Goal: Task Accomplishment & Management: Manage account settings

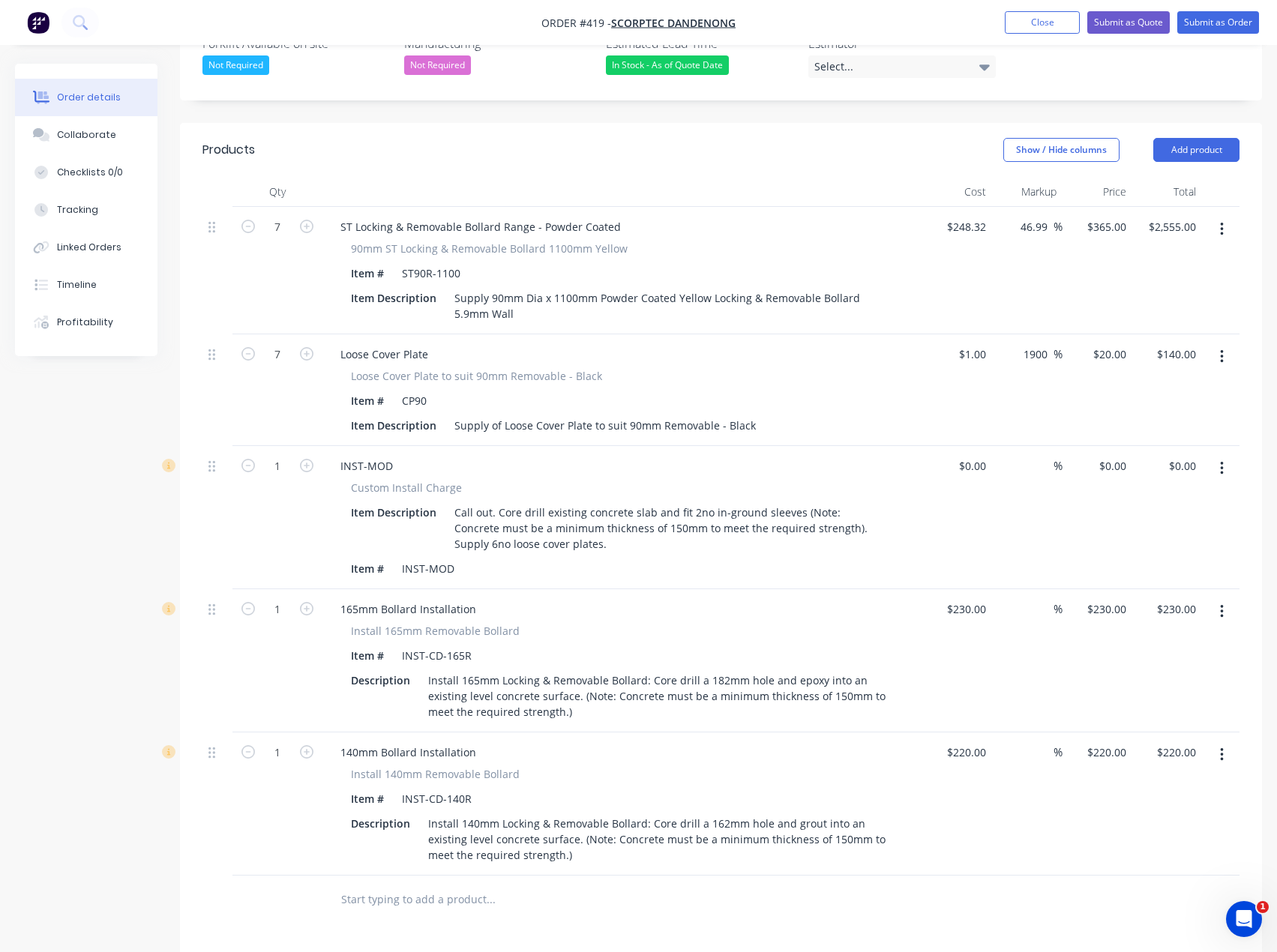
scroll to position [450, 0]
click at [1052, 23] on button "Close" at bounding box center [1042, 22] width 75 height 23
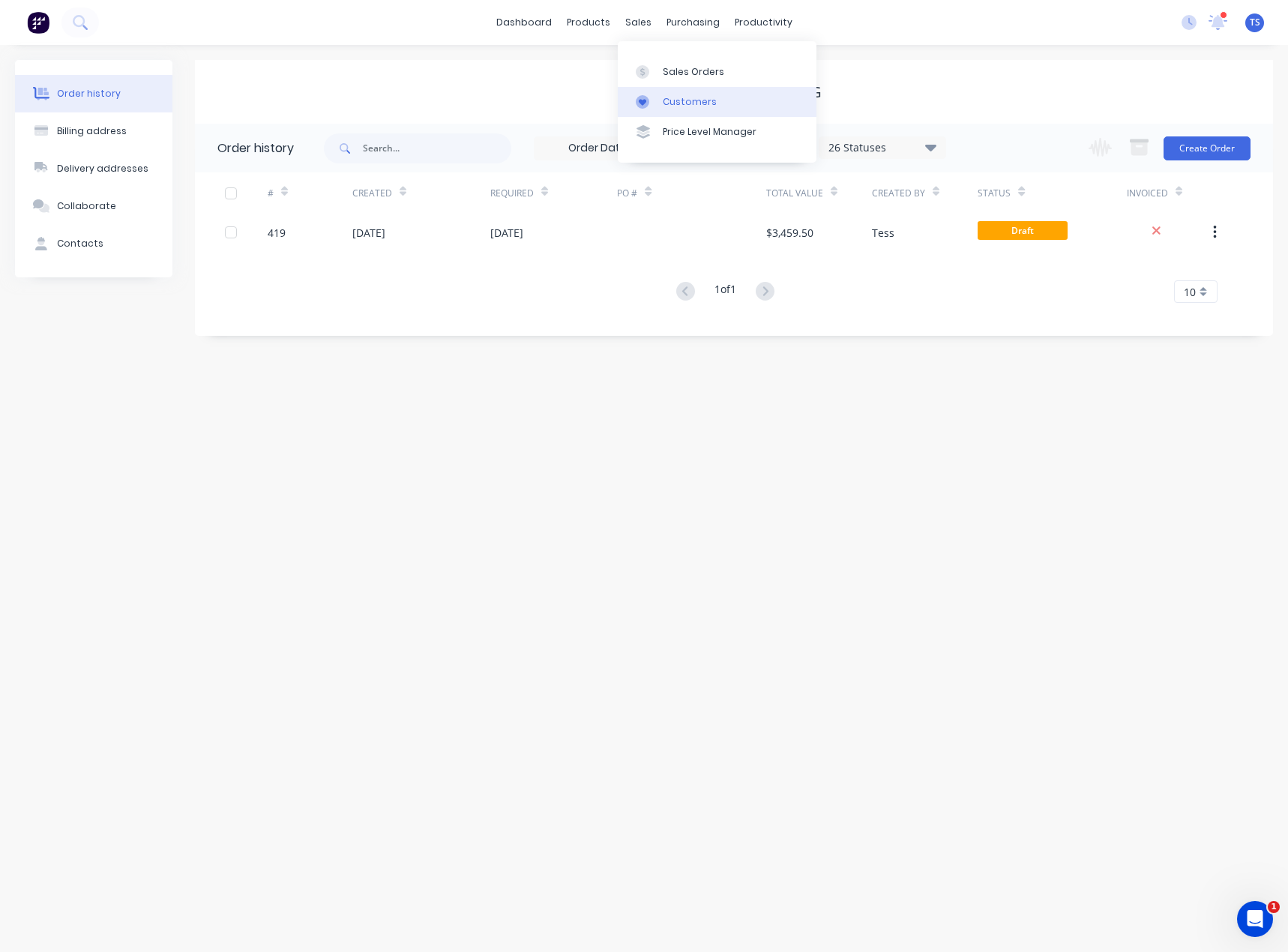
click at [670, 93] on link "Customers" at bounding box center [717, 102] width 199 height 30
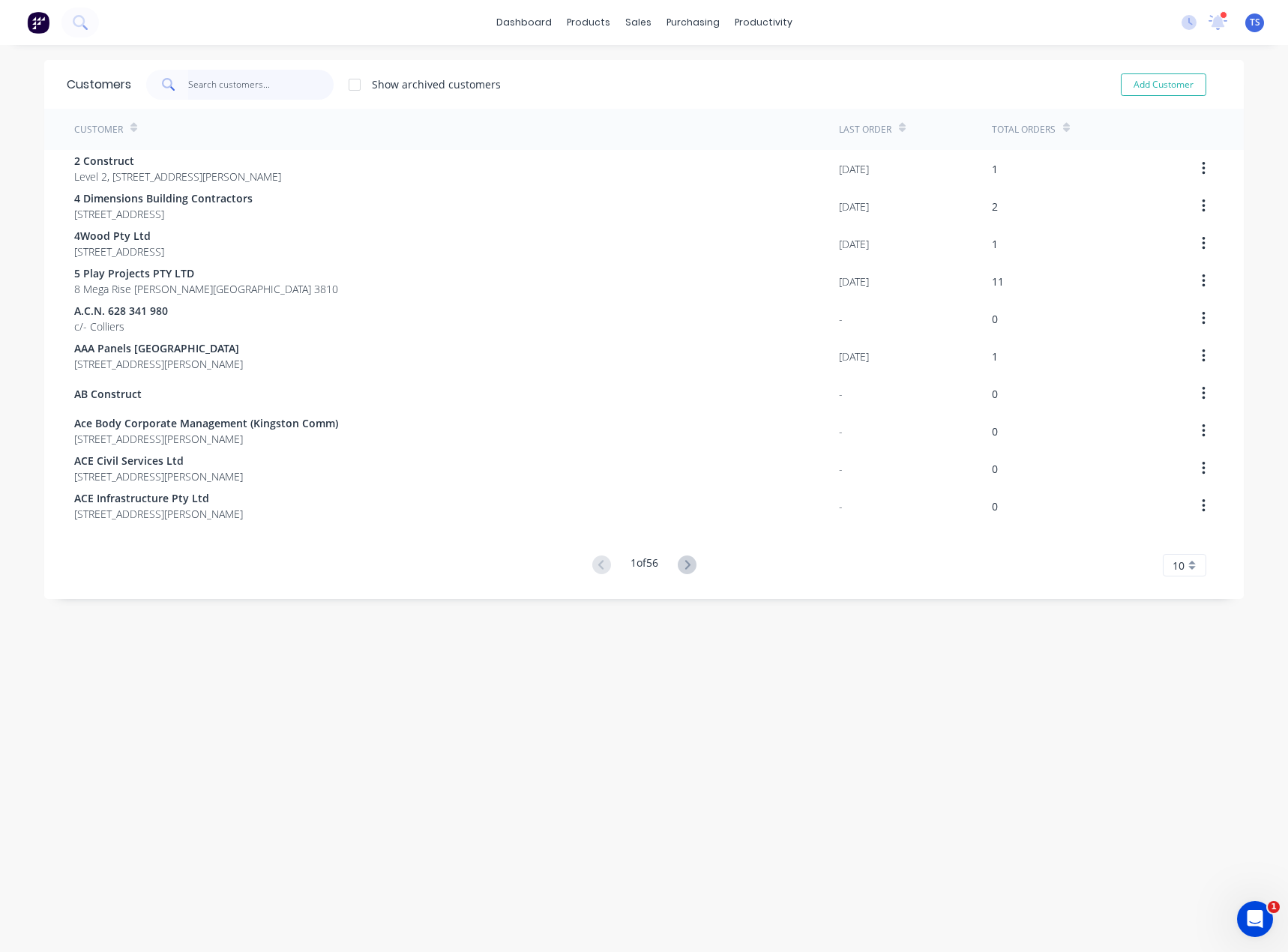
click at [232, 84] on input "text" at bounding box center [261, 85] width 146 height 30
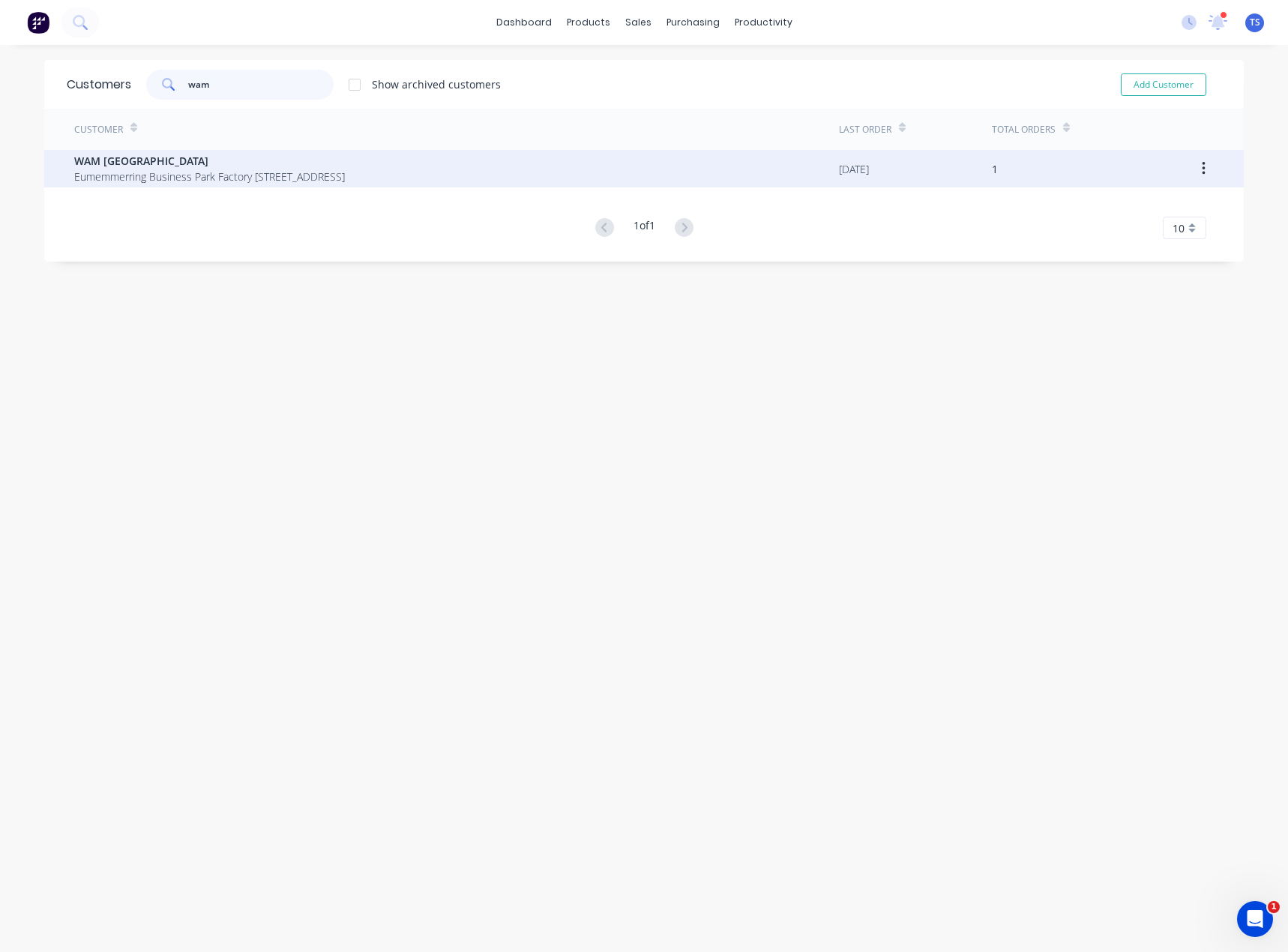
type input "wam"
click at [172, 180] on span "Eumemmerring Business Park Factory [STREET_ADDRESS]" at bounding box center [210, 177] width 271 height 16
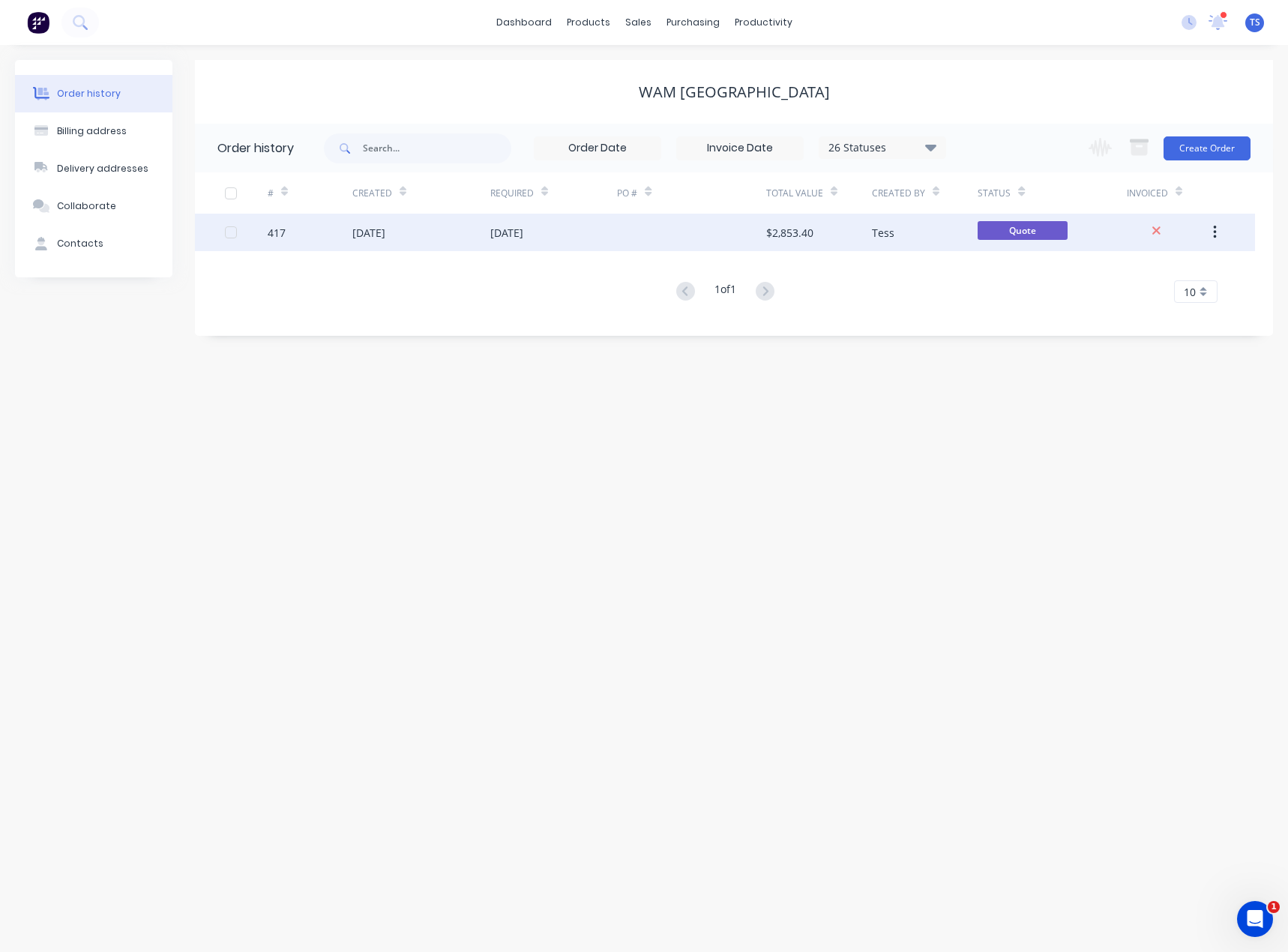
click at [517, 234] on div "[DATE]" at bounding box center [507, 233] width 33 height 16
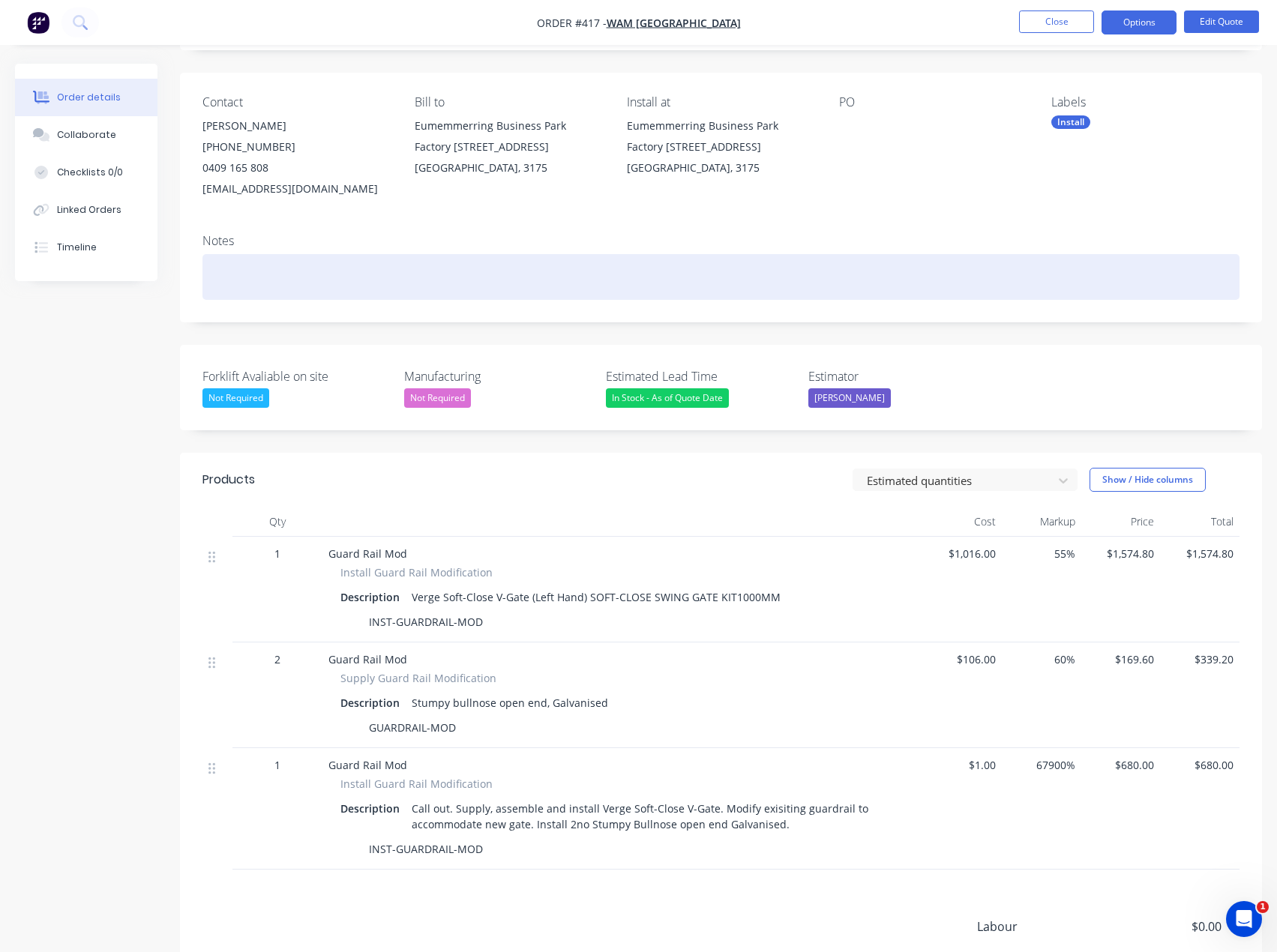
scroll to position [150, 0]
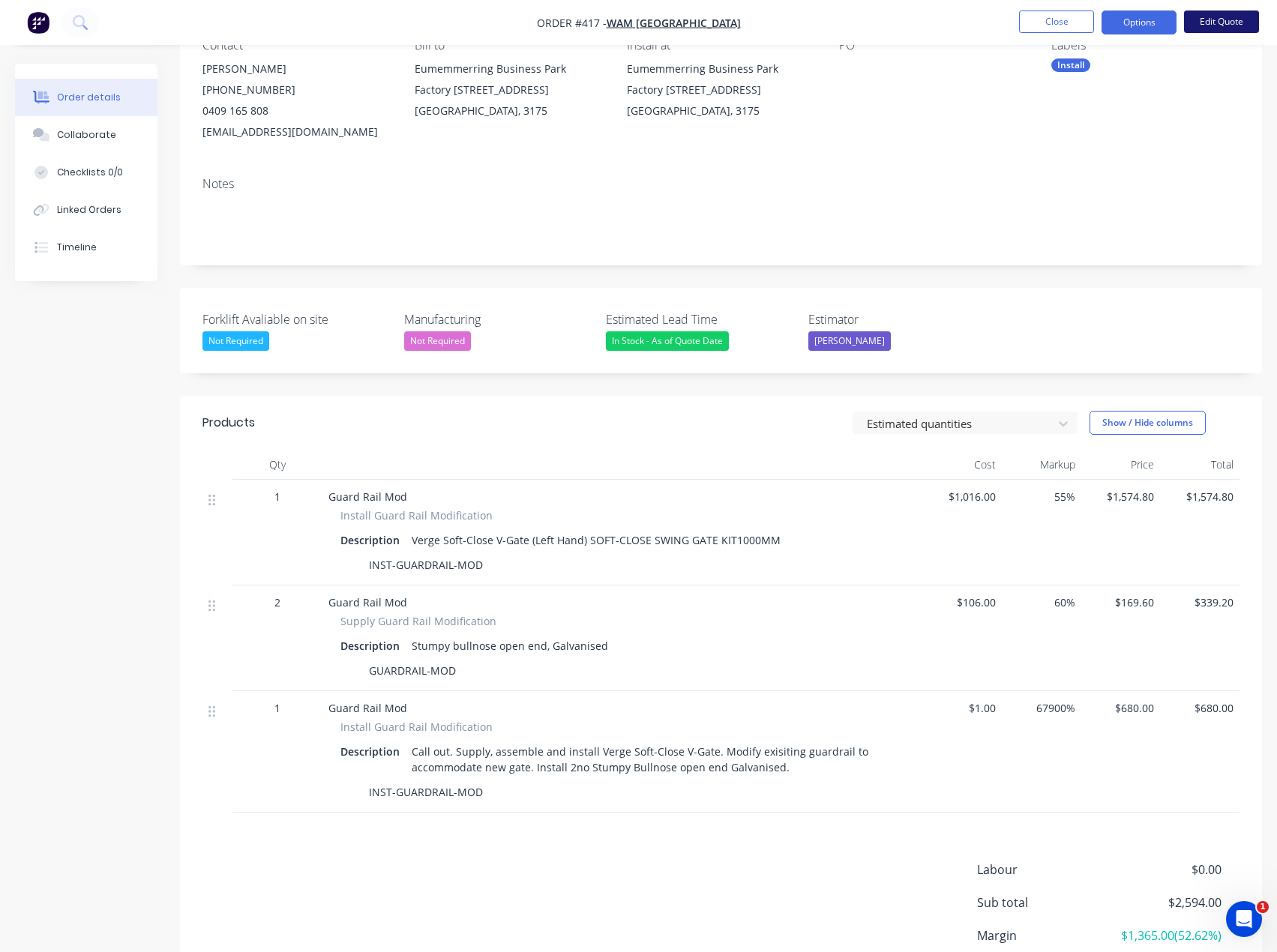
click at [1211, 22] on button "Edit Quote" at bounding box center [1221, 21] width 75 height 23
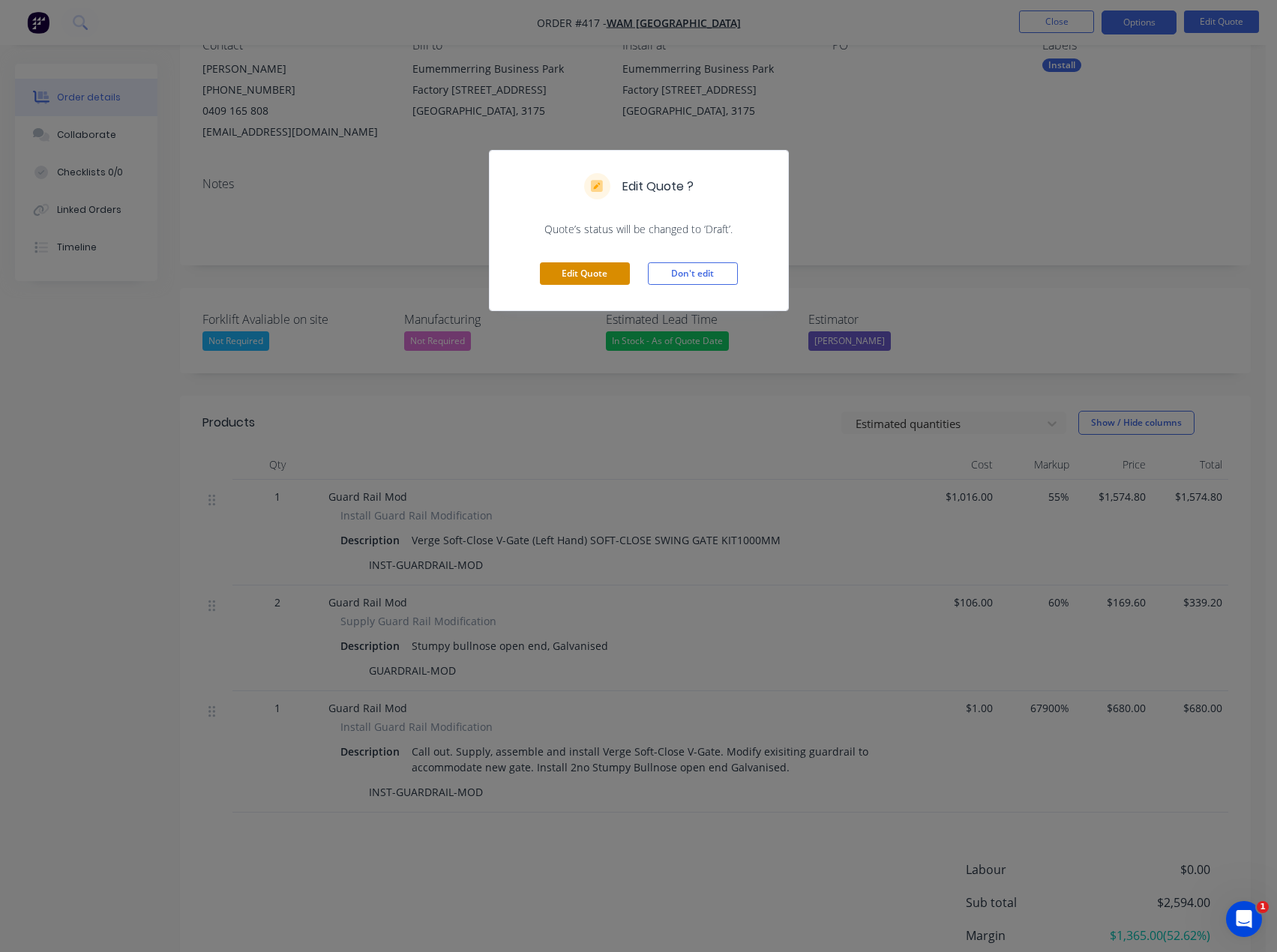
click at [591, 272] on button "Edit Quote" at bounding box center [585, 273] width 90 height 23
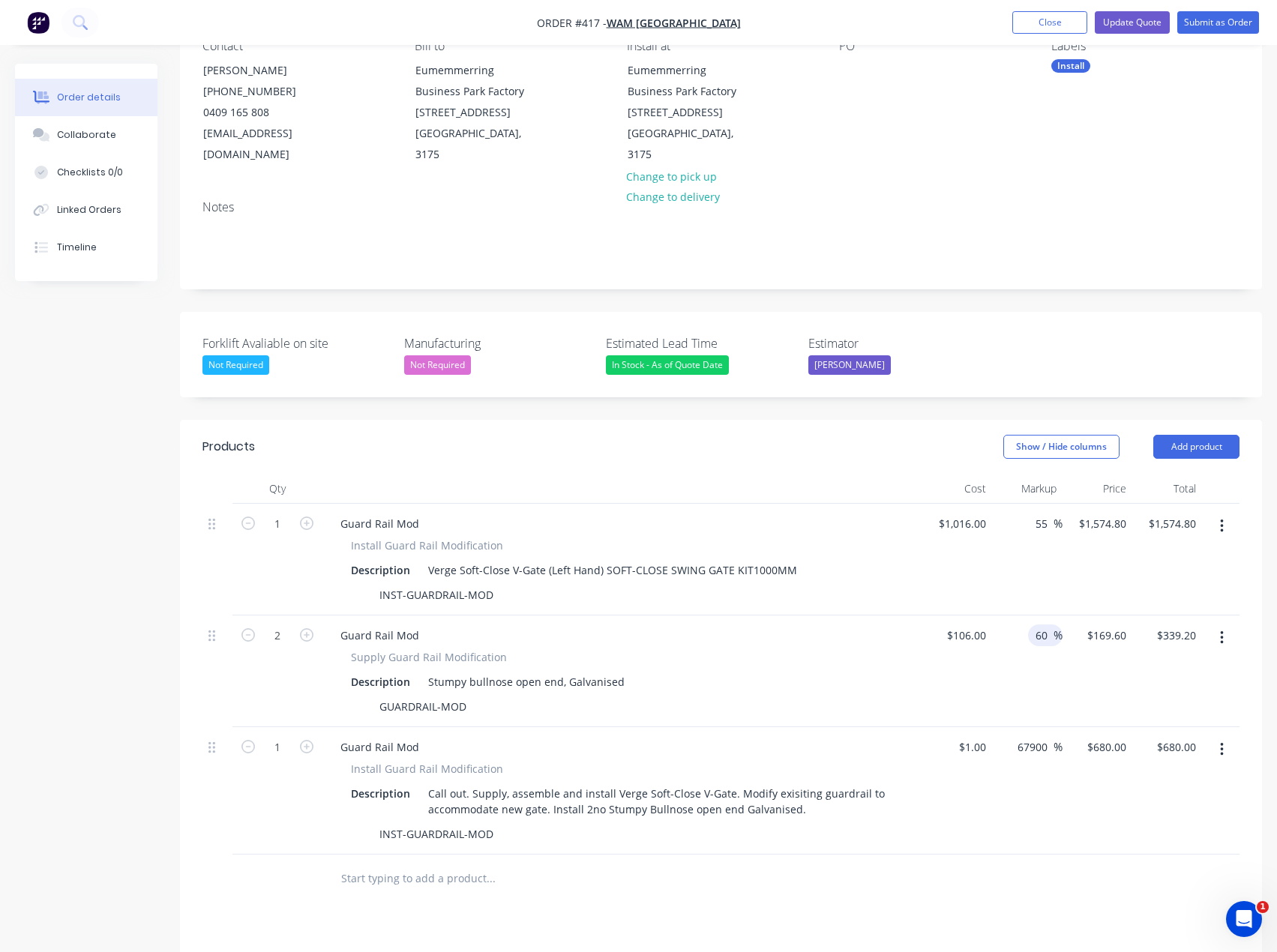
click at [1042, 637] on input "60" at bounding box center [1043, 636] width 20 height 22
type input "6550"
type input "$7,049.00"
type input "$14,098.00"
click at [1036, 623] on div "6550 6550 %" at bounding box center [1027, 671] width 70 height 111
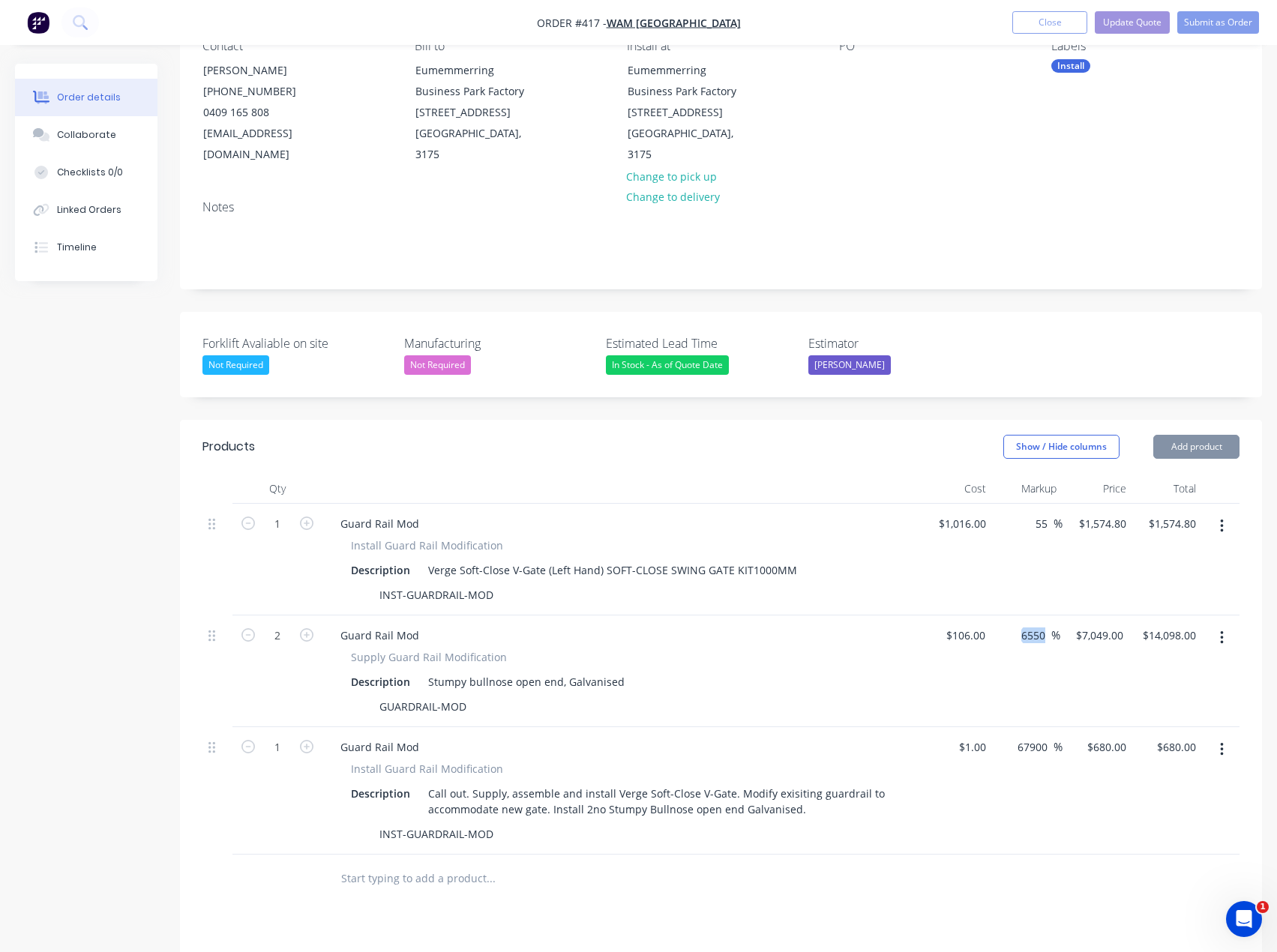
click at [1036, 623] on div "6550 6550 %" at bounding box center [1026, 671] width 69 height 111
click at [1034, 630] on input "6550" at bounding box center [1035, 636] width 31 height 22
type input "55"
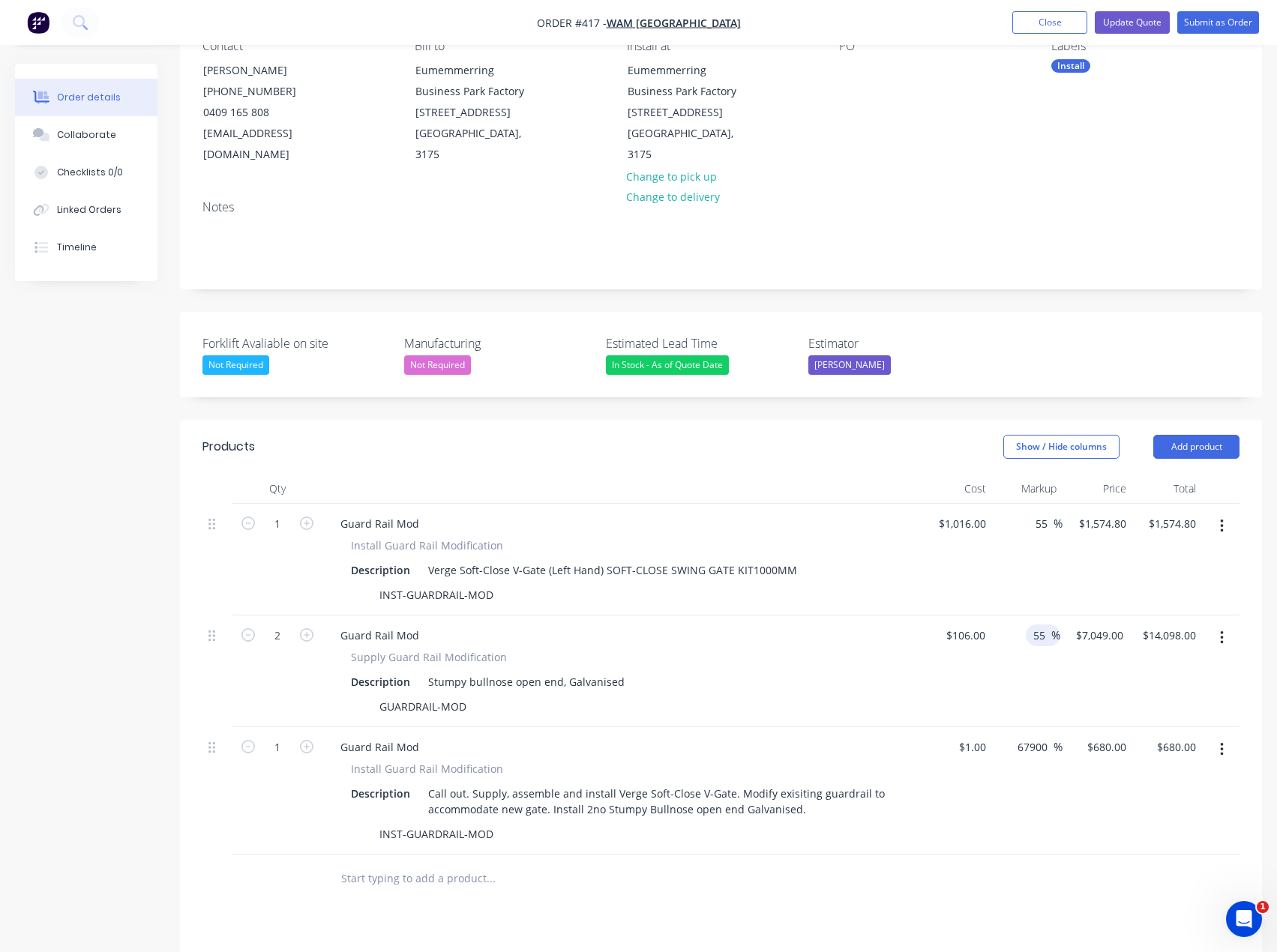
type input "$164.30"
type input "$328.60"
click at [1005, 672] on div "55 55 %" at bounding box center [1027, 671] width 70 height 111
click at [1139, 22] on button "Update Quote" at bounding box center [1133, 22] width 75 height 23
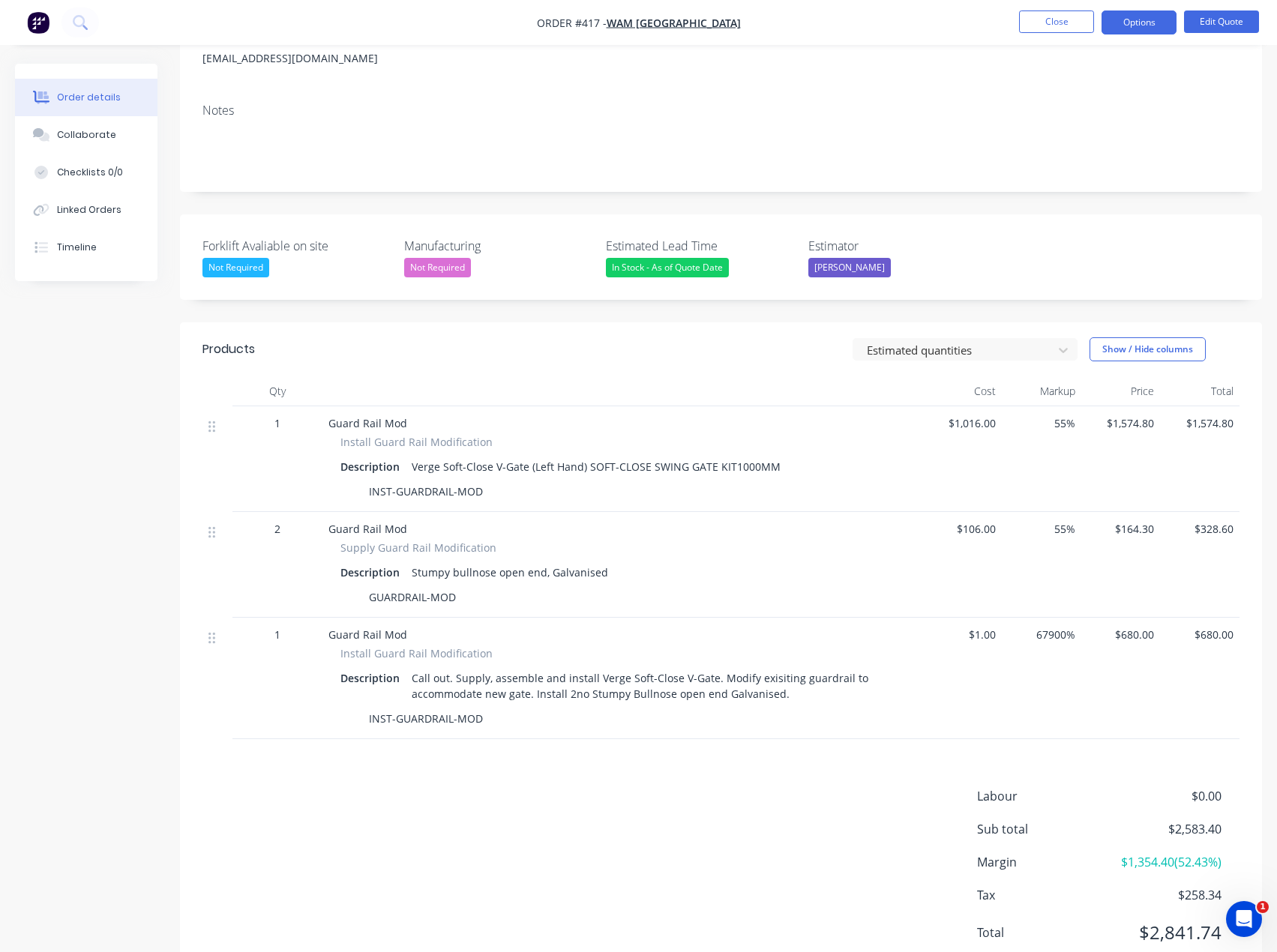
scroll to position [225, 0]
click at [1130, 636] on span "$680.00" at bounding box center [1121, 633] width 67 height 16
click at [1202, 23] on button "Edit Quote" at bounding box center [1221, 21] width 75 height 23
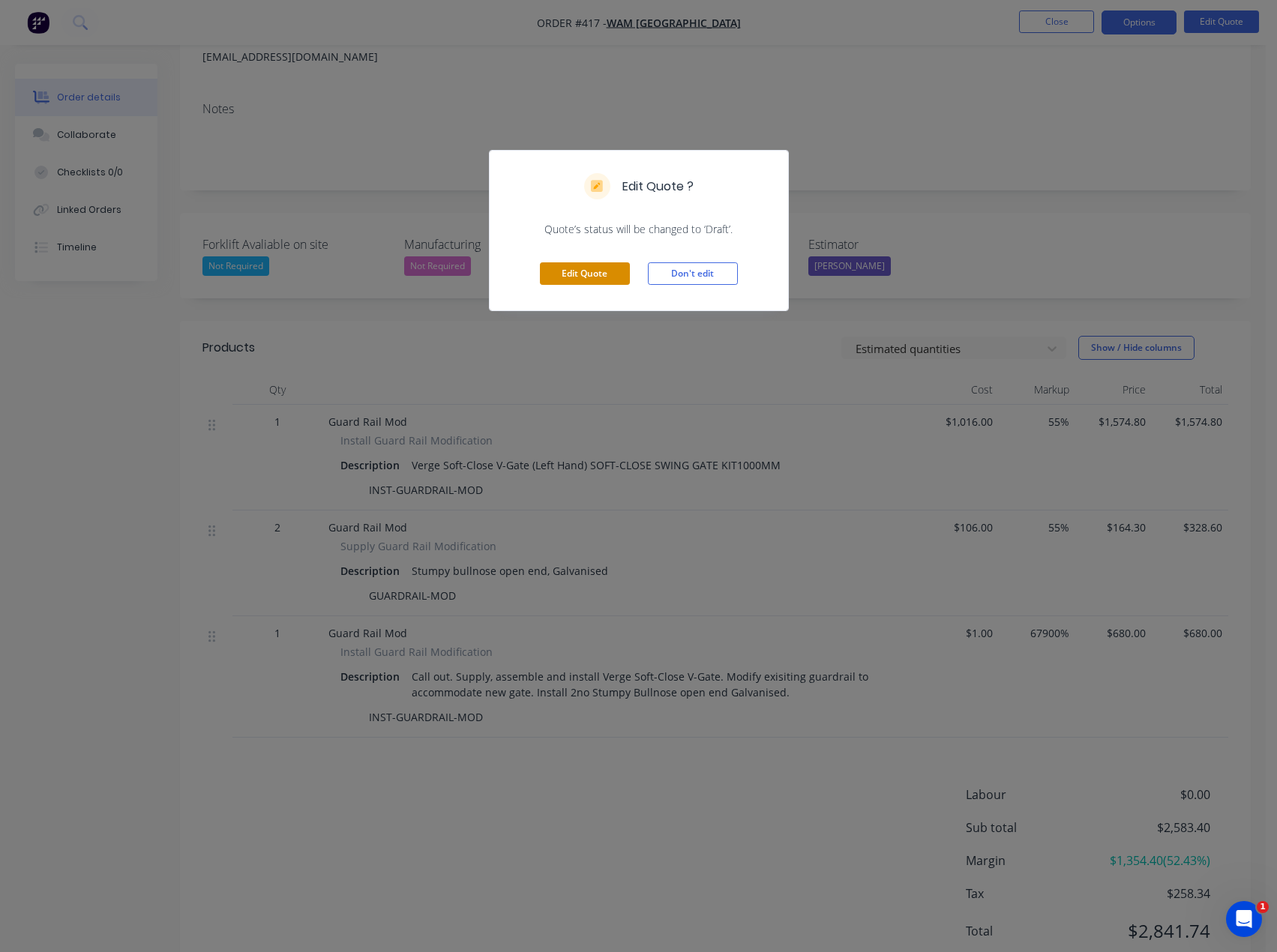
click at [580, 272] on button "Edit Quote" at bounding box center [585, 273] width 90 height 23
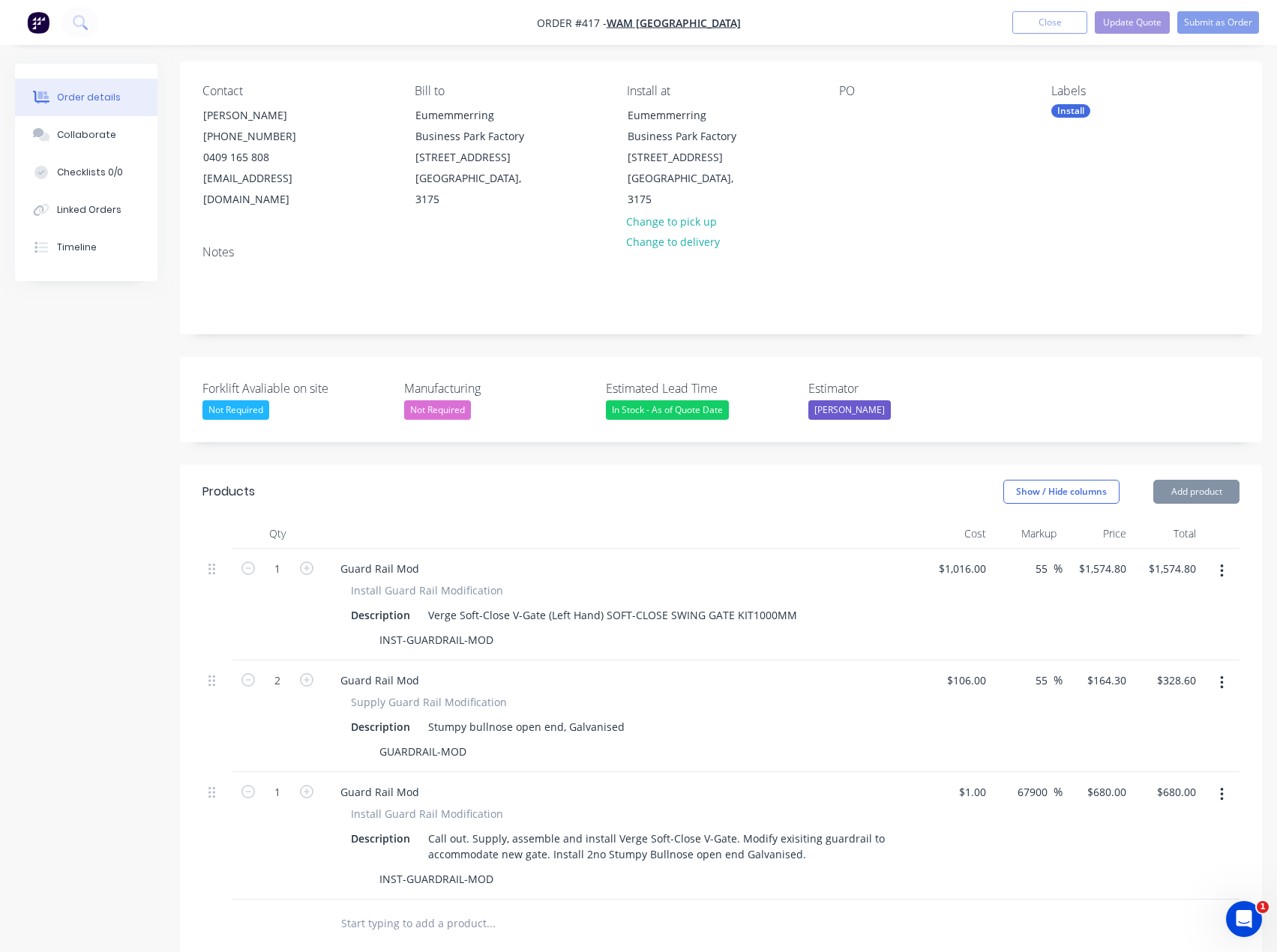
scroll to position [300, 0]
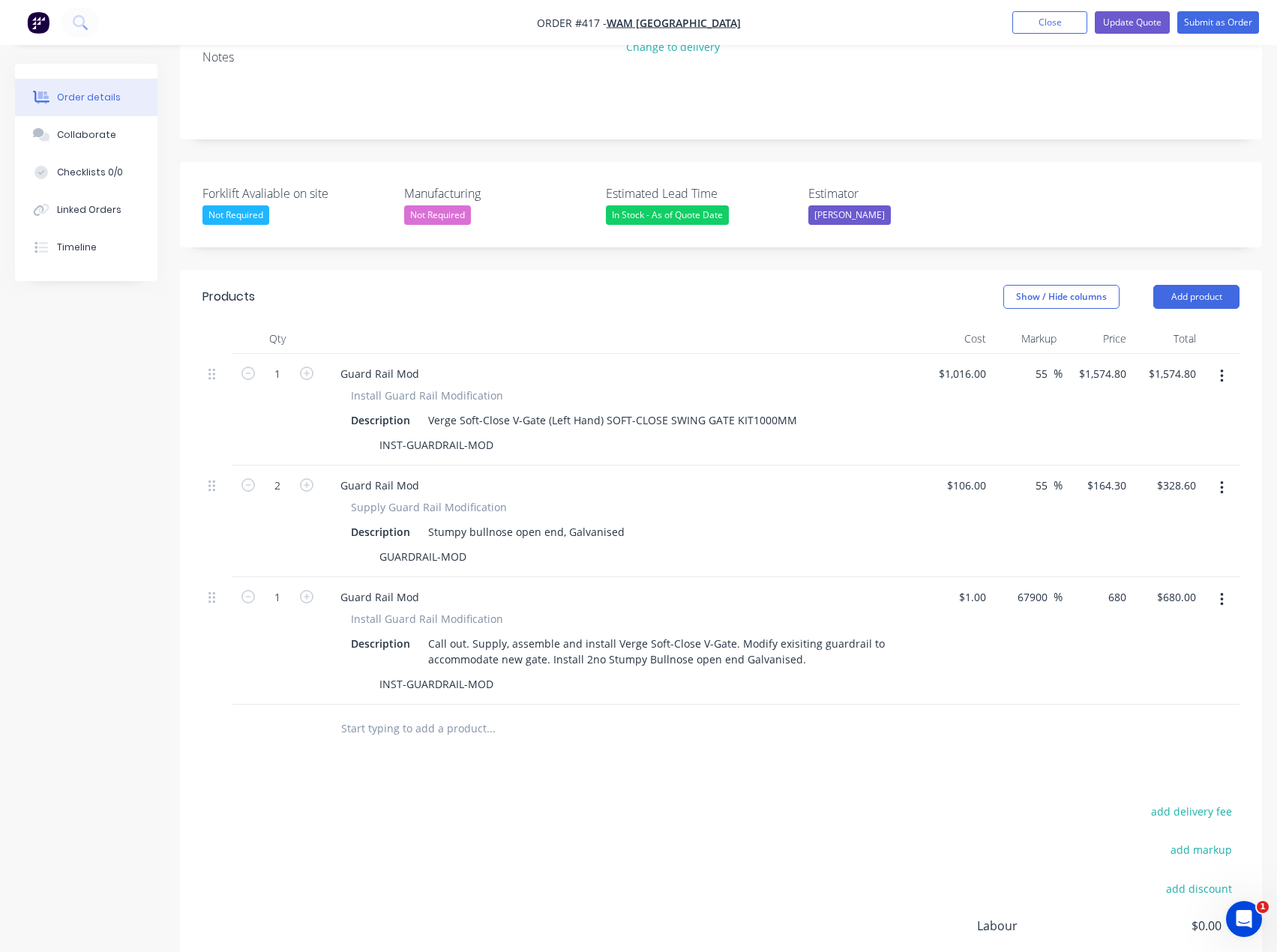
click at [1097, 600] on div "680 $680.00" at bounding box center [1097, 641] width 70 height 127
type input "660"
type input "65900"
type input "$660.00"
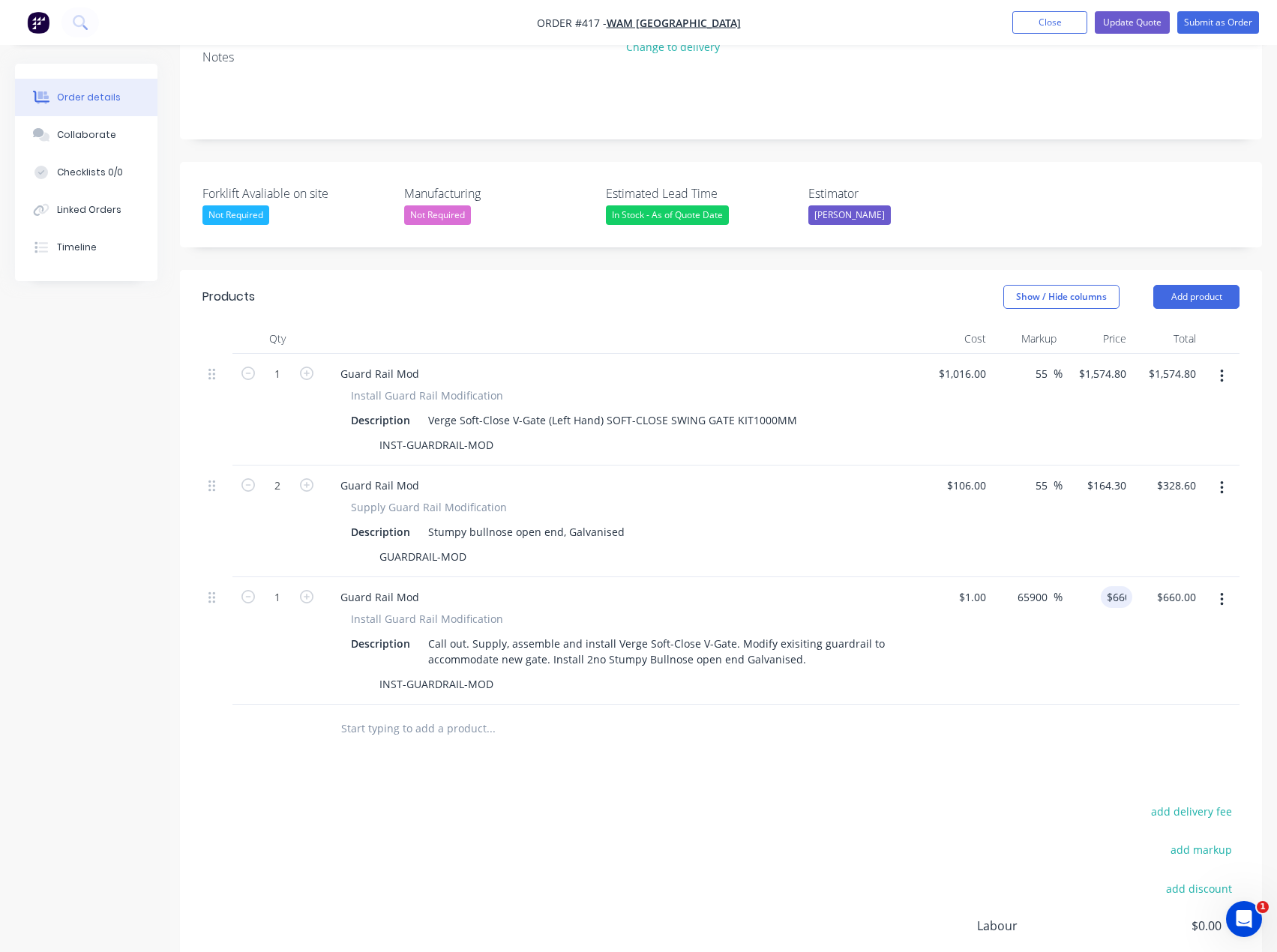
click at [897, 746] on div at bounding box center [721, 729] width 1037 height 49
click at [1122, 598] on input "660" at bounding box center [1119, 597] width 25 height 22
type input "680"
type input "67900"
type input "$680.00"
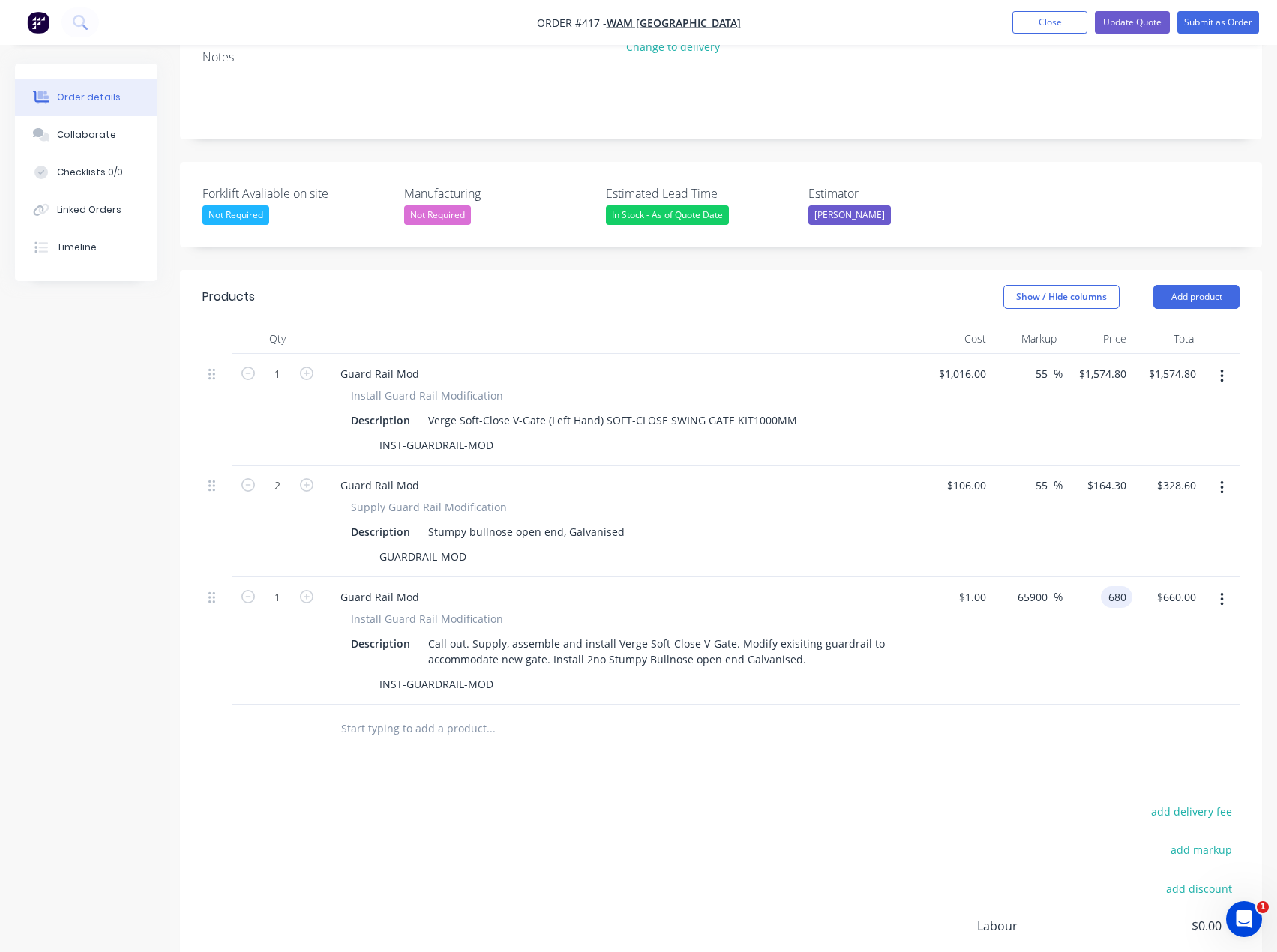
type input "$680.00"
click at [908, 779] on div "Products Show / Hide columns Add product Qty Cost Markup Price Total 1 Guard Ra…" at bounding box center [721, 691] width 1082 height 844
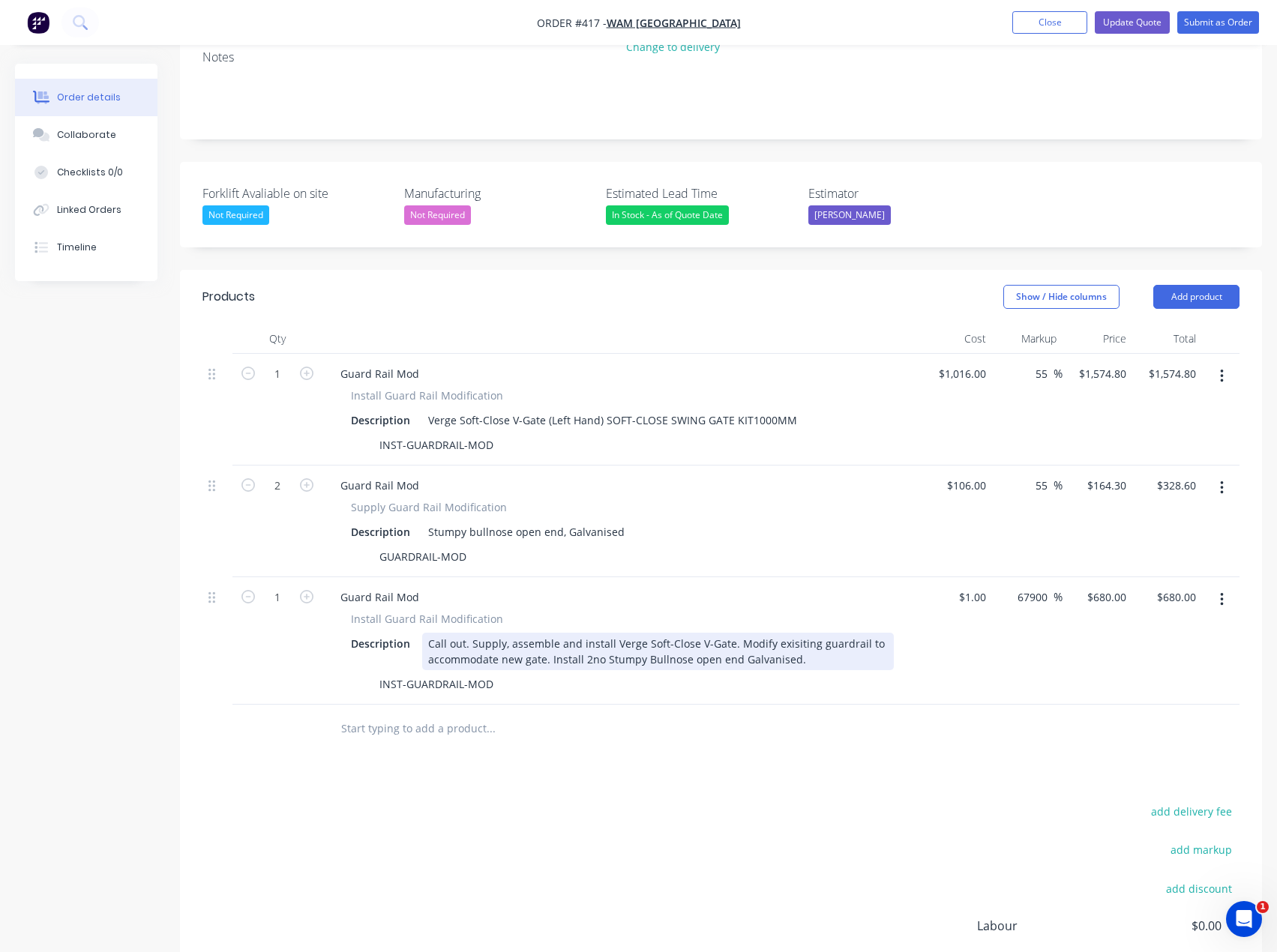
click at [797, 660] on div "Call out. Supply, assemble and install Verge Soft-Close V-Gate. Modify exisitin…" at bounding box center [658, 651] width 472 height 38
click at [771, 641] on div "Call out. Supply, assemble and install Verge Soft-Close V-Gate. Modify exisitin…" at bounding box center [658, 651] width 472 height 38
click at [535, 814] on div "add delivery fee add markup add discount Labour $0.00 Sub total $2,583.40 Margi…" at bounding box center [721, 946] width 1037 height 290
click at [558, 651] on div "Call out. Supply, assemble and install Verge Soft-Close V-Gate. Modify and shor…" at bounding box center [658, 651] width 472 height 38
click at [580, 656] on div "Call out. Supply, assemble and install Verge Soft-Close V-Gate. Modify and shor…" at bounding box center [658, 651] width 472 height 38
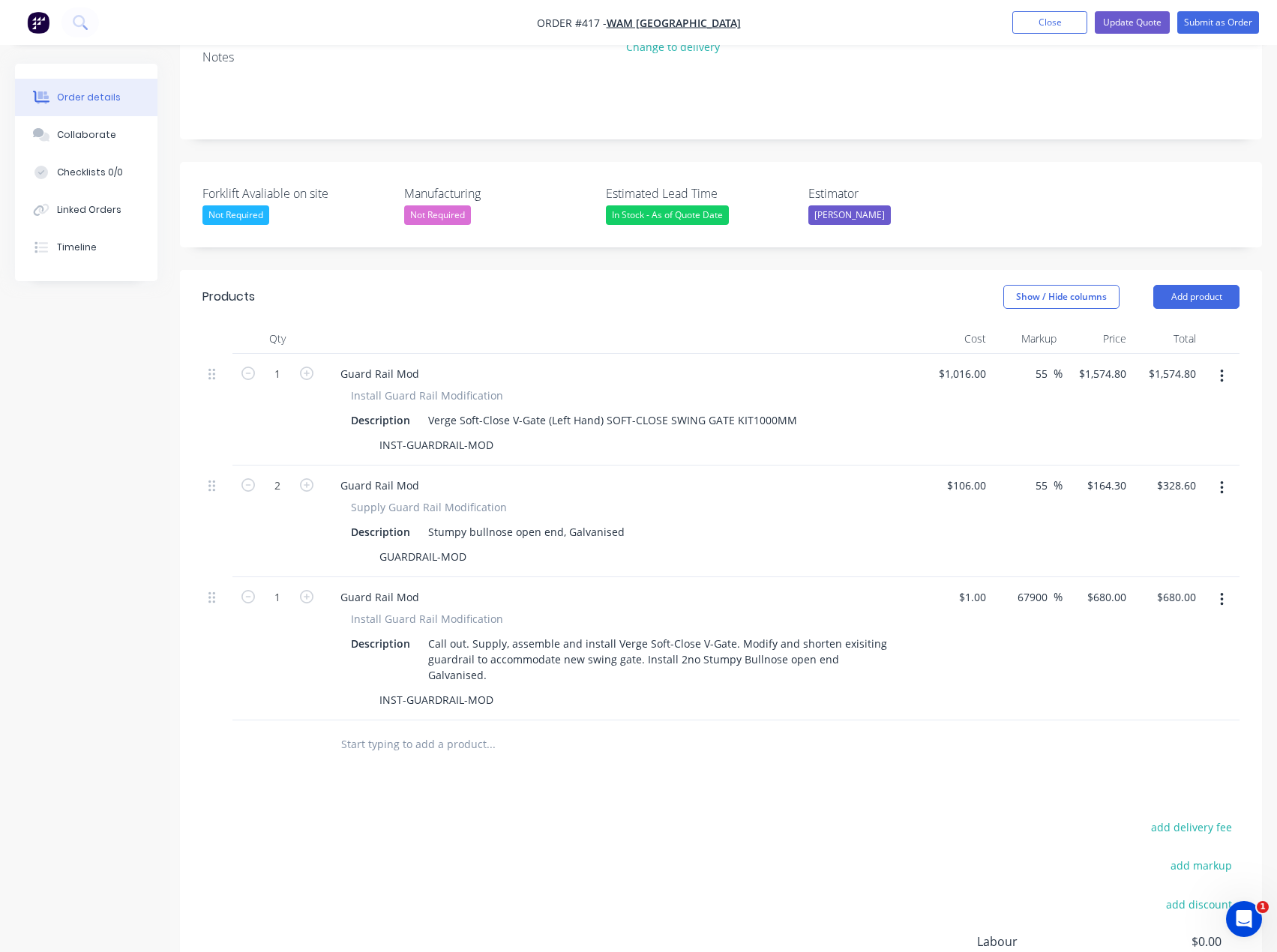
click at [646, 864] on div "add delivery fee add markup add discount Labour $0.00 Sub total $2,583.40 Margi…" at bounding box center [721, 961] width 1037 height 290
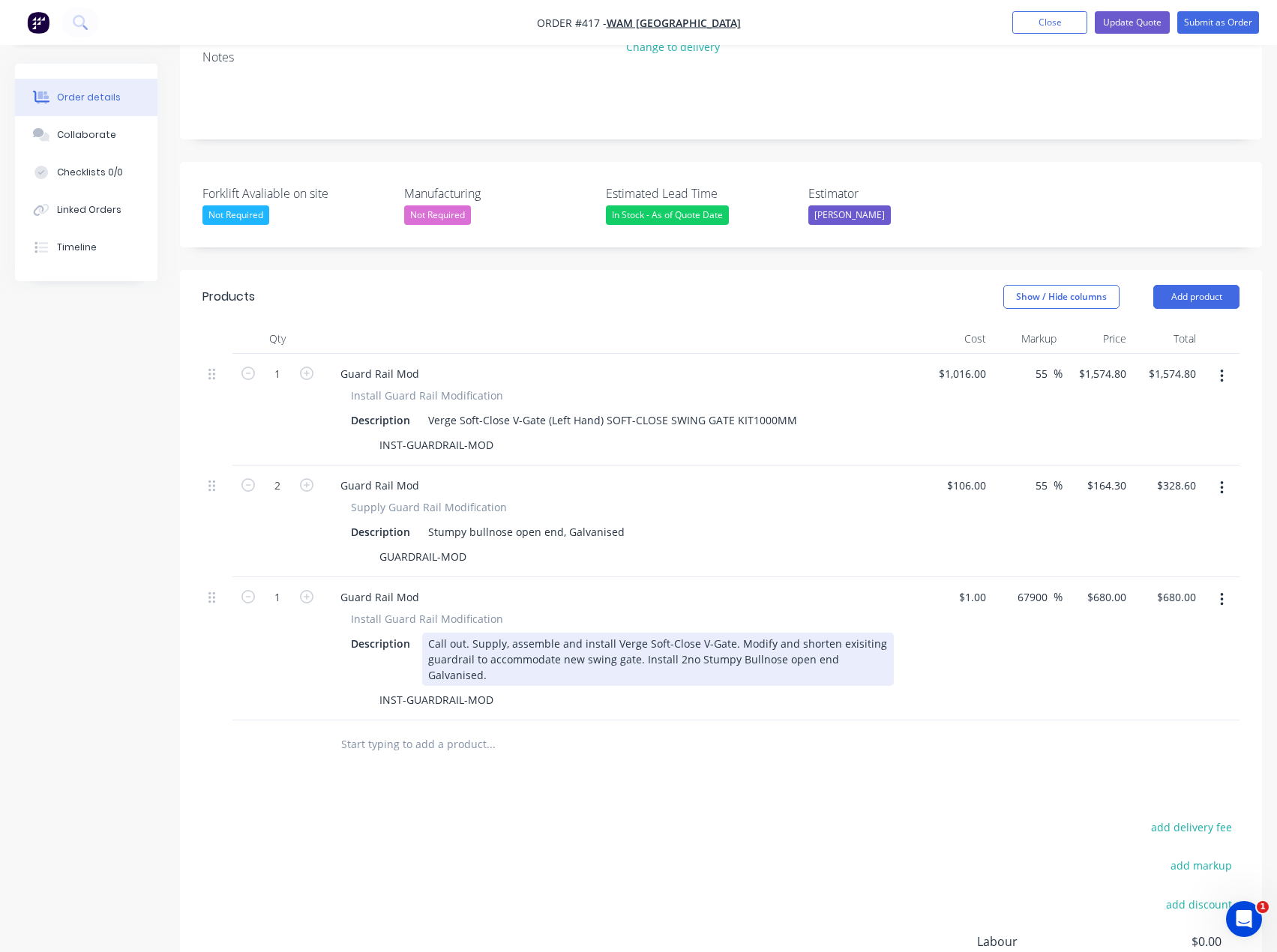
click at [859, 663] on div "Call out. Supply, assemble and install Verge Soft-Close V-Gate. Modify and shor…" at bounding box center [658, 659] width 472 height 53
drag, startPoint x: 884, startPoint y: 655, endPoint x: 894, endPoint y: 657, distance: 10.2
click at [885, 655] on div "Call out. Supply, assemble and install Verge Soft-Close V-Gate. Modify and shor…" at bounding box center [658, 659] width 472 height 53
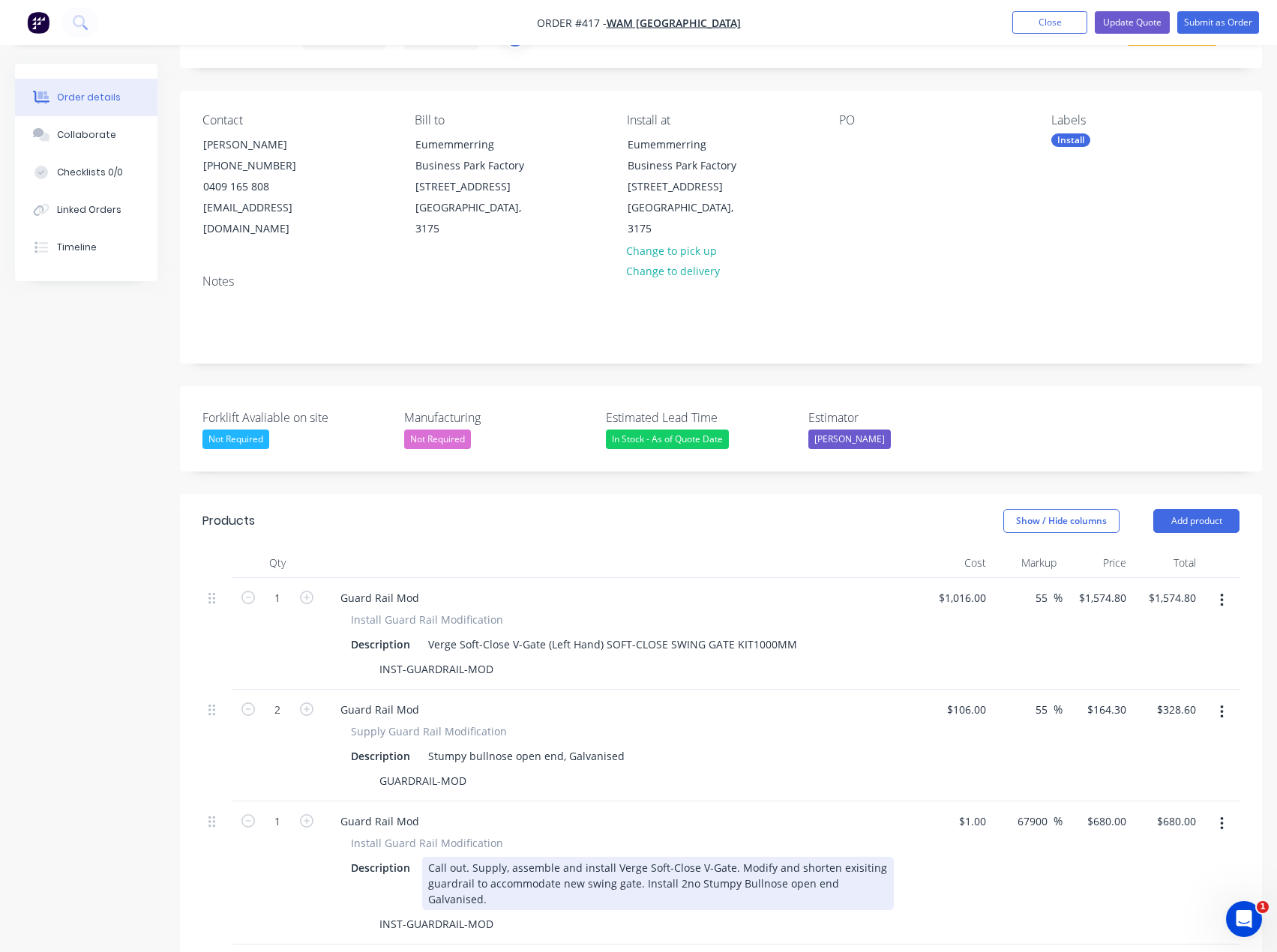
scroll to position [75, 0]
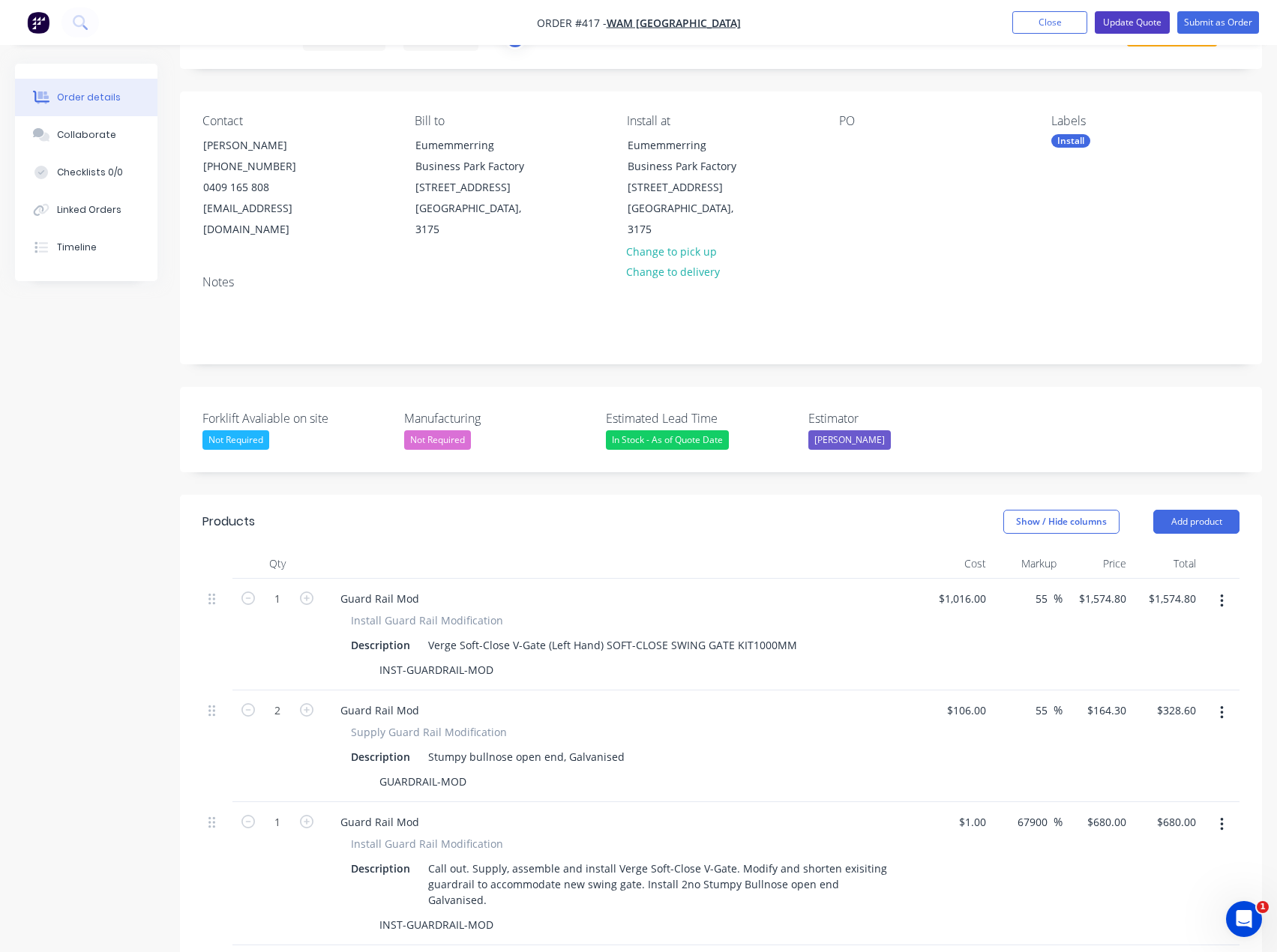
click at [1141, 26] on button "Update Quote" at bounding box center [1133, 22] width 75 height 23
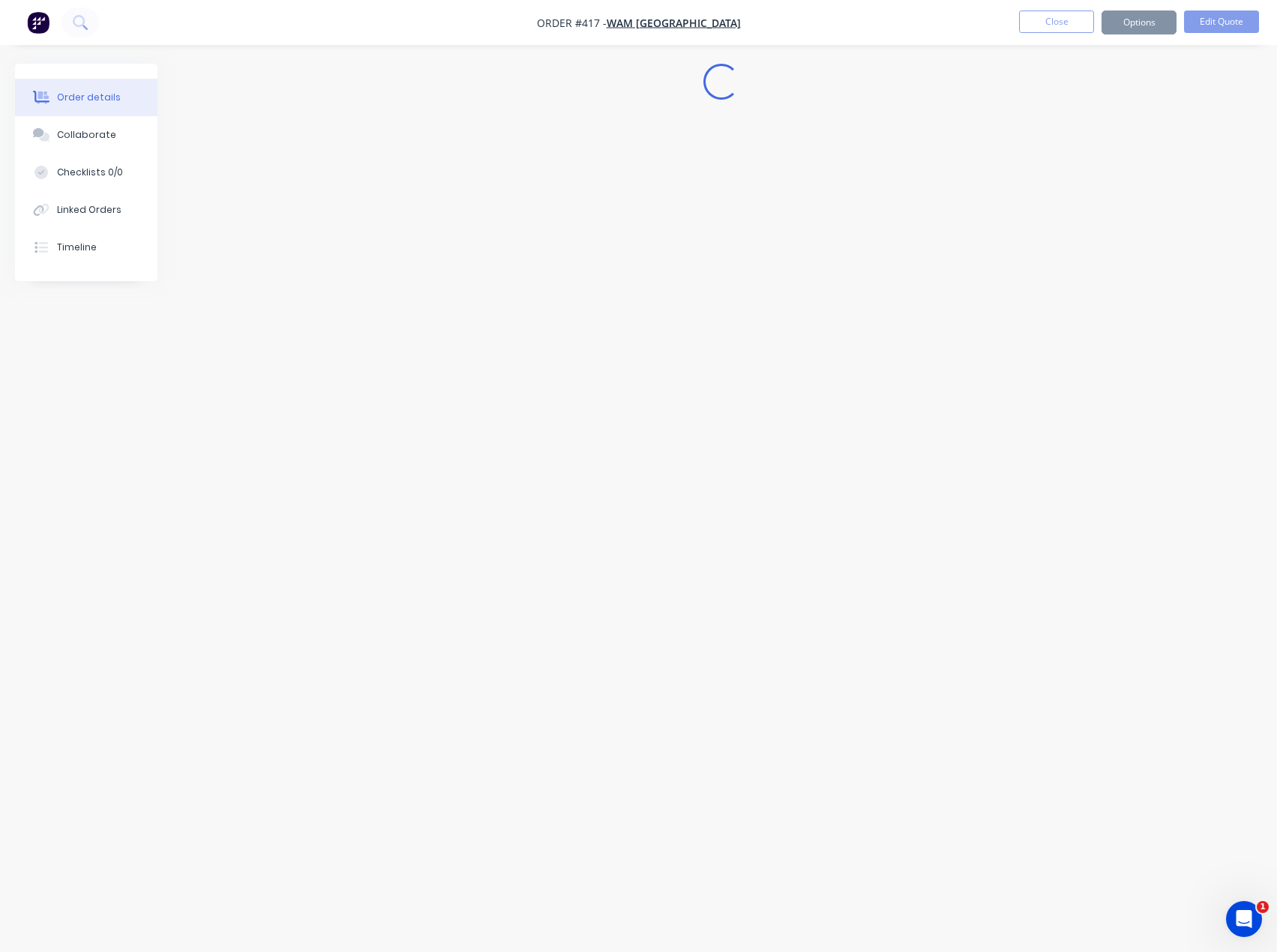
scroll to position [0, 0]
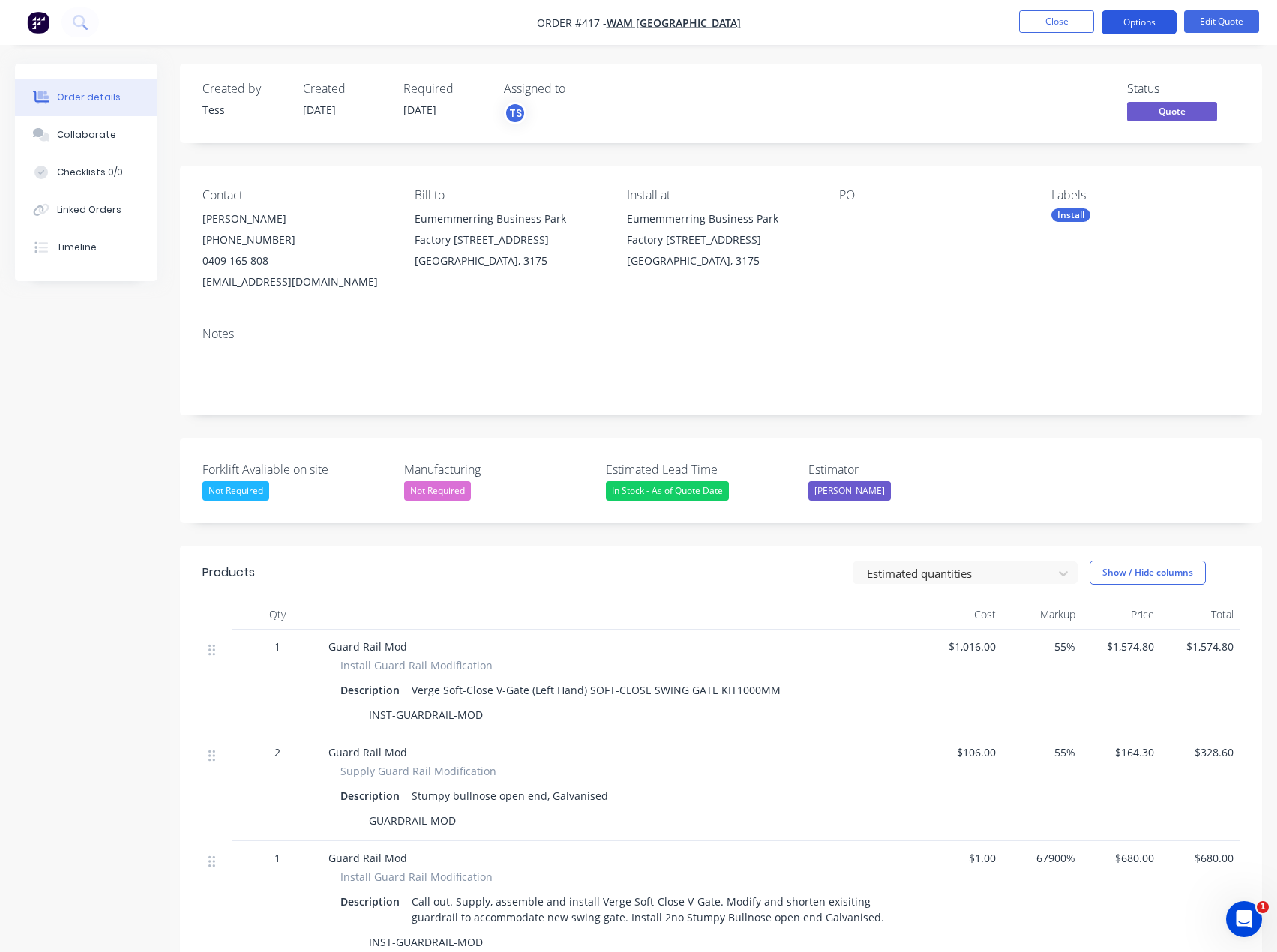
click at [1164, 30] on button "Options" at bounding box center [1139, 22] width 75 height 24
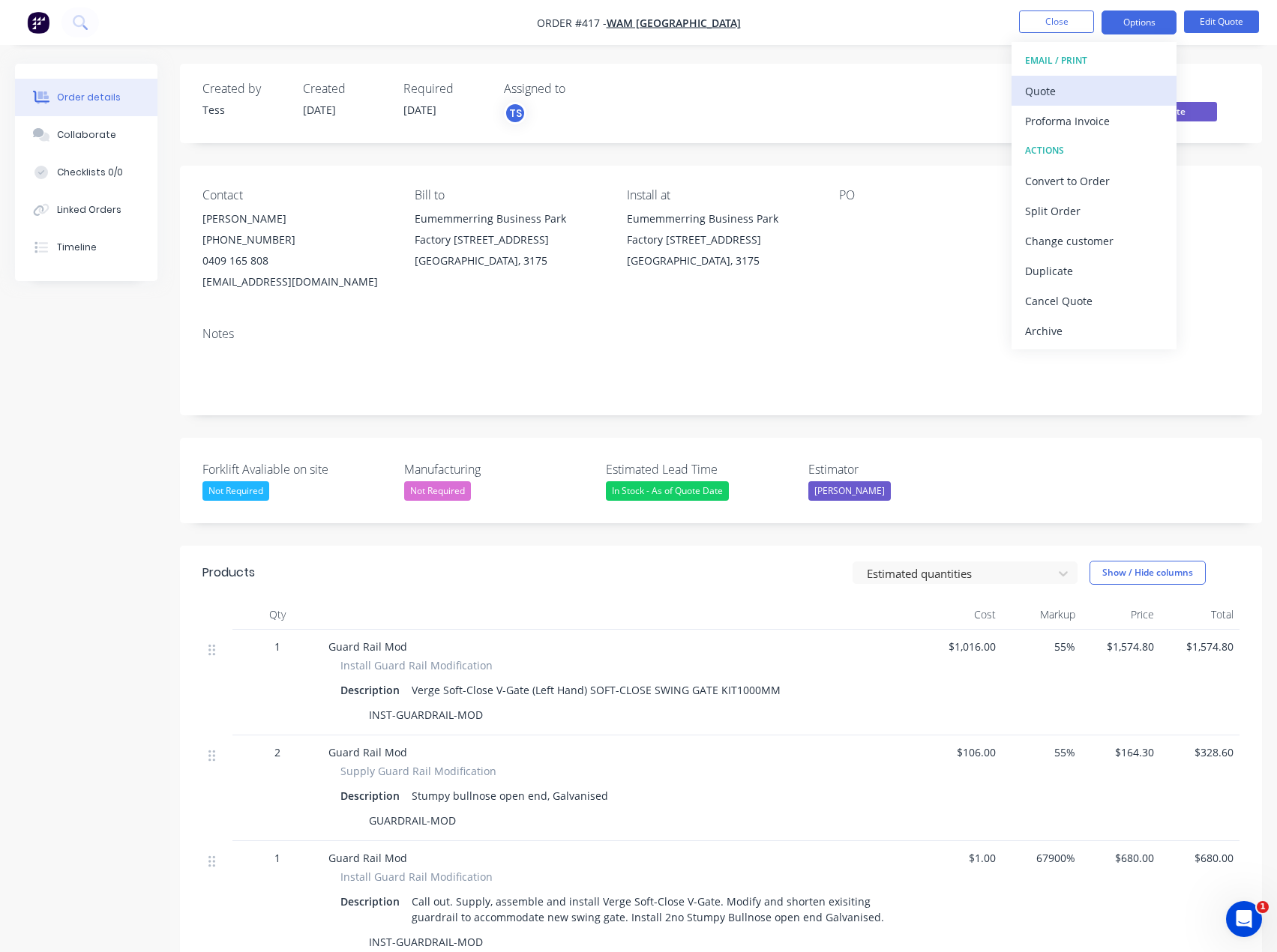
click at [1078, 93] on div "Quote" at bounding box center [1094, 91] width 138 height 22
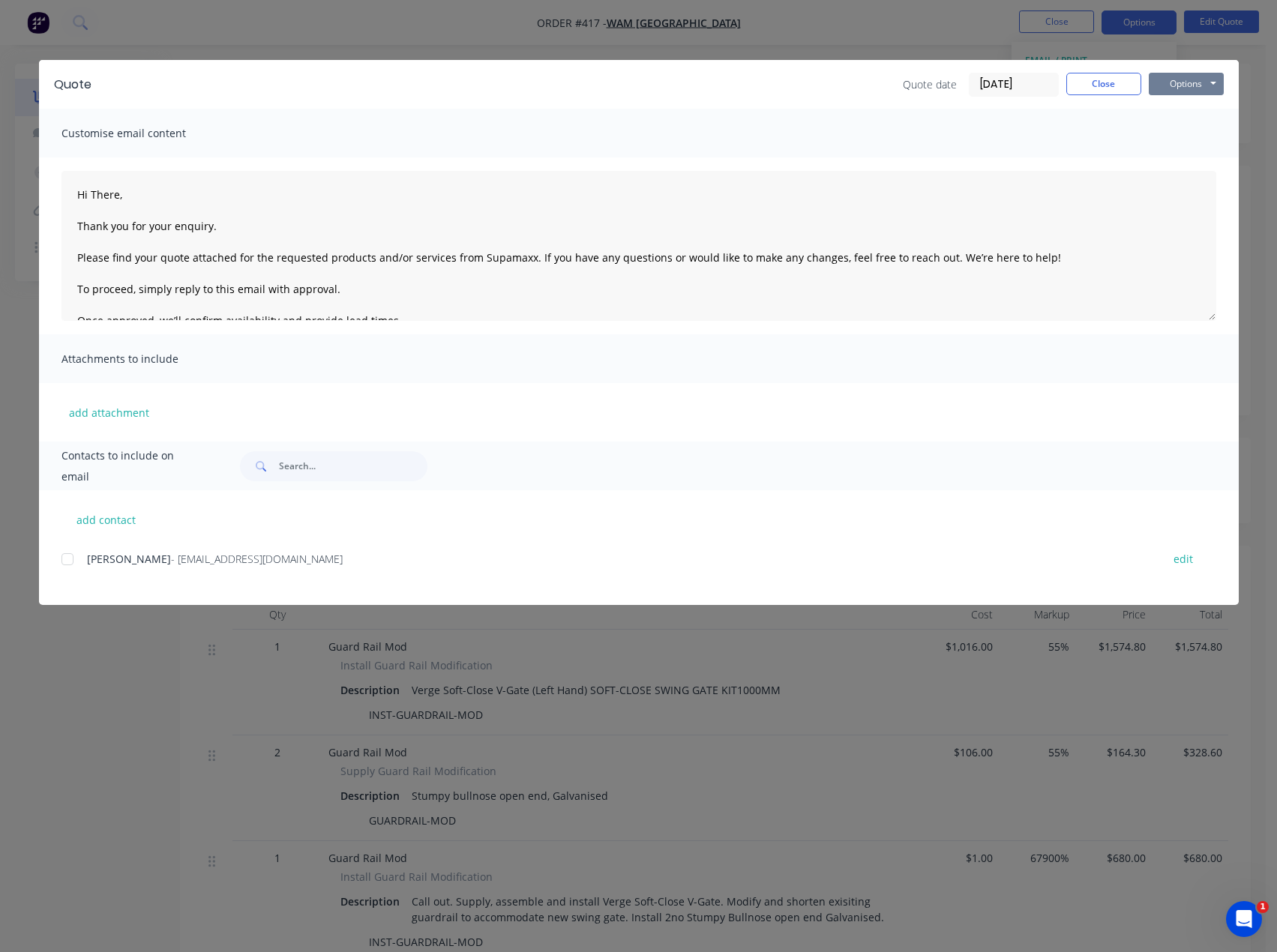
click at [1174, 78] on button "Options" at bounding box center [1187, 84] width 75 height 23
click at [1178, 115] on button "Preview" at bounding box center [1197, 111] width 96 height 25
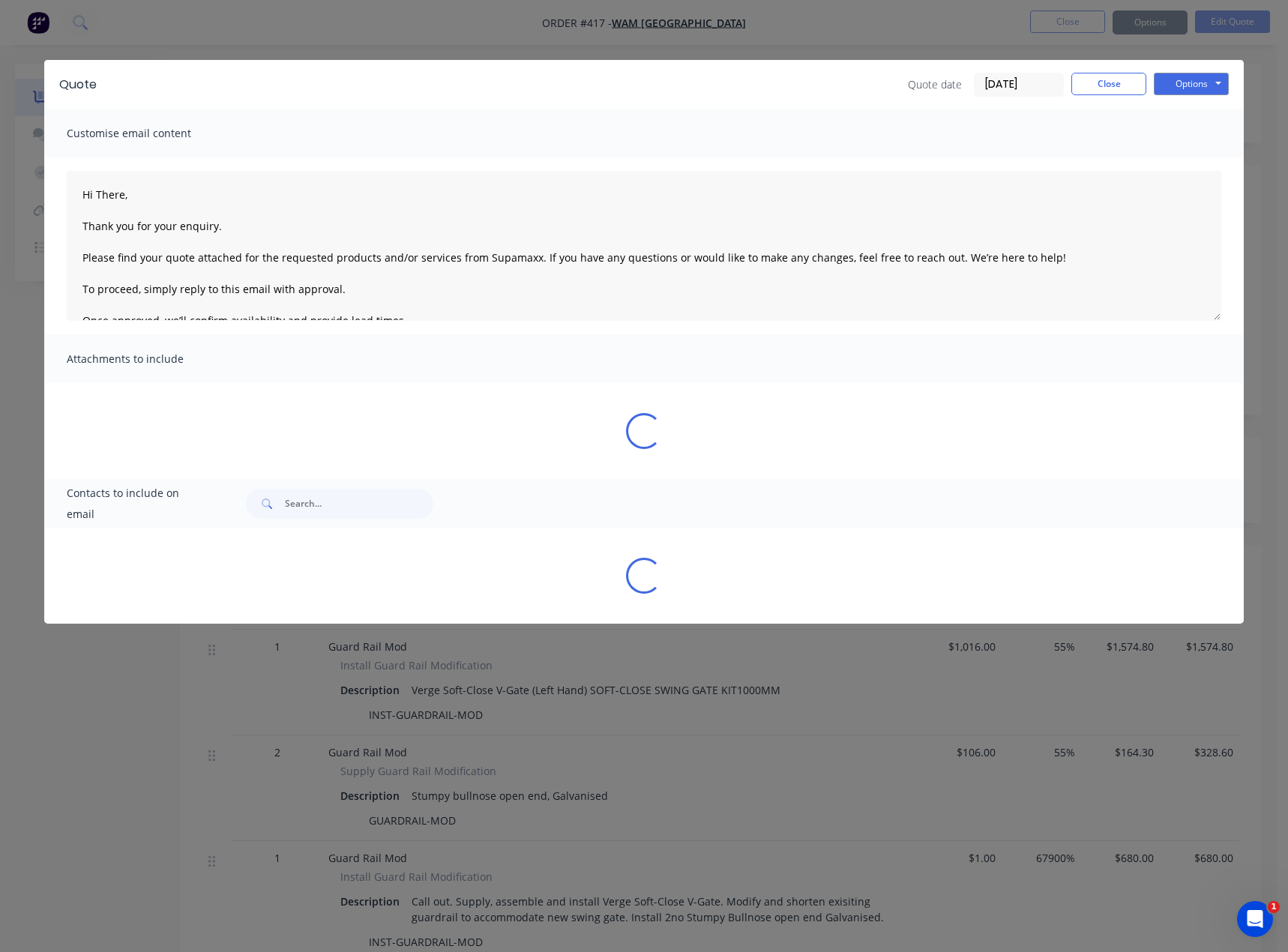
type textarea "Hi There, Thank you for your enquiry. Please find your quote attached for the r…"
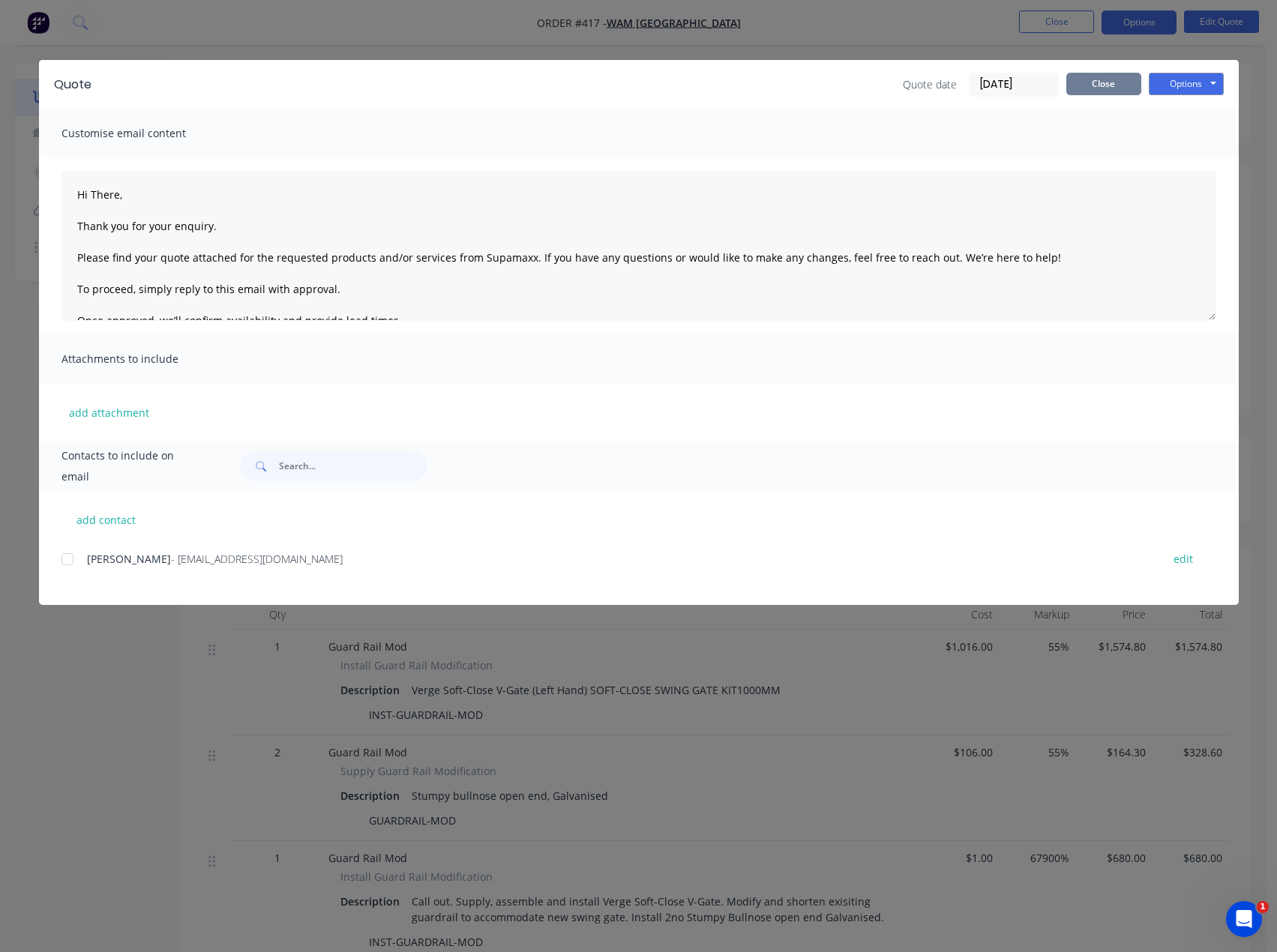
click at [1096, 82] on button "Close" at bounding box center [1104, 84] width 75 height 23
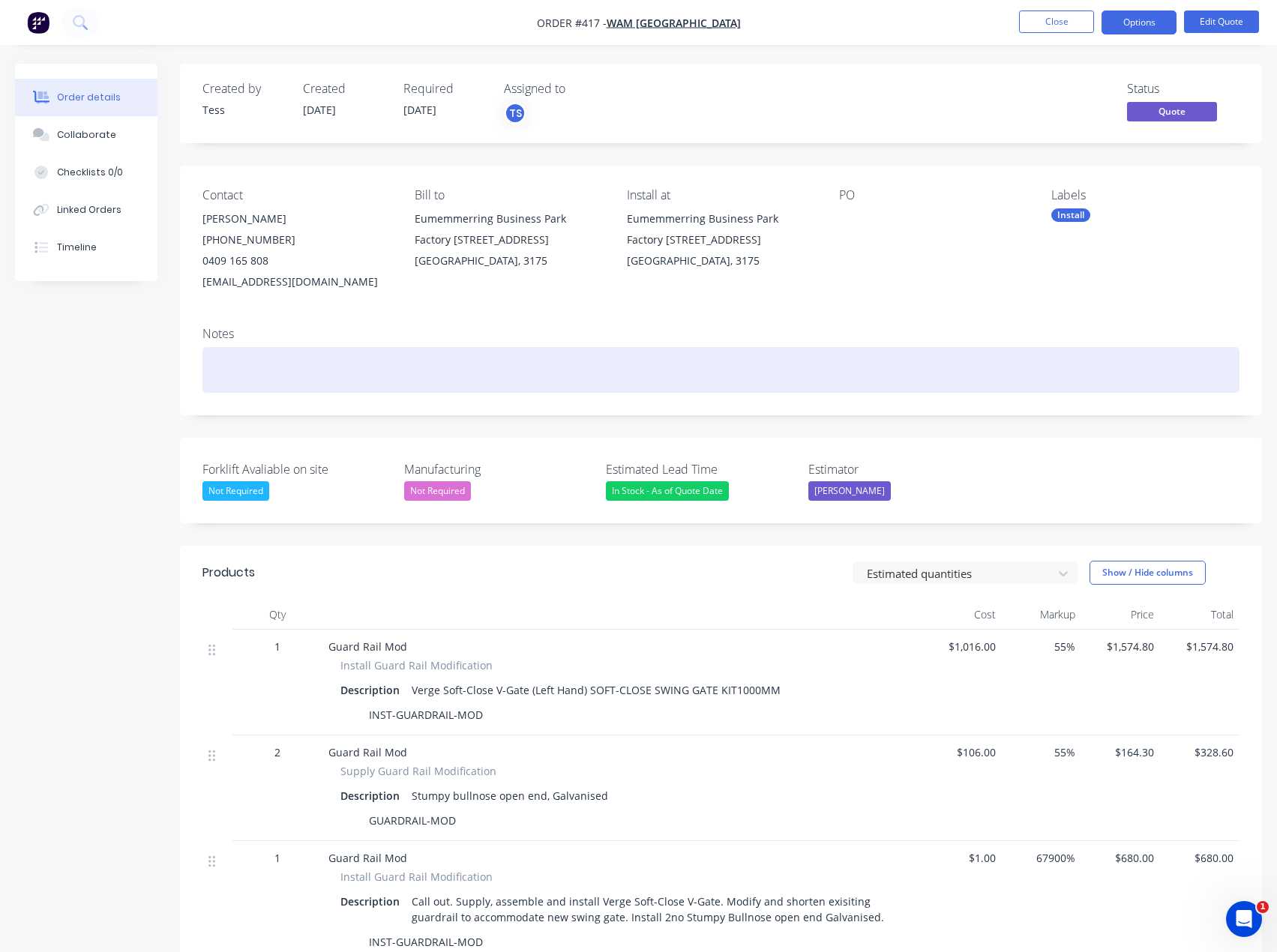
click at [308, 359] on div at bounding box center [721, 370] width 1037 height 46
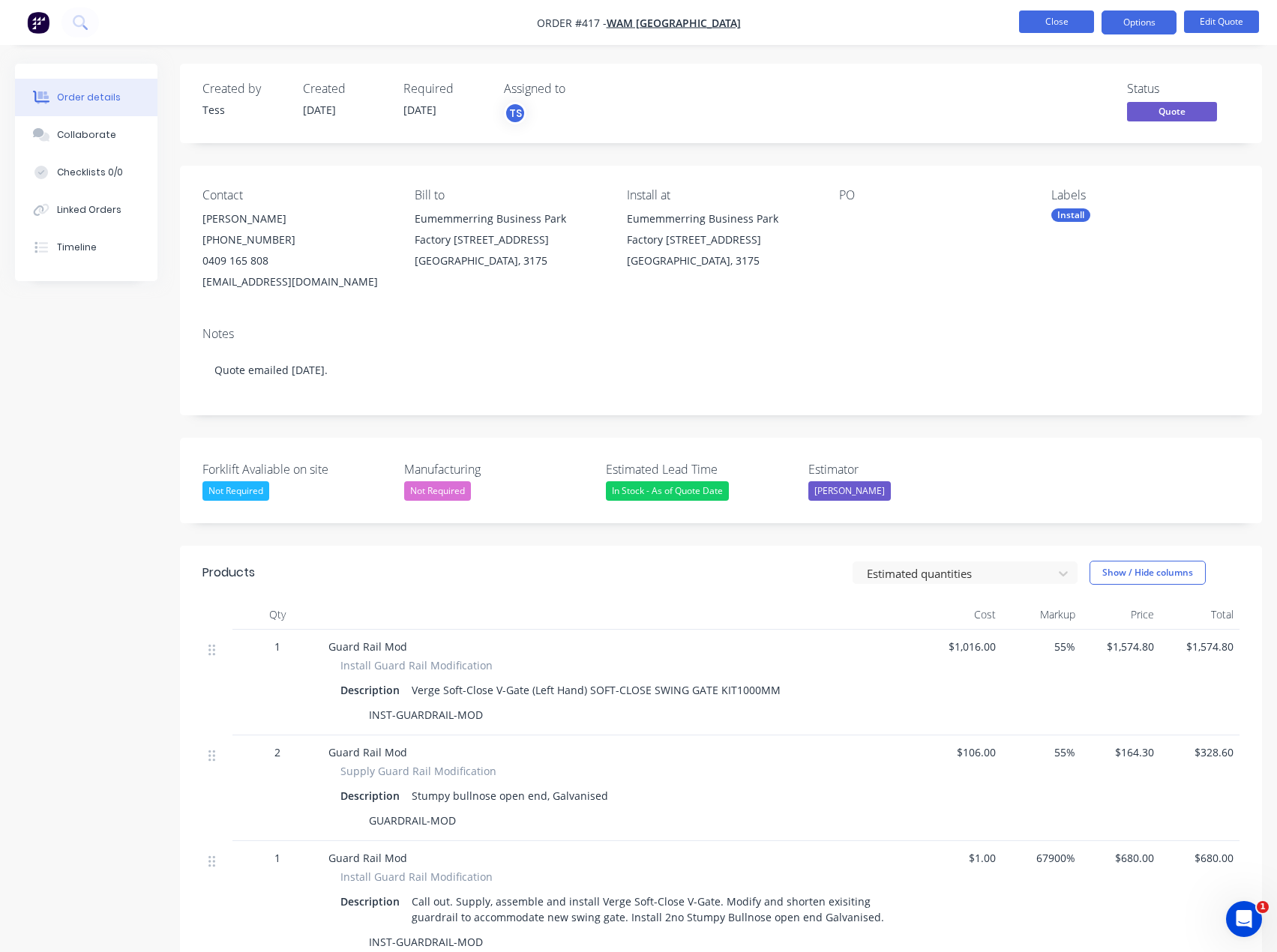
click at [1060, 25] on button "Close" at bounding box center [1056, 21] width 75 height 23
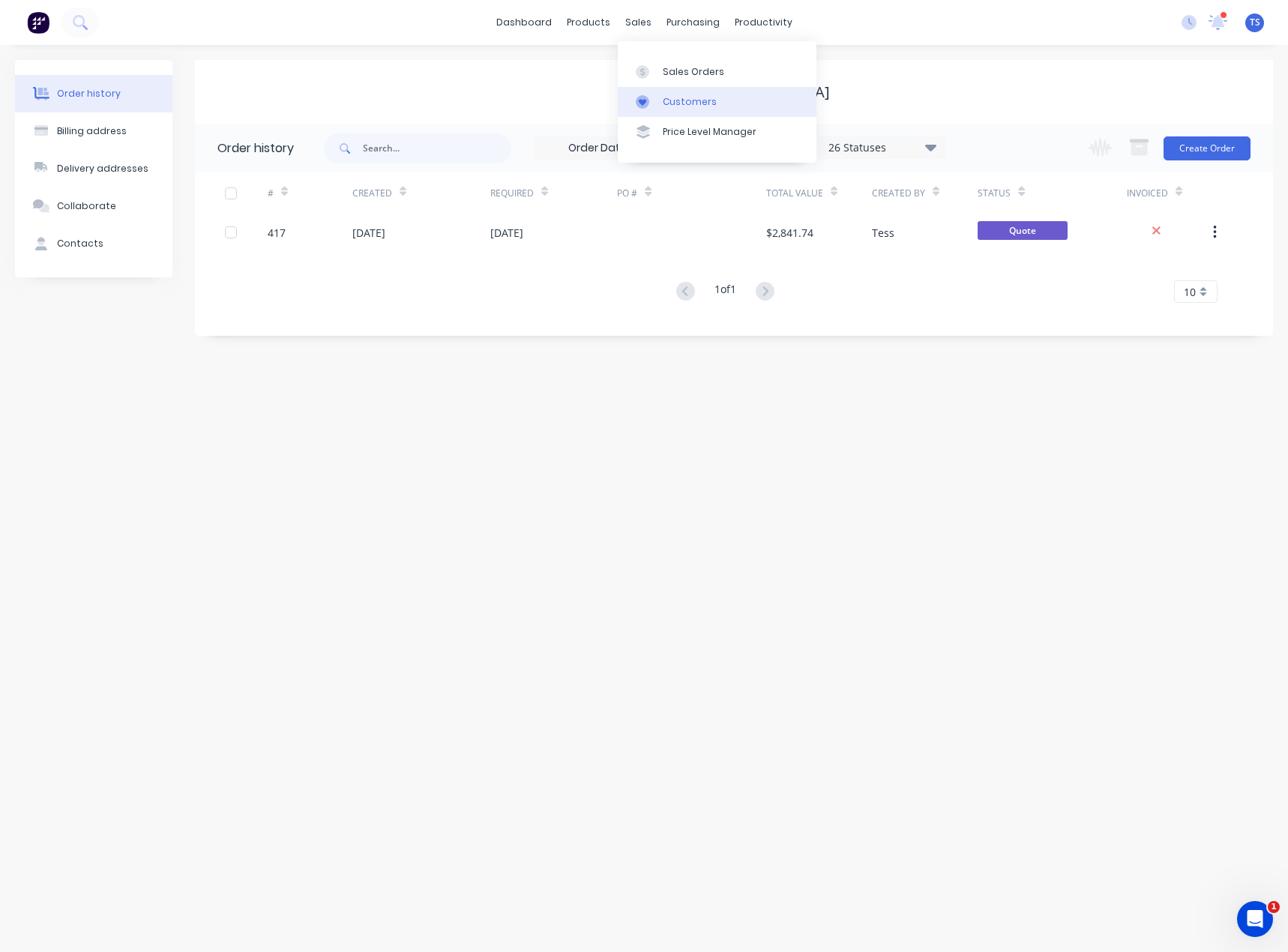
click at [662, 95] on link "Customers" at bounding box center [717, 102] width 199 height 30
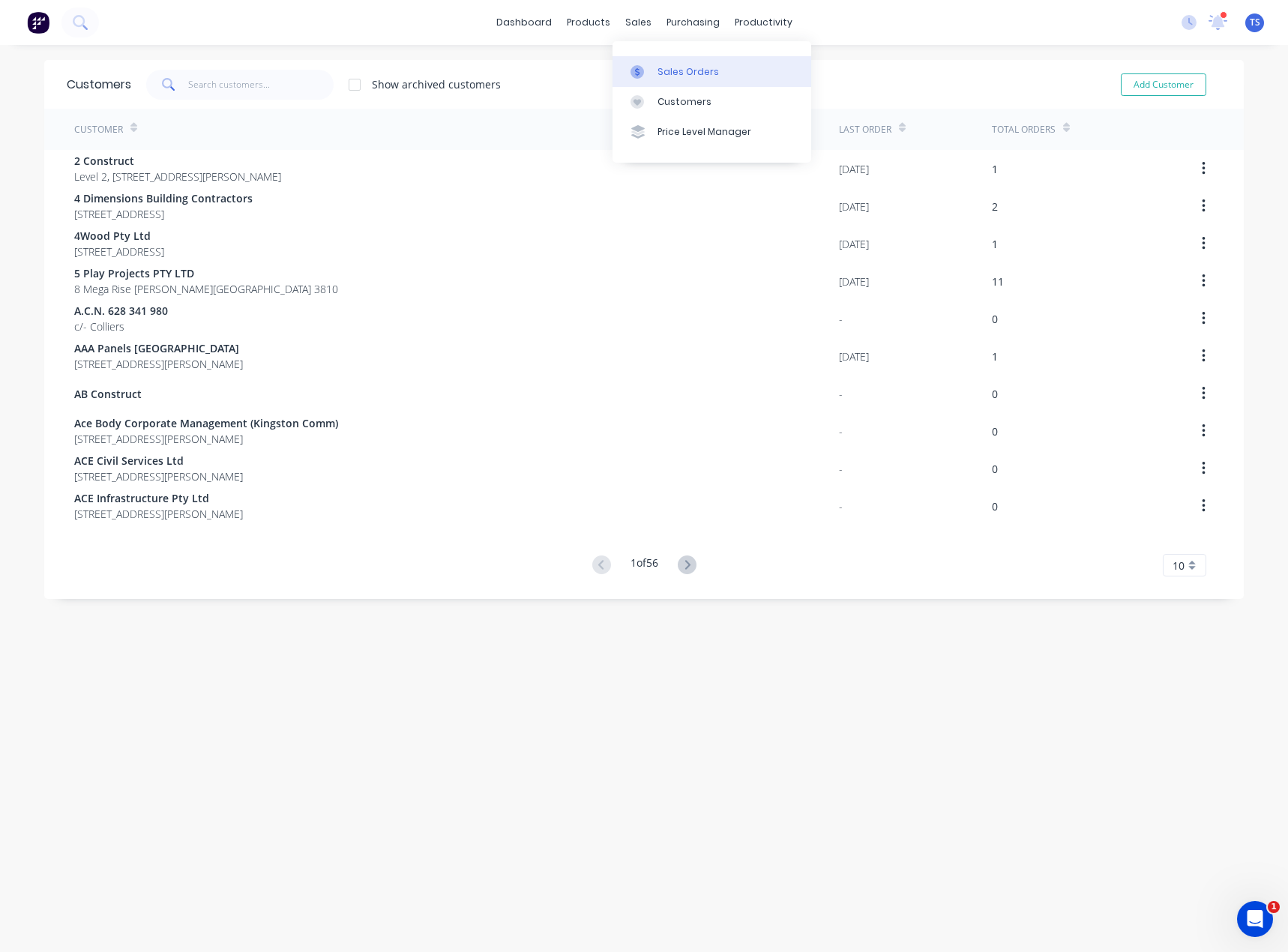
click at [658, 75] on div "Sales Orders" at bounding box center [688, 71] width 61 height 13
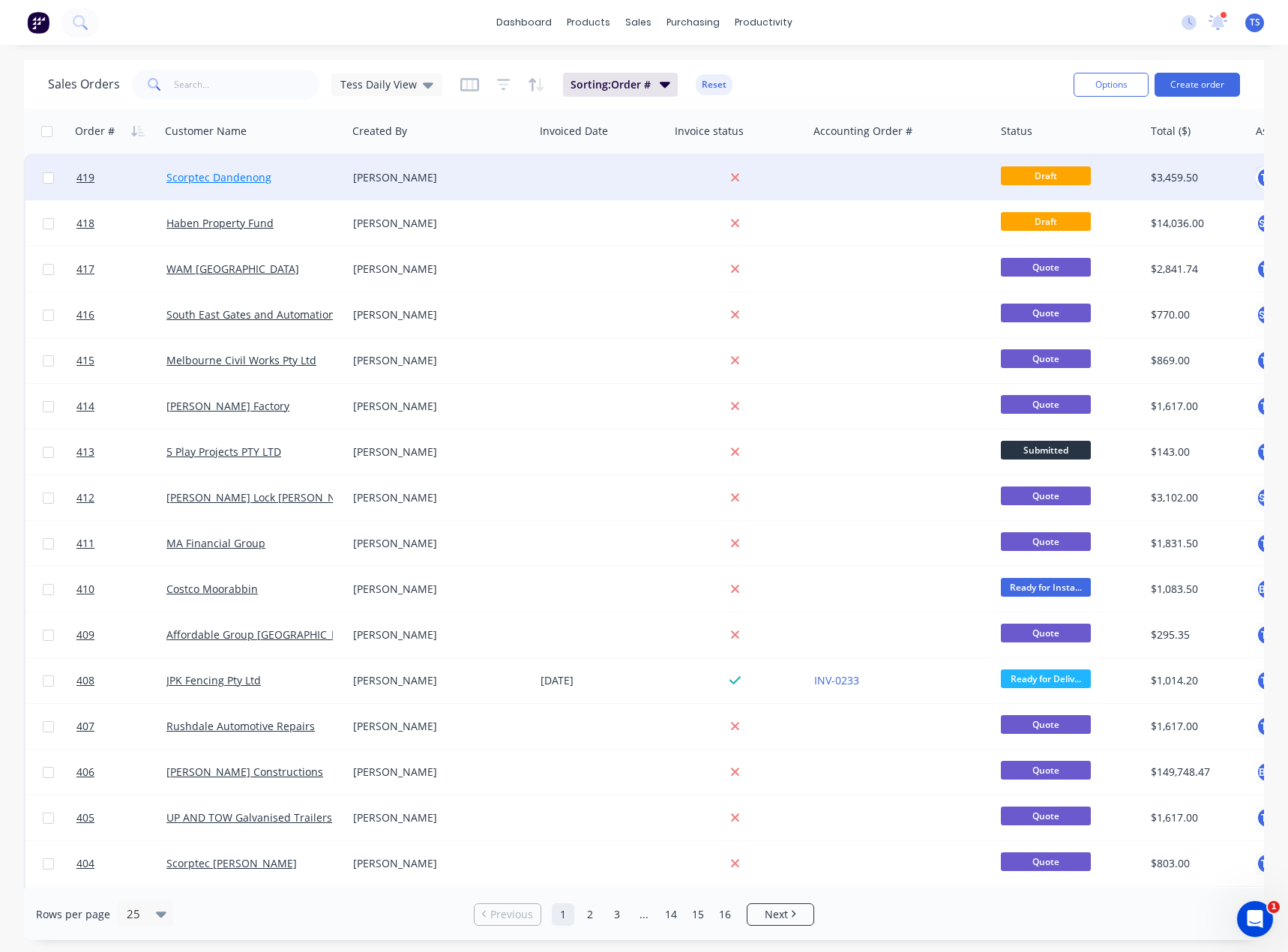
click at [189, 177] on link "Scorptec Dandenong" at bounding box center [219, 177] width 105 height 14
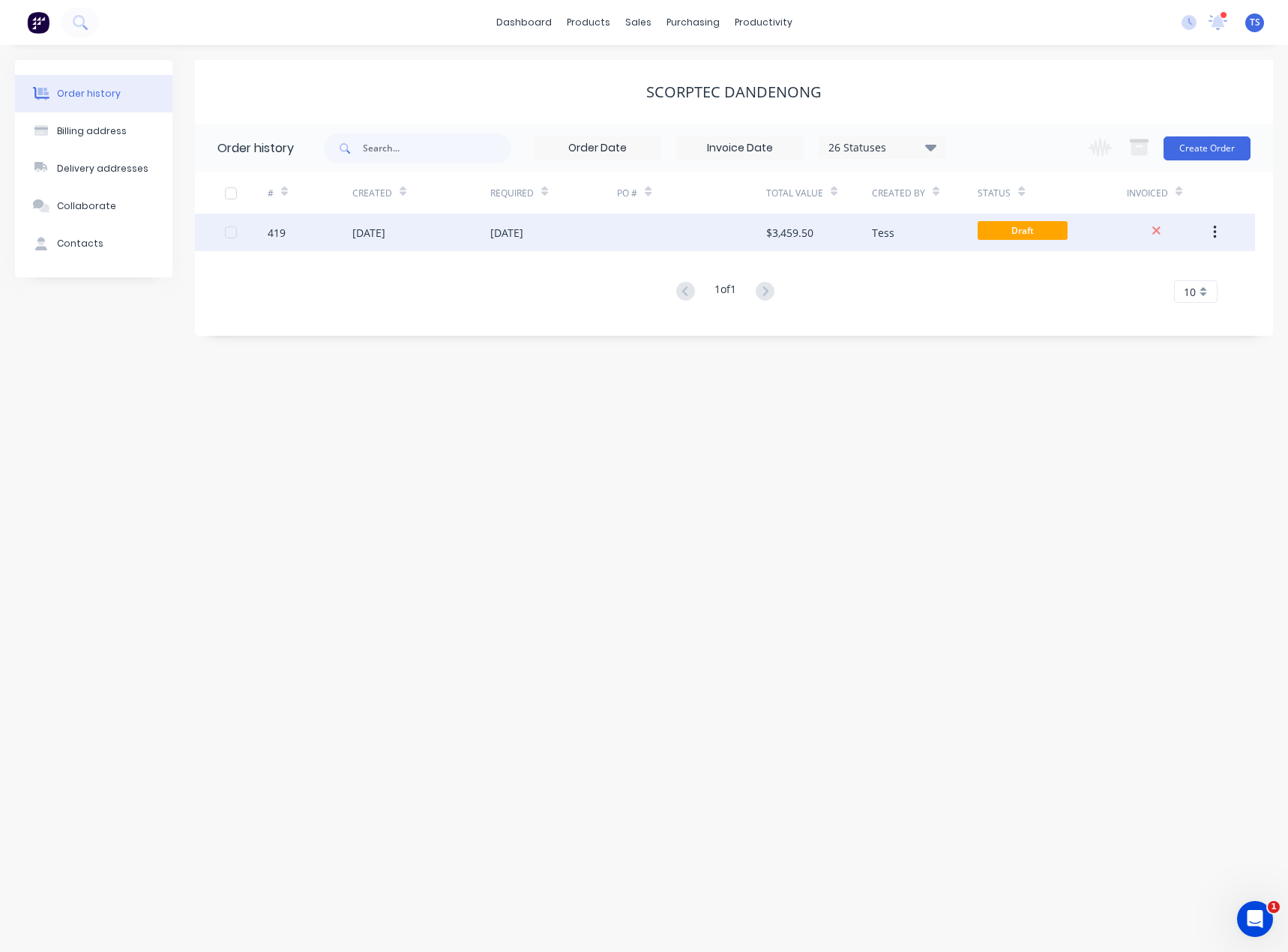
click at [524, 226] on div "[DATE]" at bounding box center [507, 233] width 33 height 16
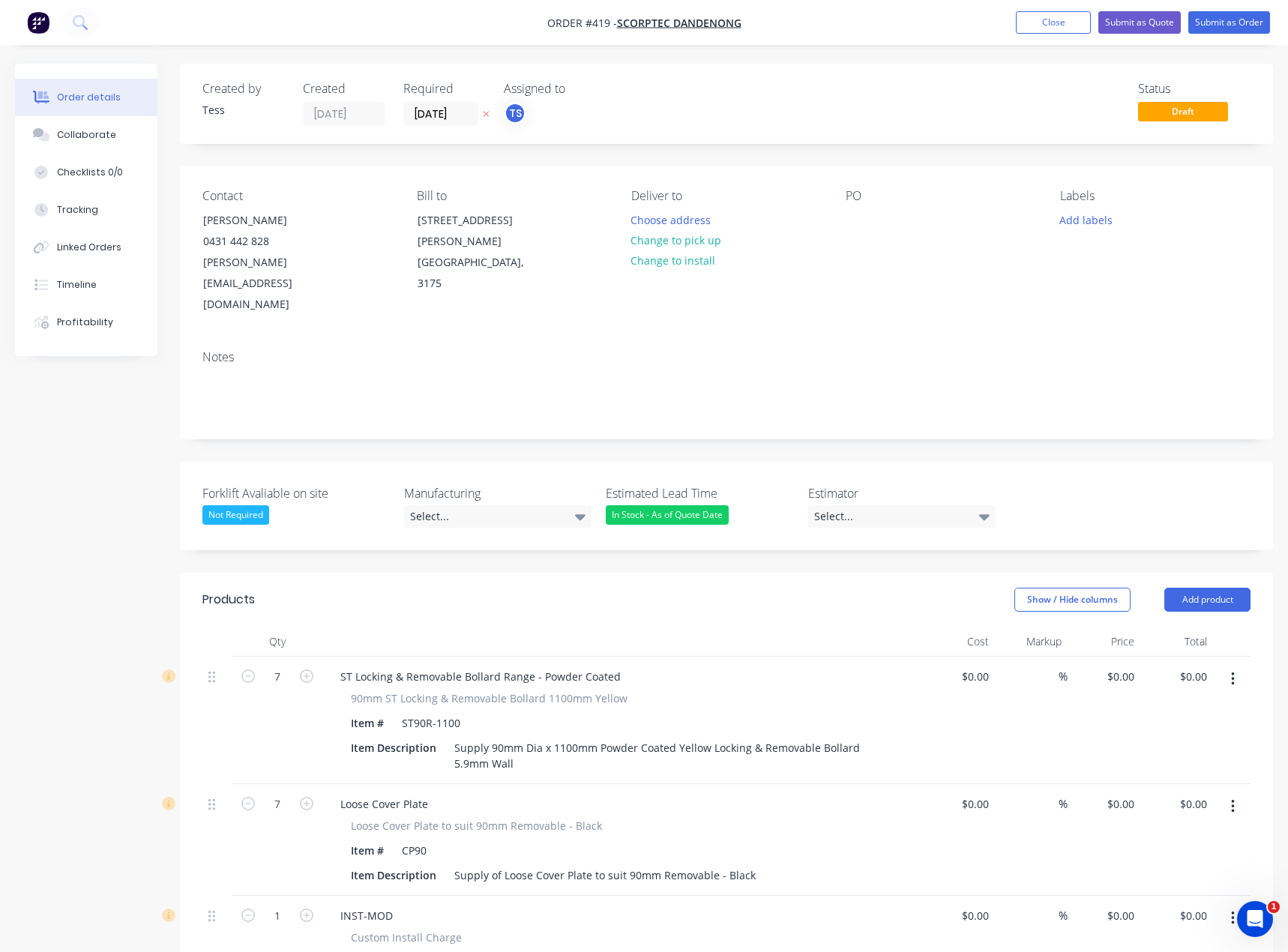
type input "$248.32"
type input "46.99"
type input "$365.00"
type input "$2,555.00"
type input "$1.00"
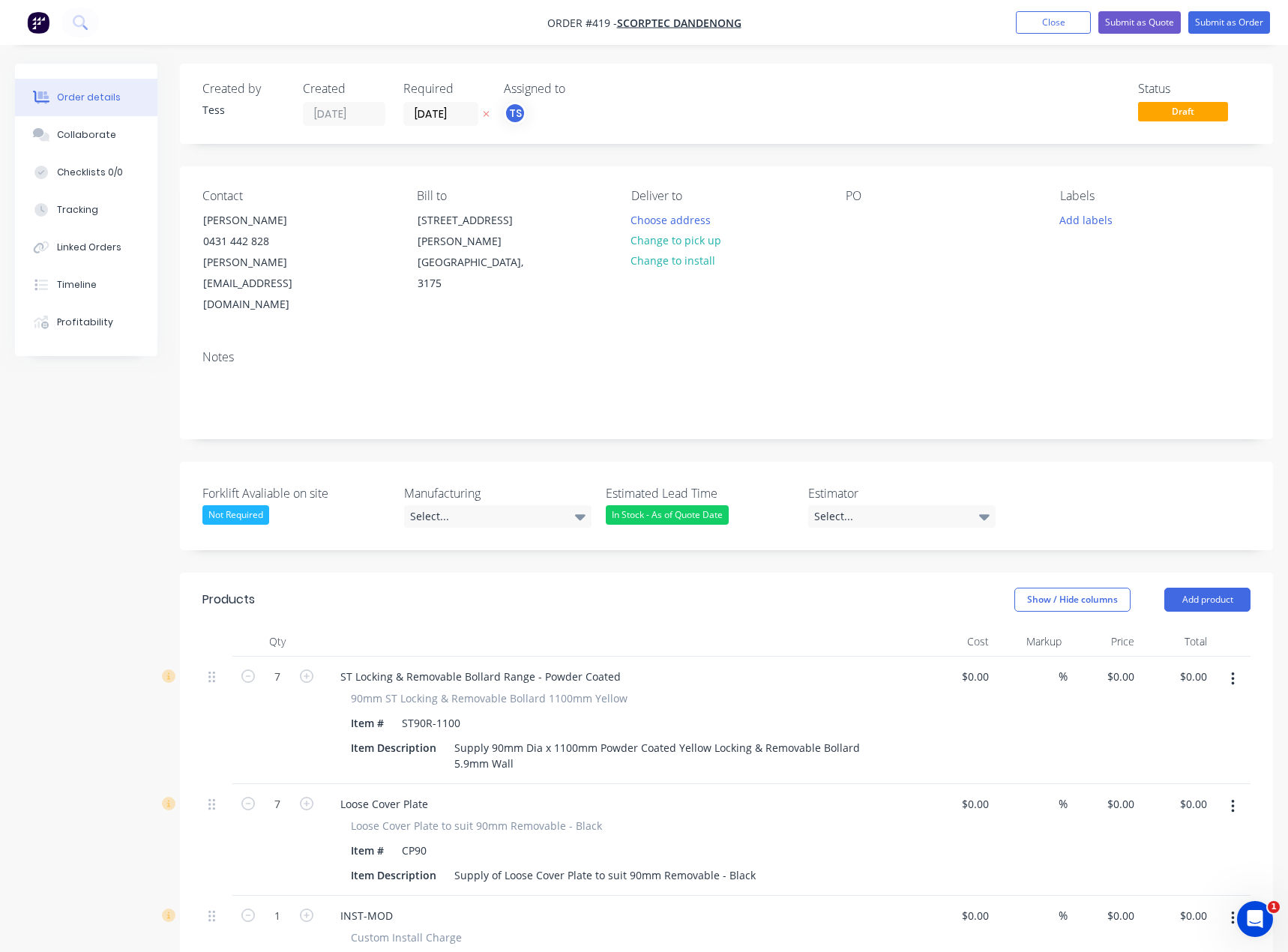
type input "1900"
type input "$20.00"
type input "$140.00"
type input "$230.00"
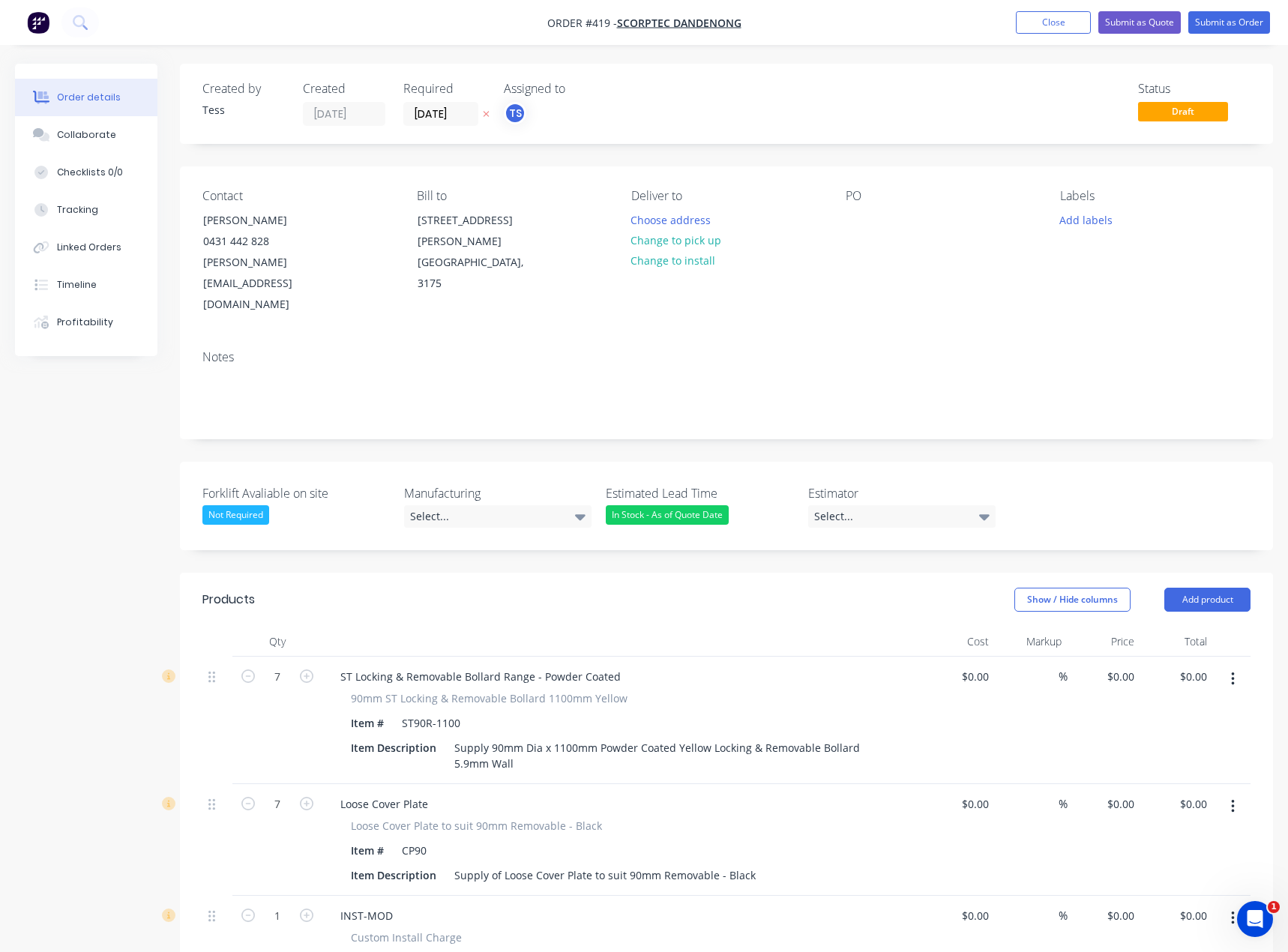
type input "$230.00"
type input "$220.00"
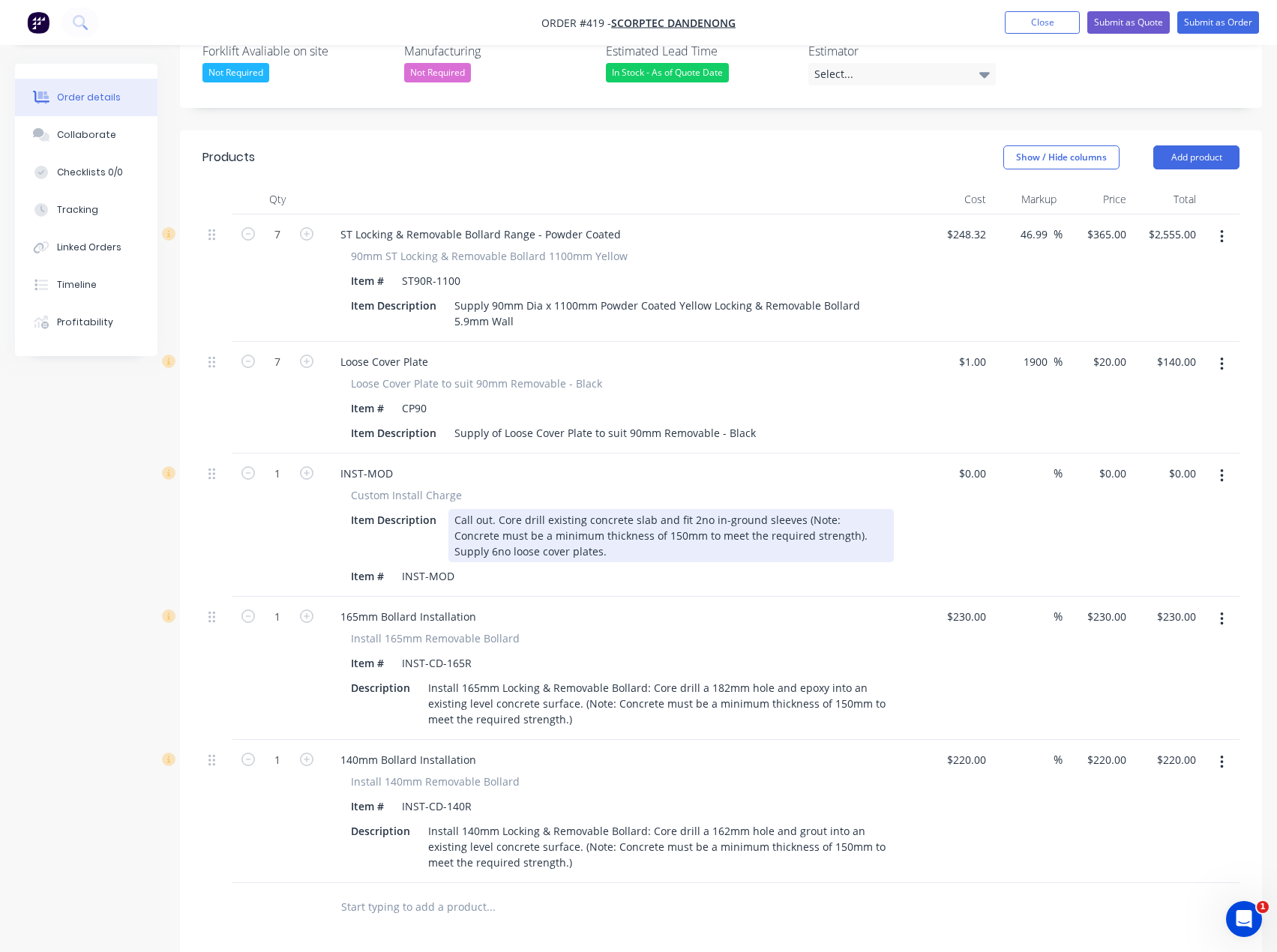
scroll to position [450, 0]
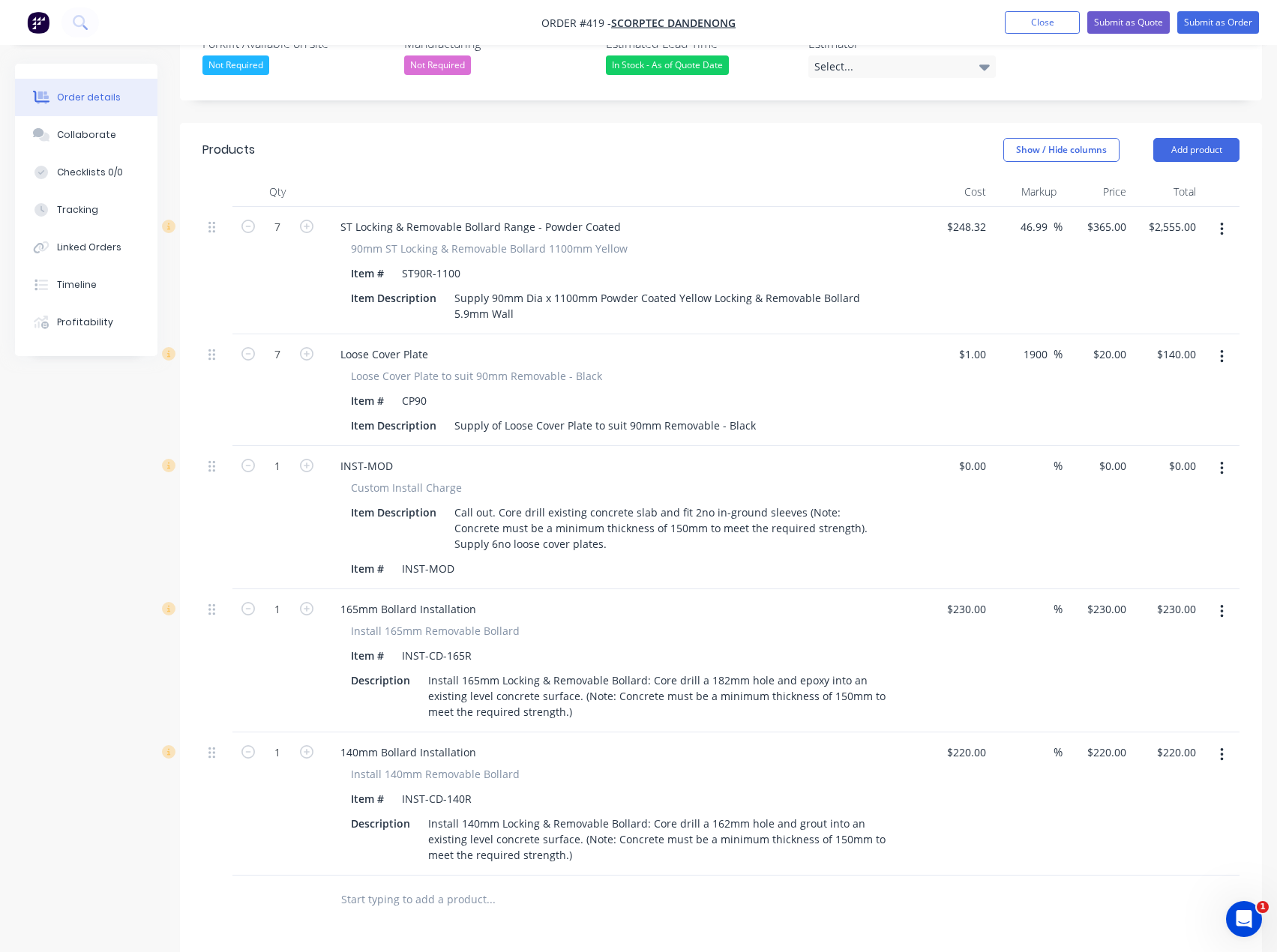
click at [1222, 748] on icon "button" at bounding box center [1221, 754] width 3 height 13
click at [1135, 874] on div "Delete" at bounding box center [1168, 885] width 115 height 22
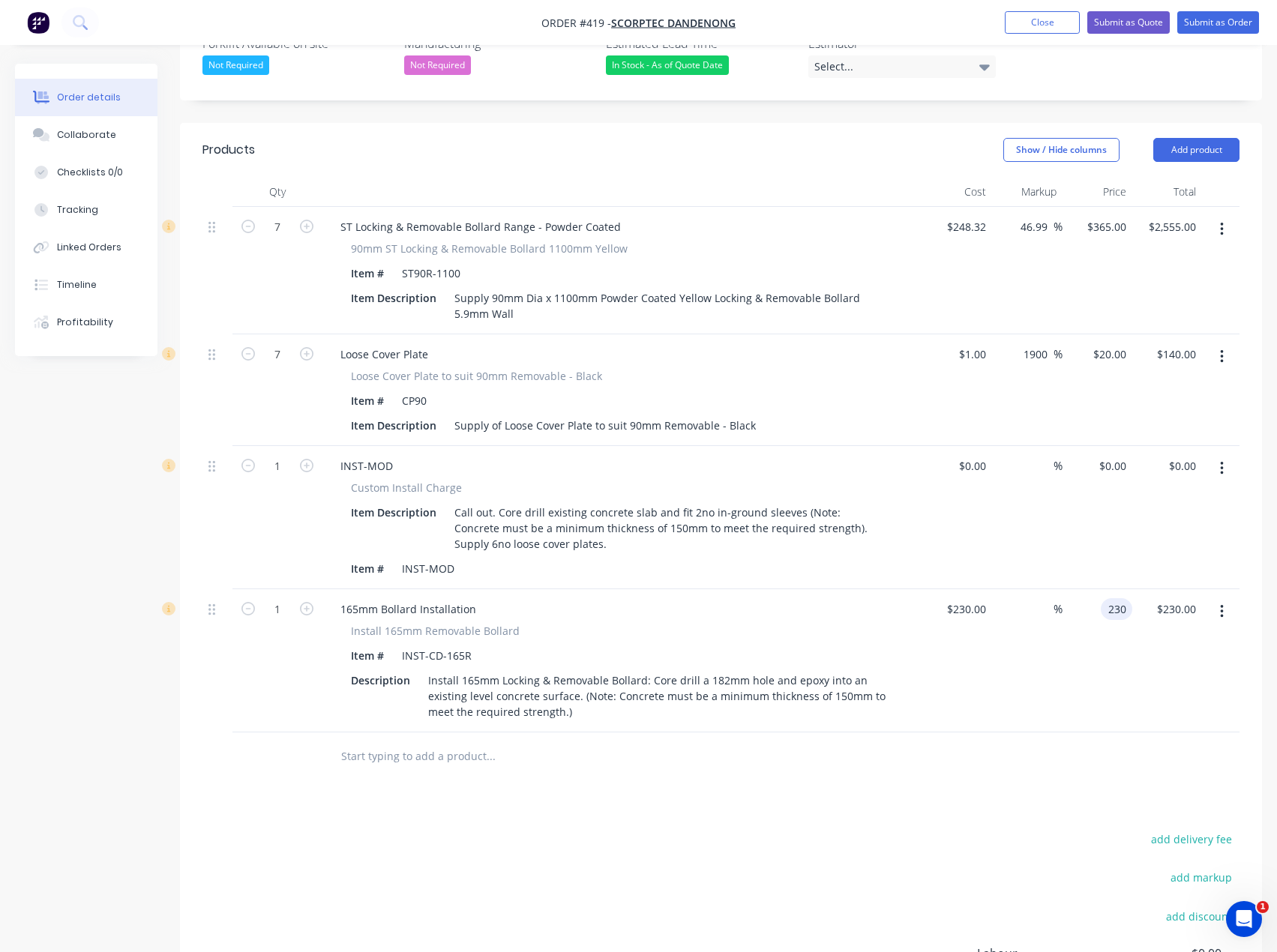
click at [1109, 598] on input "230" at bounding box center [1119, 609] width 25 height 22
type input "190"
type input "-17.39"
type input "$190.00"
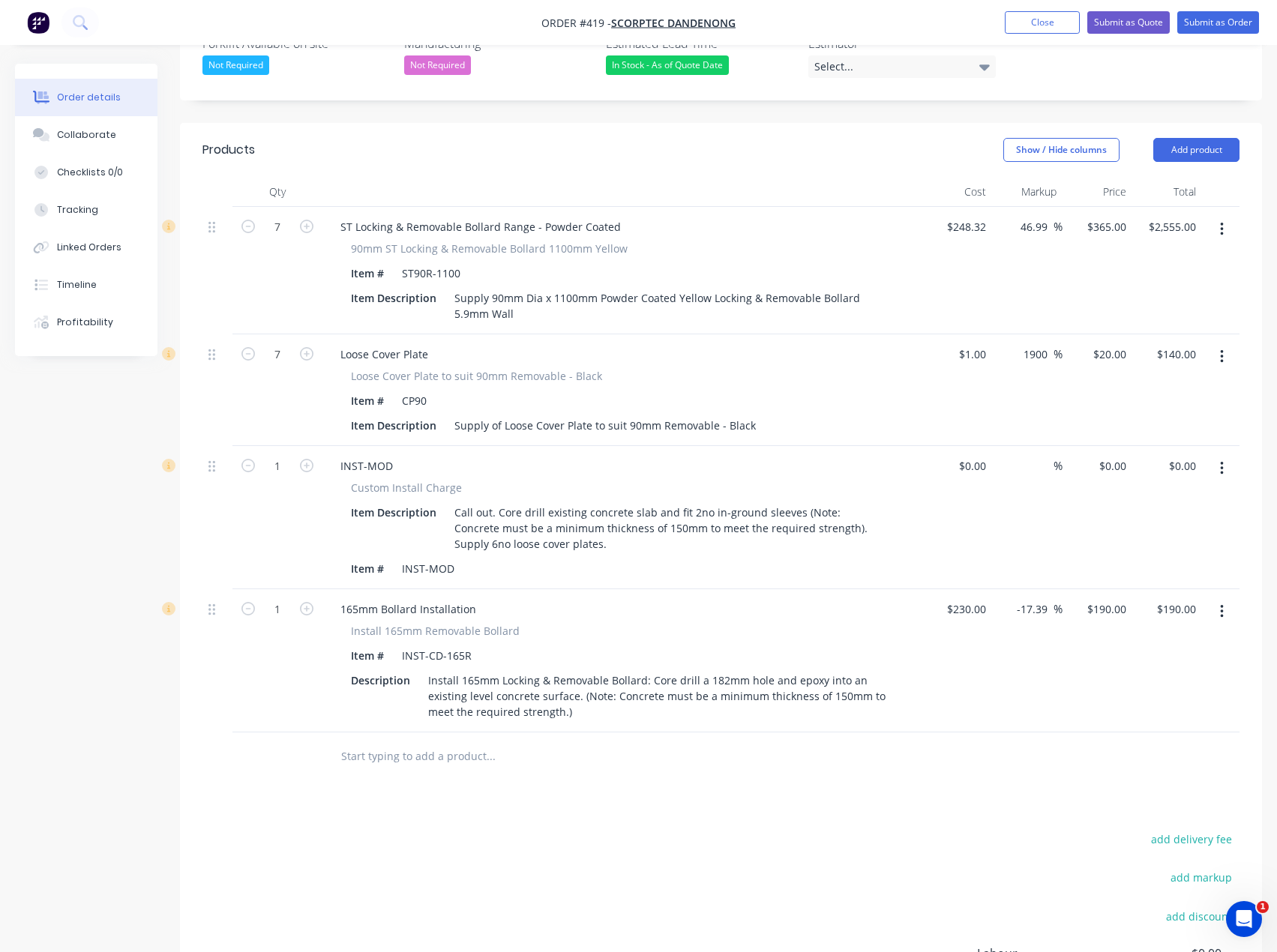
click at [302, 602] on icon "button" at bounding box center [306, 608] width 13 height 13
type input "2"
type input "$380.00"
click at [302, 602] on icon "button" at bounding box center [306, 608] width 13 height 13
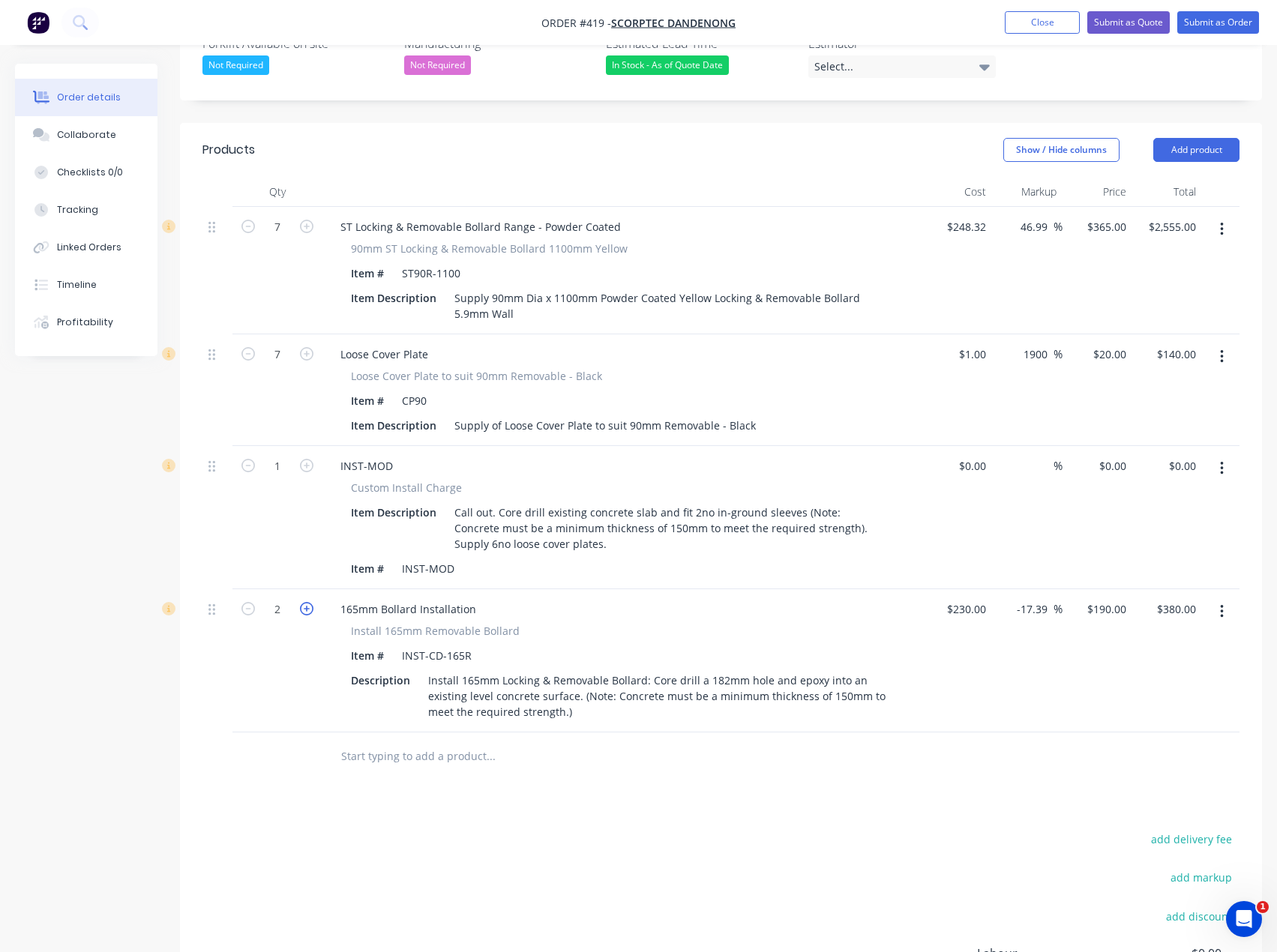
type input "3"
type input "$570.00"
click at [302, 602] on icon "button" at bounding box center [306, 608] width 13 height 13
type input "4"
type input "$760.00"
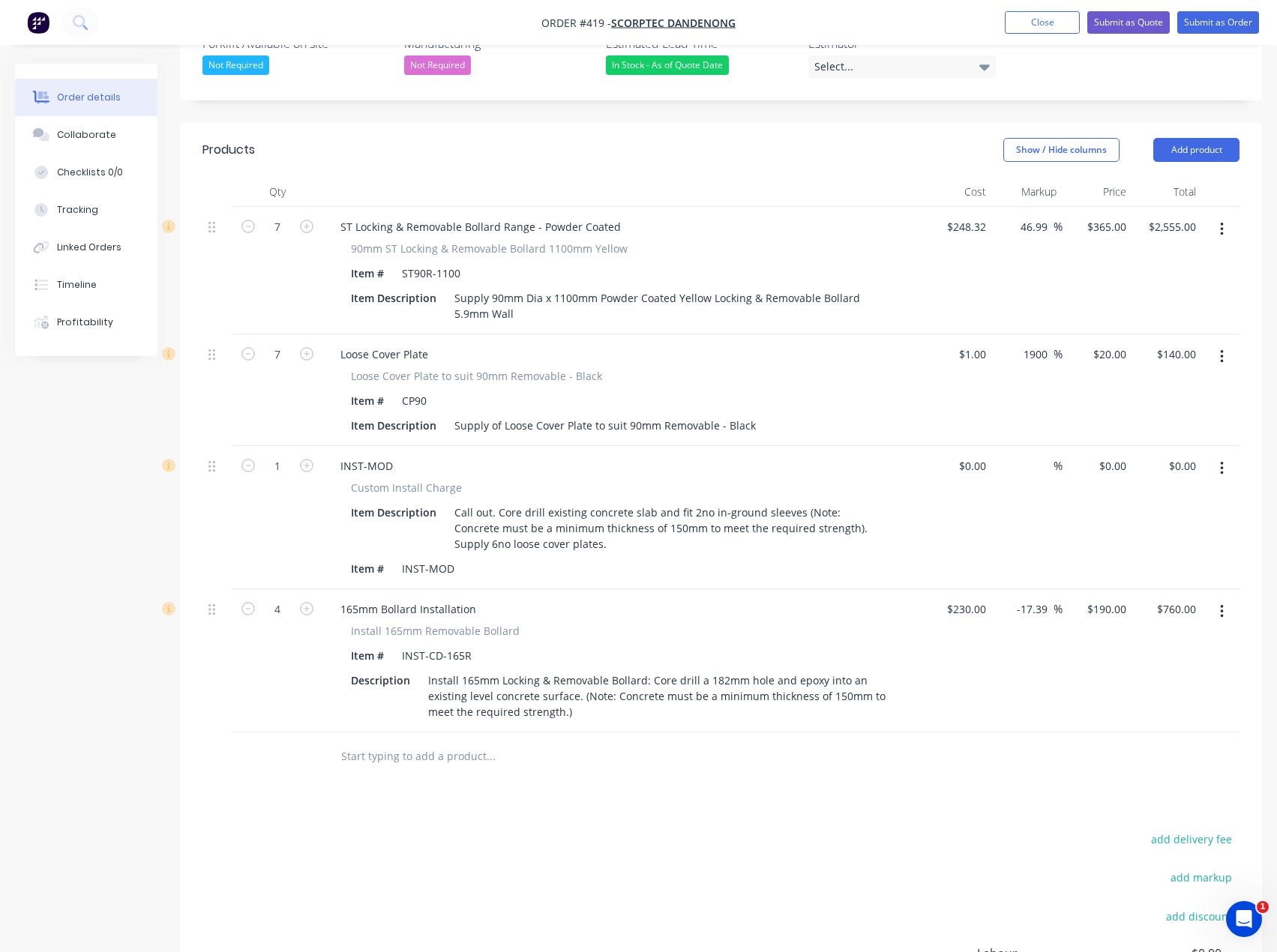
click at [382, 742] on input "text" at bounding box center [491, 757] width 300 height 30
click at [1186, 138] on button "Add product" at bounding box center [1196, 150] width 86 height 24
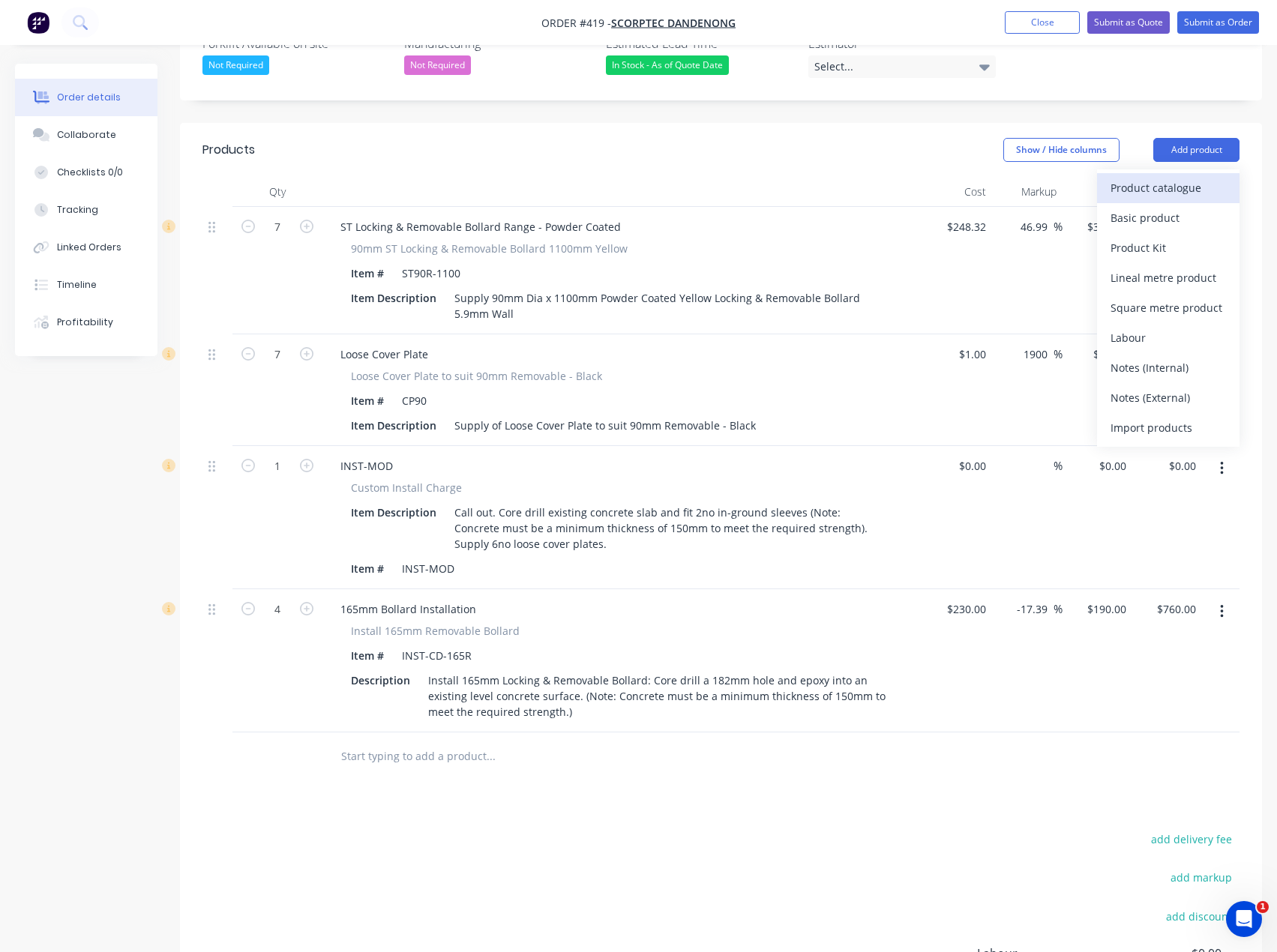
click at [1171, 177] on div "Product catalogue" at bounding box center [1168, 188] width 115 height 22
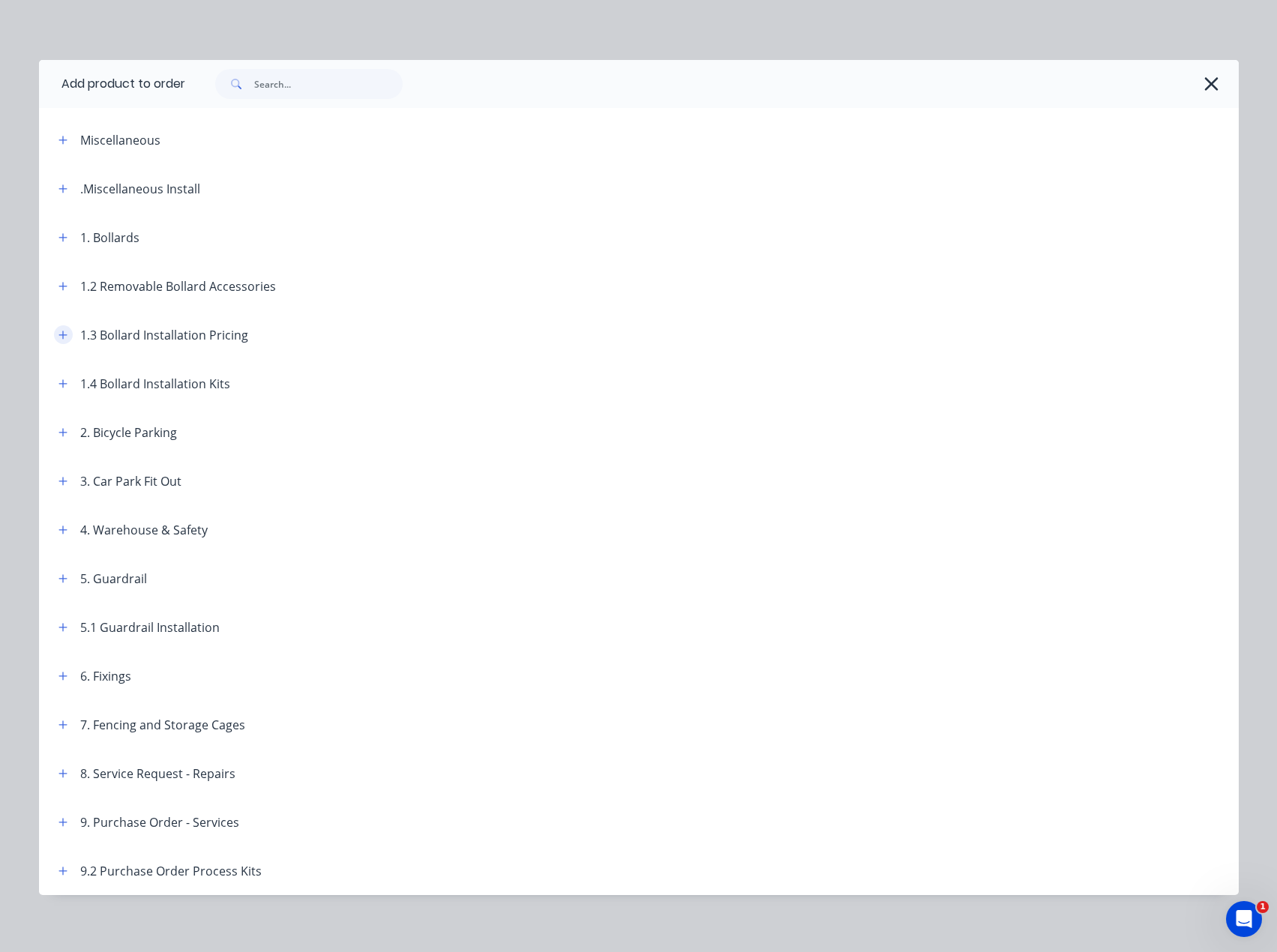
click at [54, 336] on button "button" at bounding box center [64, 335] width 19 height 19
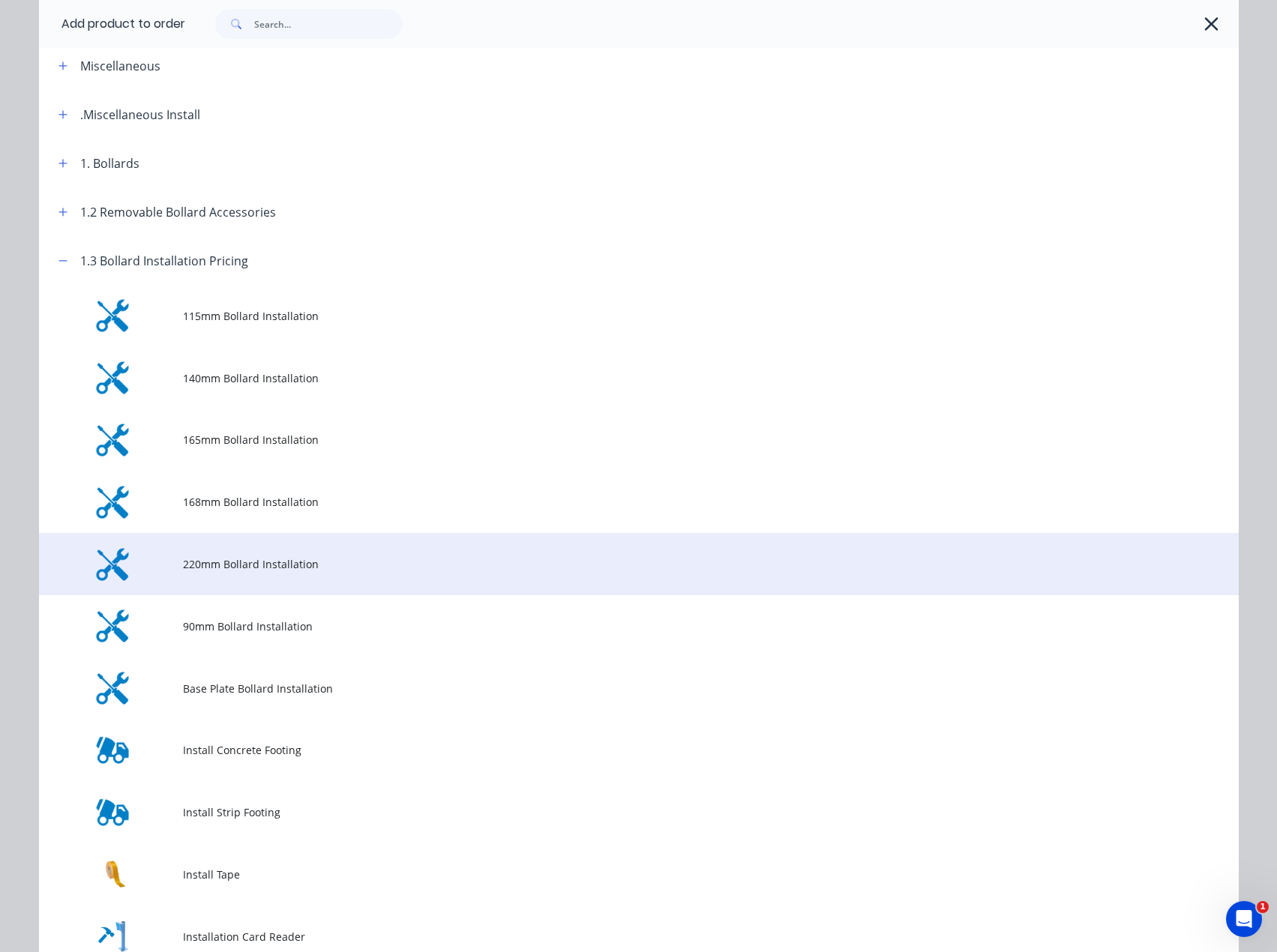
scroll to position [75, 0]
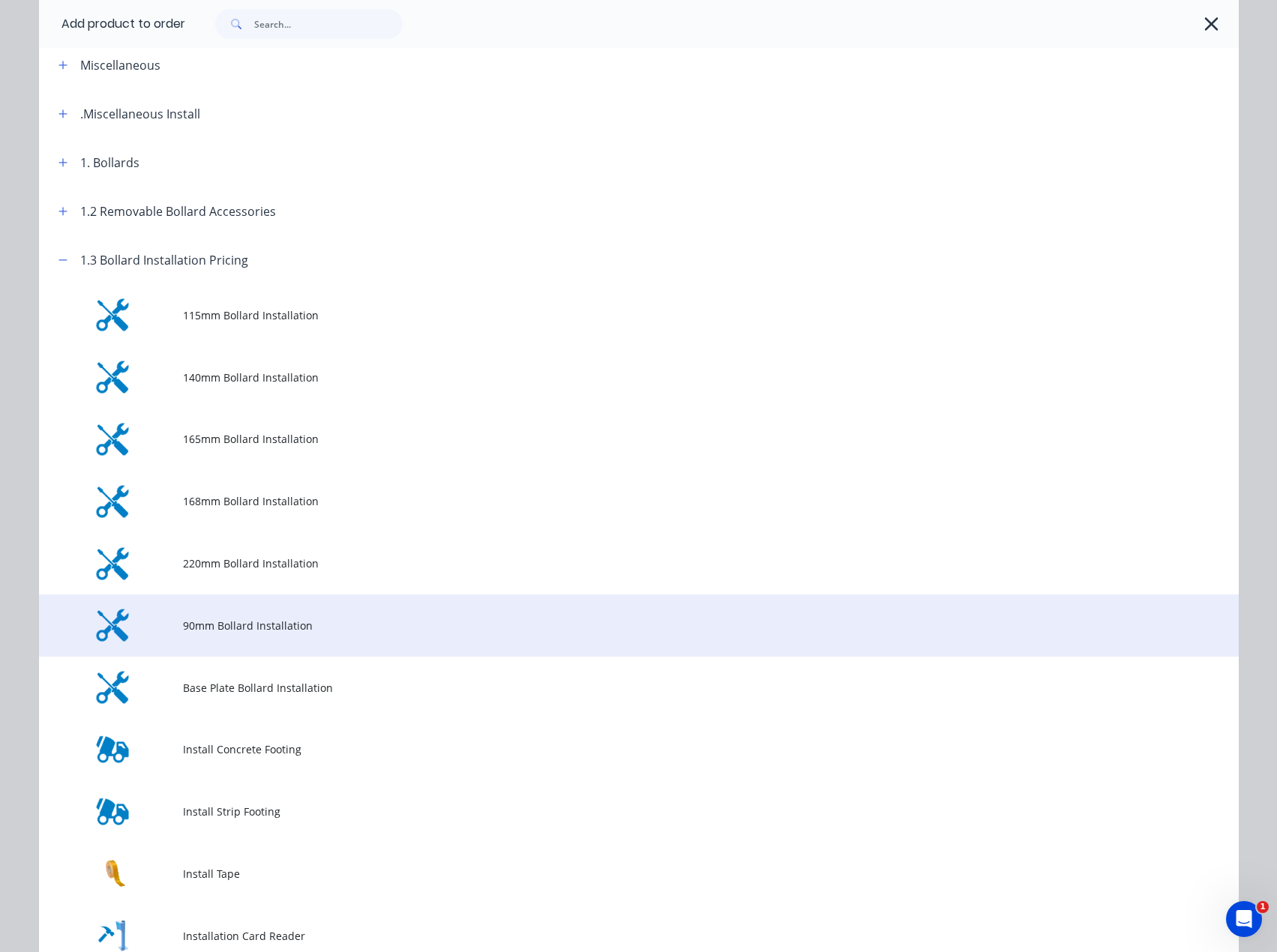
click at [195, 626] on span "90mm Bollard Installation" at bounding box center [605, 626] width 845 height 16
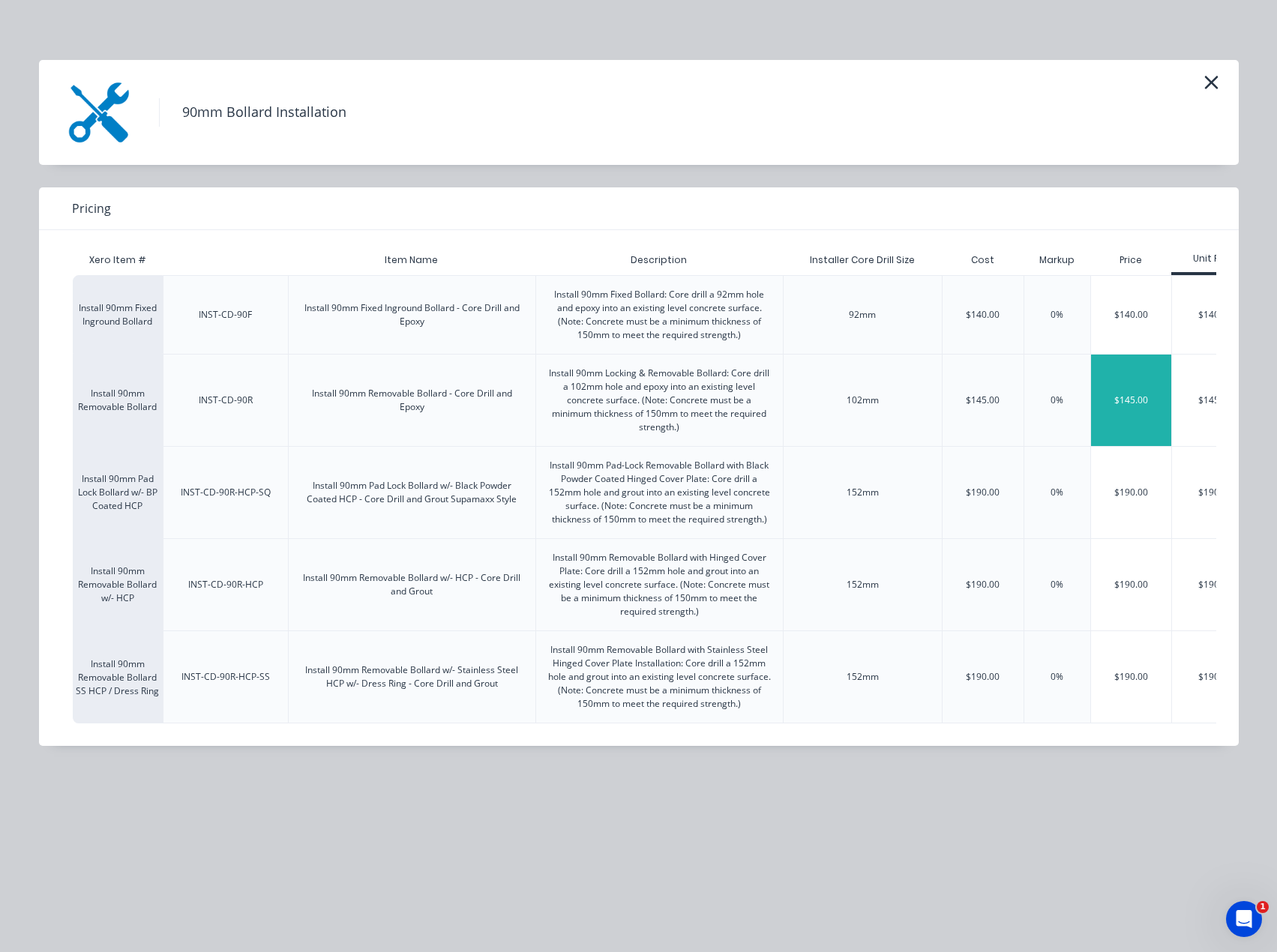
click at [1128, 407] on div "$145.00" at bounding box center [1131, 400] width 81 height 92
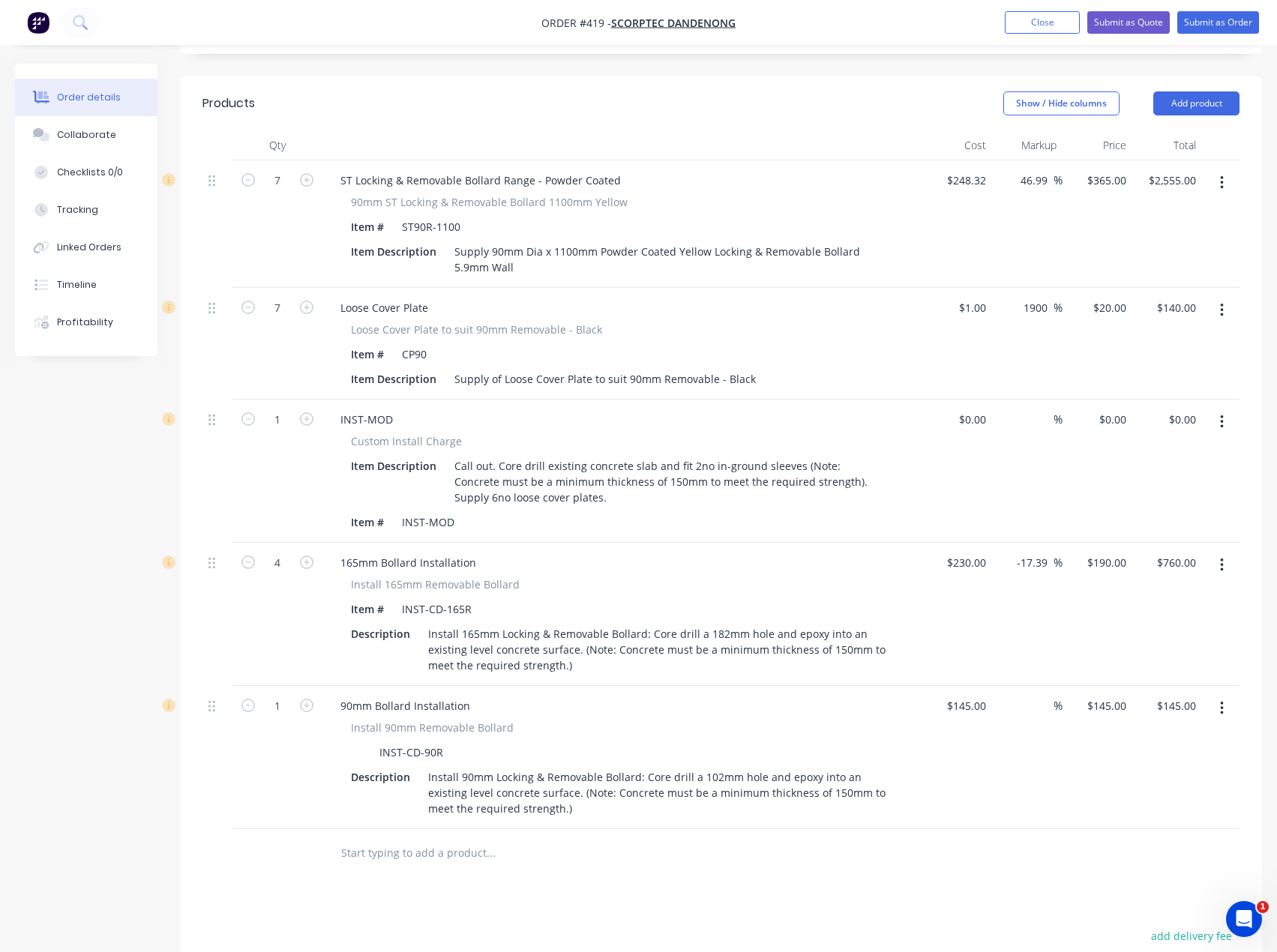
scroll to position [600, 0]
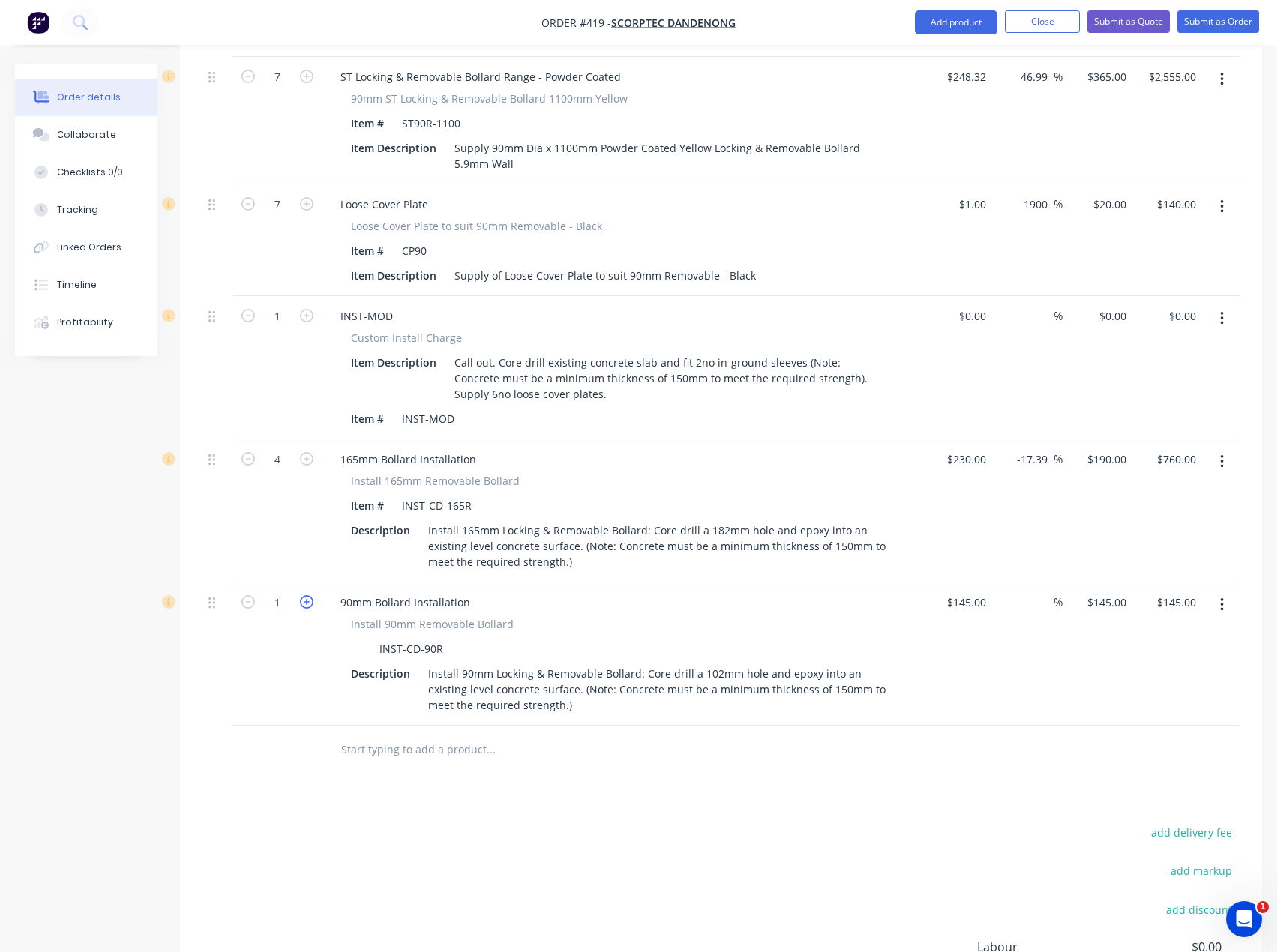
click at [308, 596] on icon "button" at bounding box center [306, 602] width 13 height 13
type input "2"
type input "$290.00"
click at [308, 596] on icon "button" at bounding box center [306, 602] width 13 height 13
type input "3"
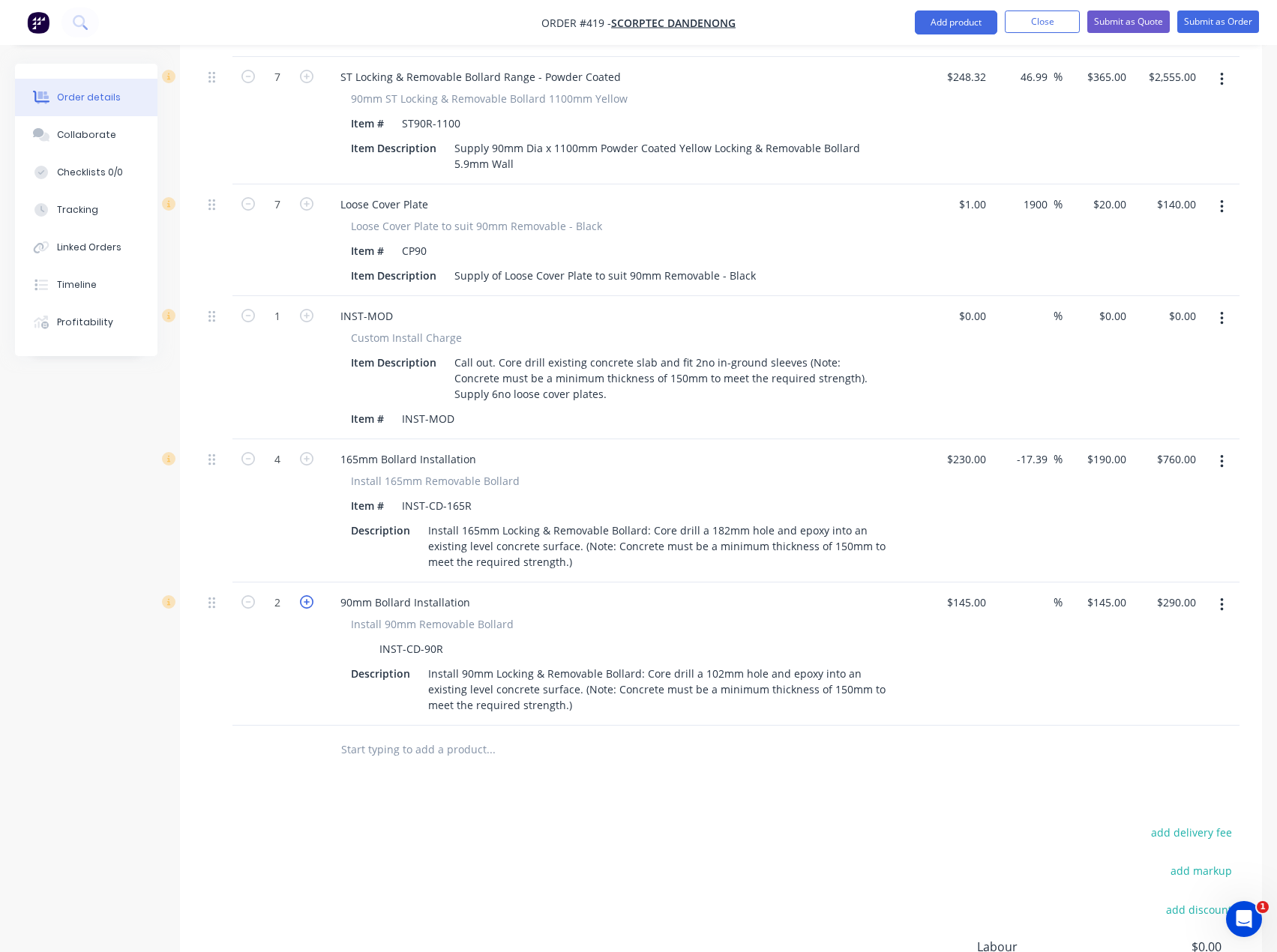
type input "$435.00"
click at [976, 592] on input "145" at bounding box center [979, 603] width 25 height 22
type input "$1.00"
type input "1"
type input "$3.00"
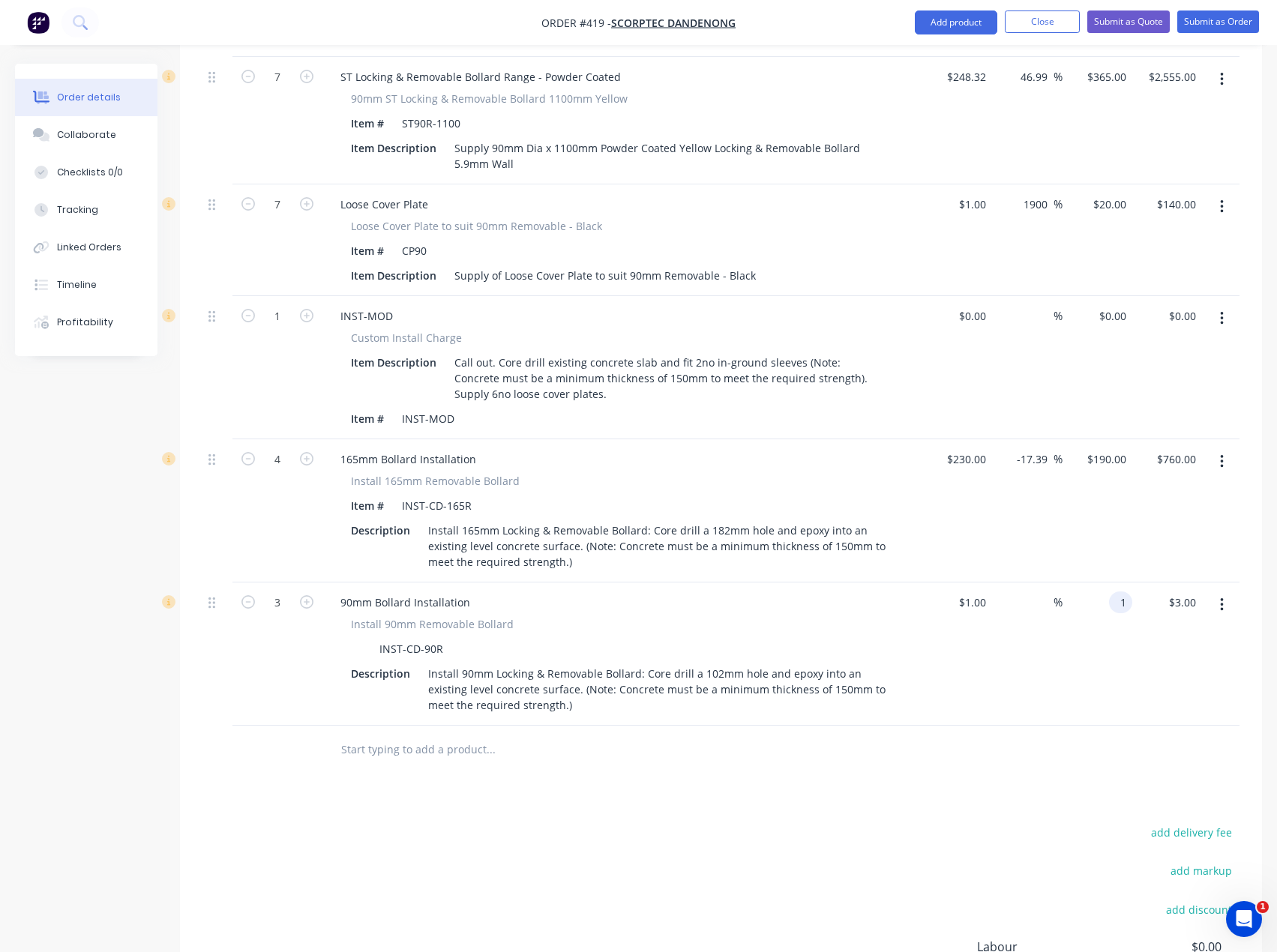
click at [1123, 592] on input "1" at bounding box center [1124, 603] width 17 height 22
type input "140"
type input "230"
type input "13900"
type input "$140.00"
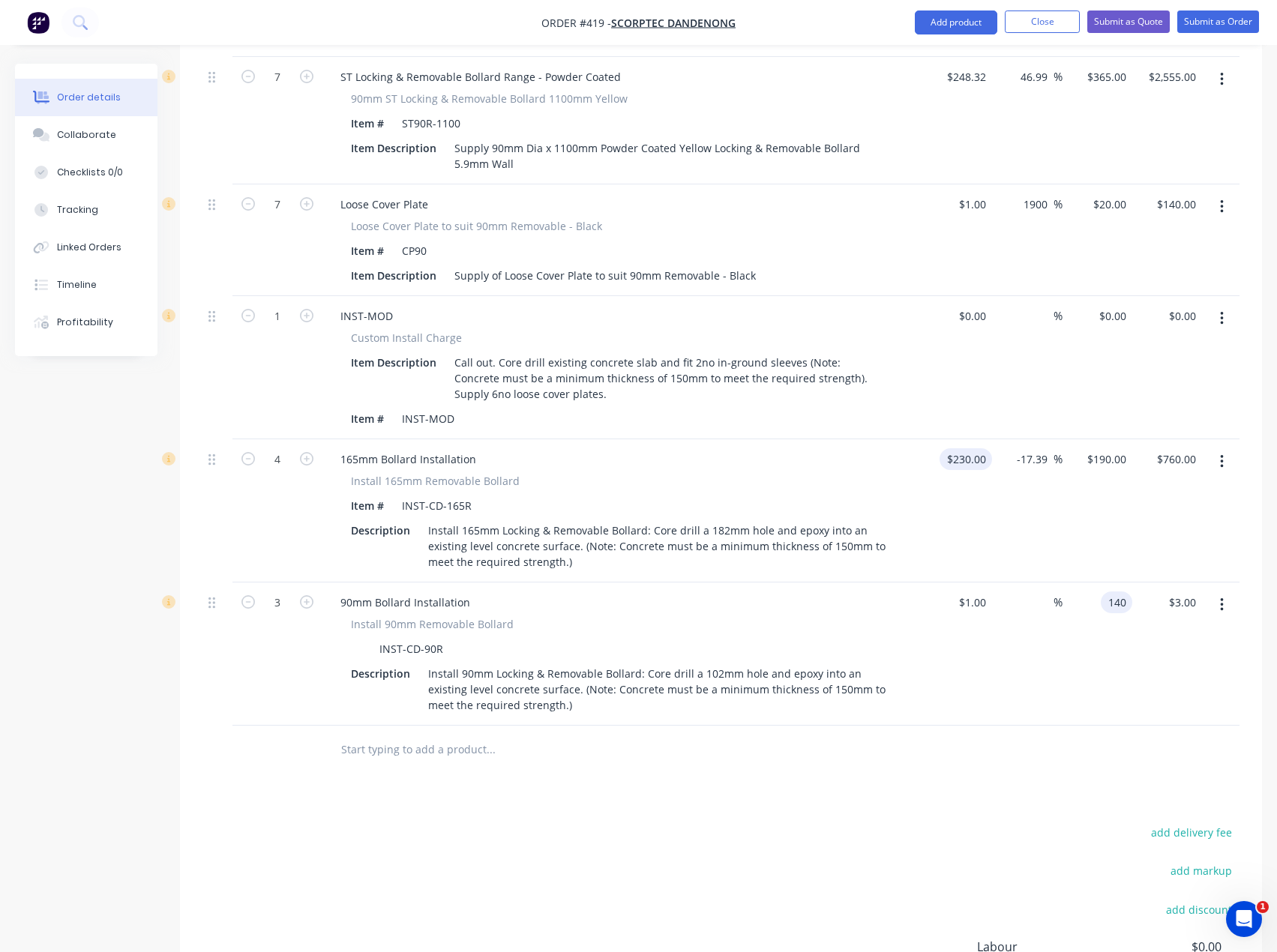
type input "$420.00"
click at [967, 448] on input "230" at bounding box center [979, 459] width 25 height 22
type input "$1.00"
type input "0.8261"
type input "$3.30"
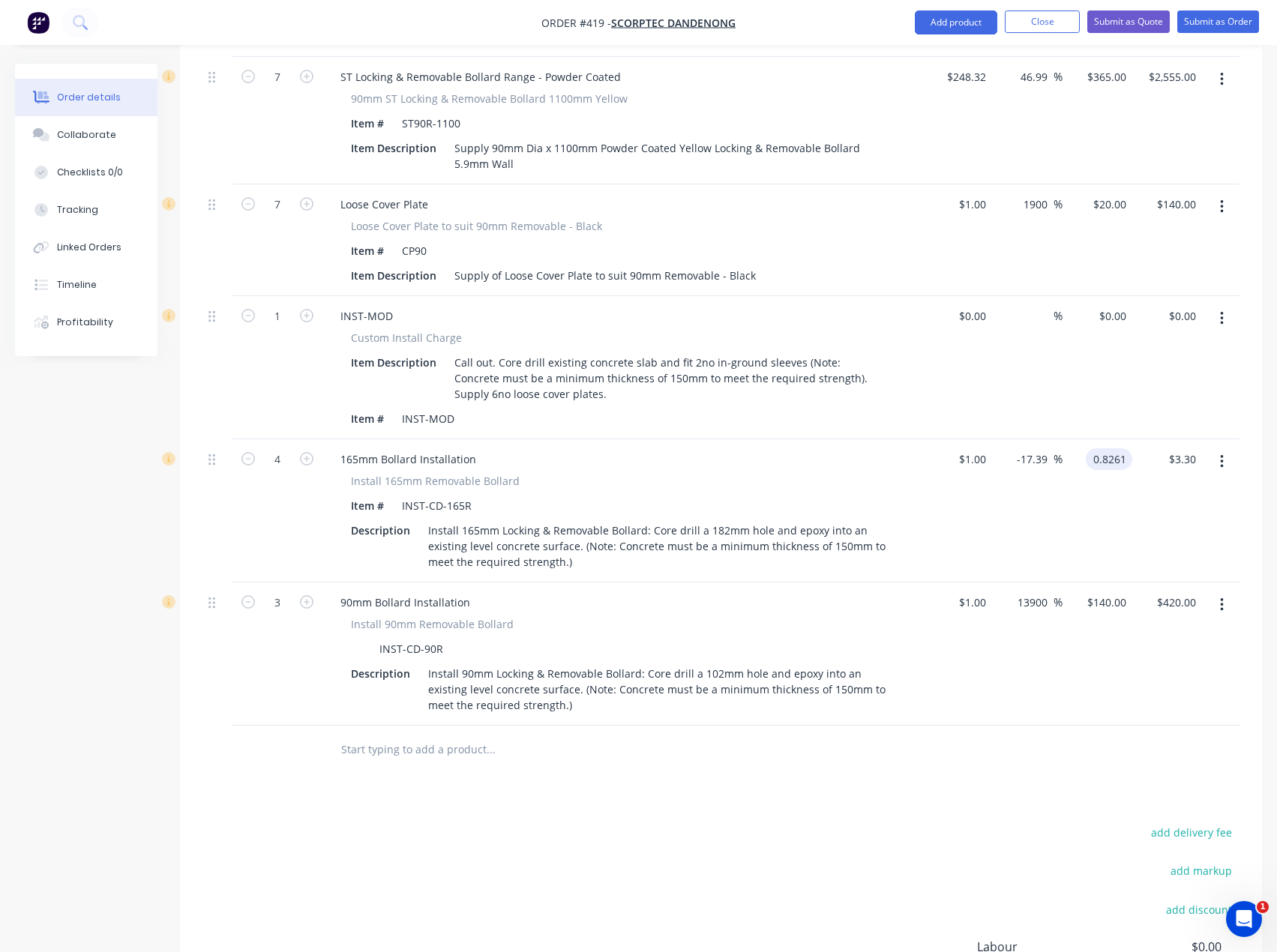
click at [1108, 448] on input "0.8261" at bounding box center [1112, 459] width 41 height 22
type input "190"
type input "18900"
type input "$190.00"
type input "$760.00"
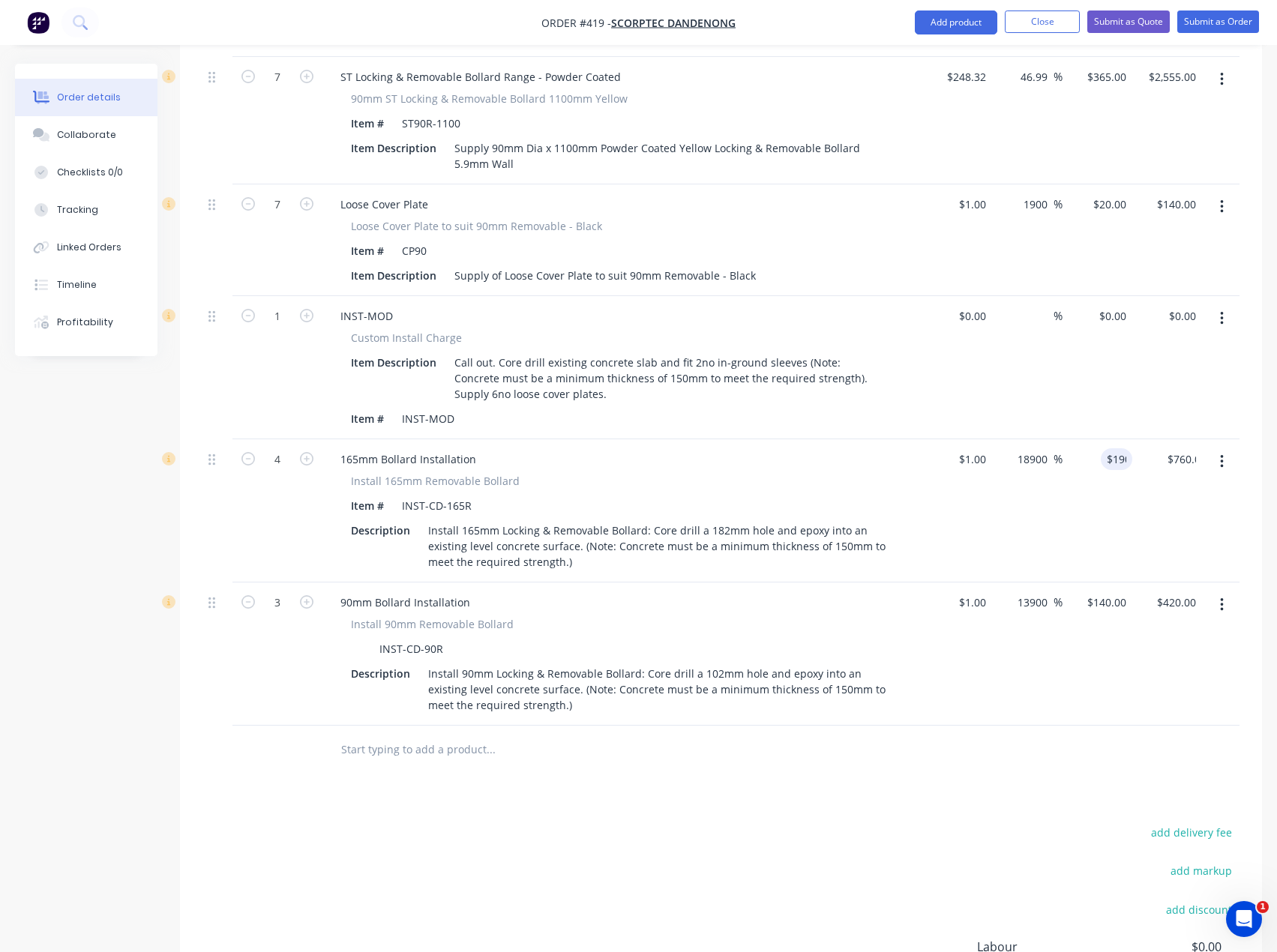
click at [814, 753] on div "Products Show / Hide columns Add product Qty Cost Markup Price Total 7 ST Locki…" at bounding box center [721, 554] width 1082 height 1162
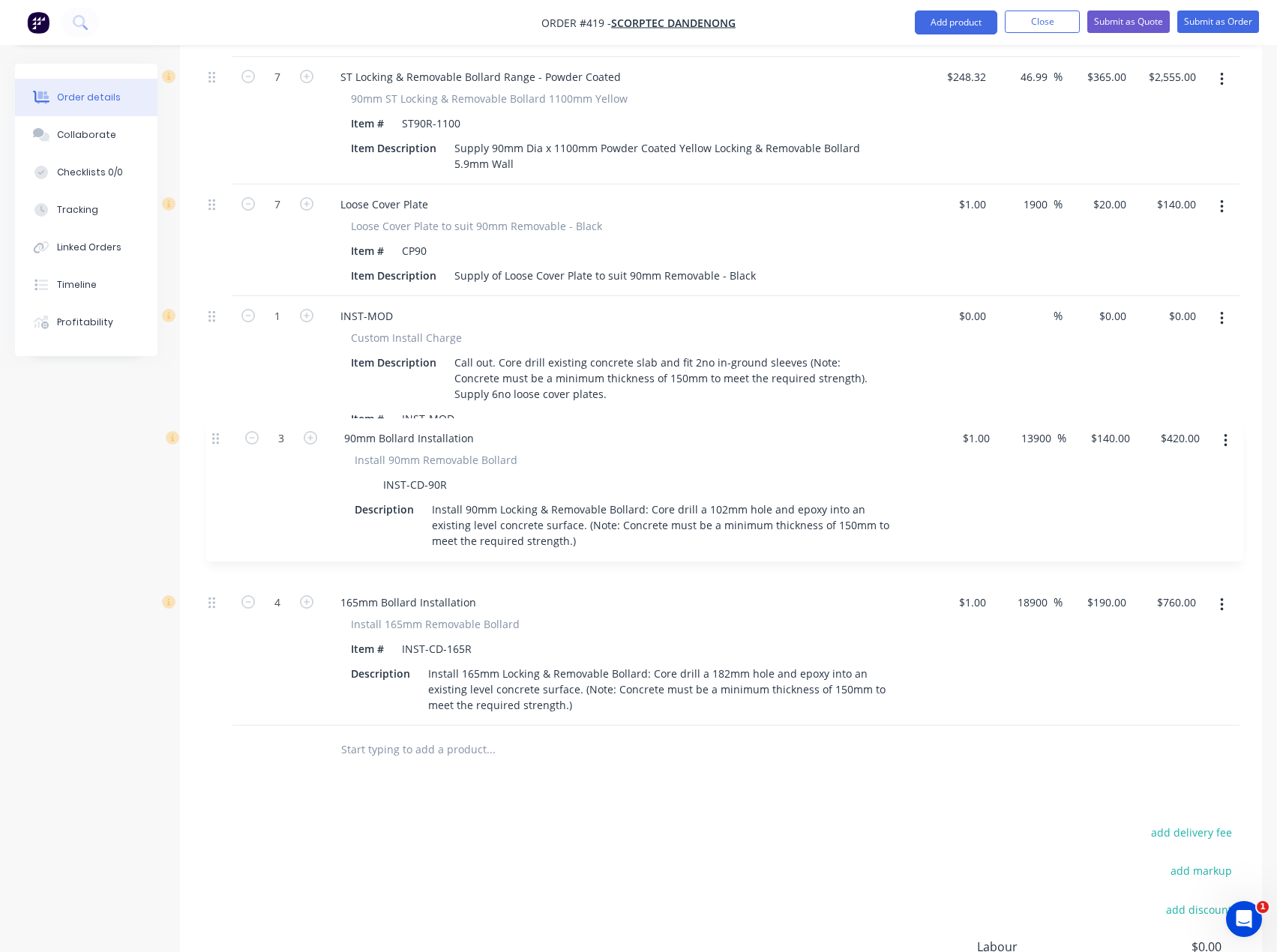
drag, startPoint x: 216, startPoint y: 563, endPoint x: 220, endPoint y: 428, distance: 135.1
click at [220, 428] on div "7 ST Locking & Removable Bollard Range - Powder Coated 90mm ST Locking & Remova…" at bounding box center [721, 392] width 1037 height 669
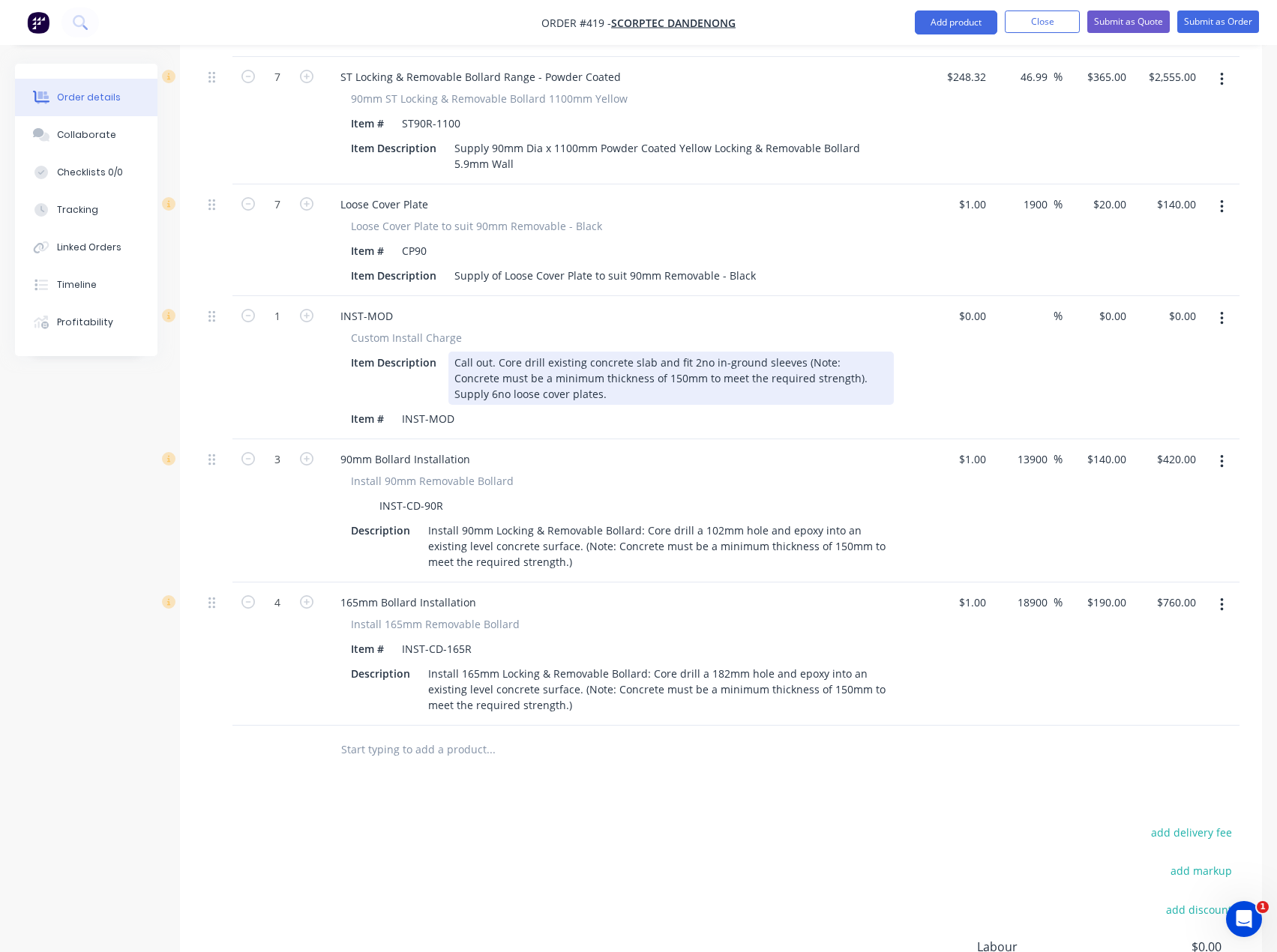
click at [696, 352] on div "Call out. Core drill existing concrete slab and fit 2no in-ground sleeves (Note…" at bounding box center [670, 378] width 445 height 53
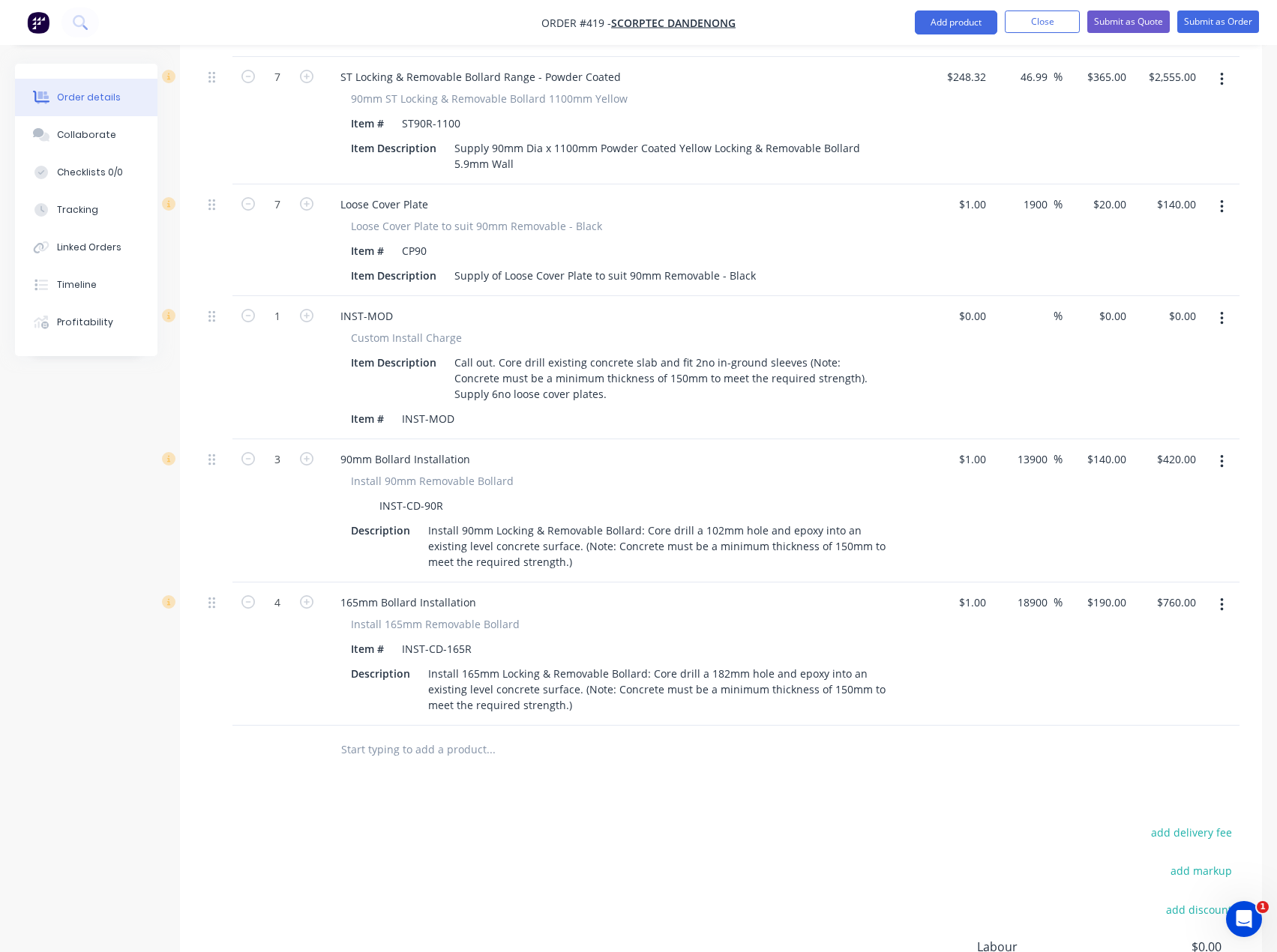
click at [470, 735] on input "text" at bounding box center [491, 750] width 300 height 30
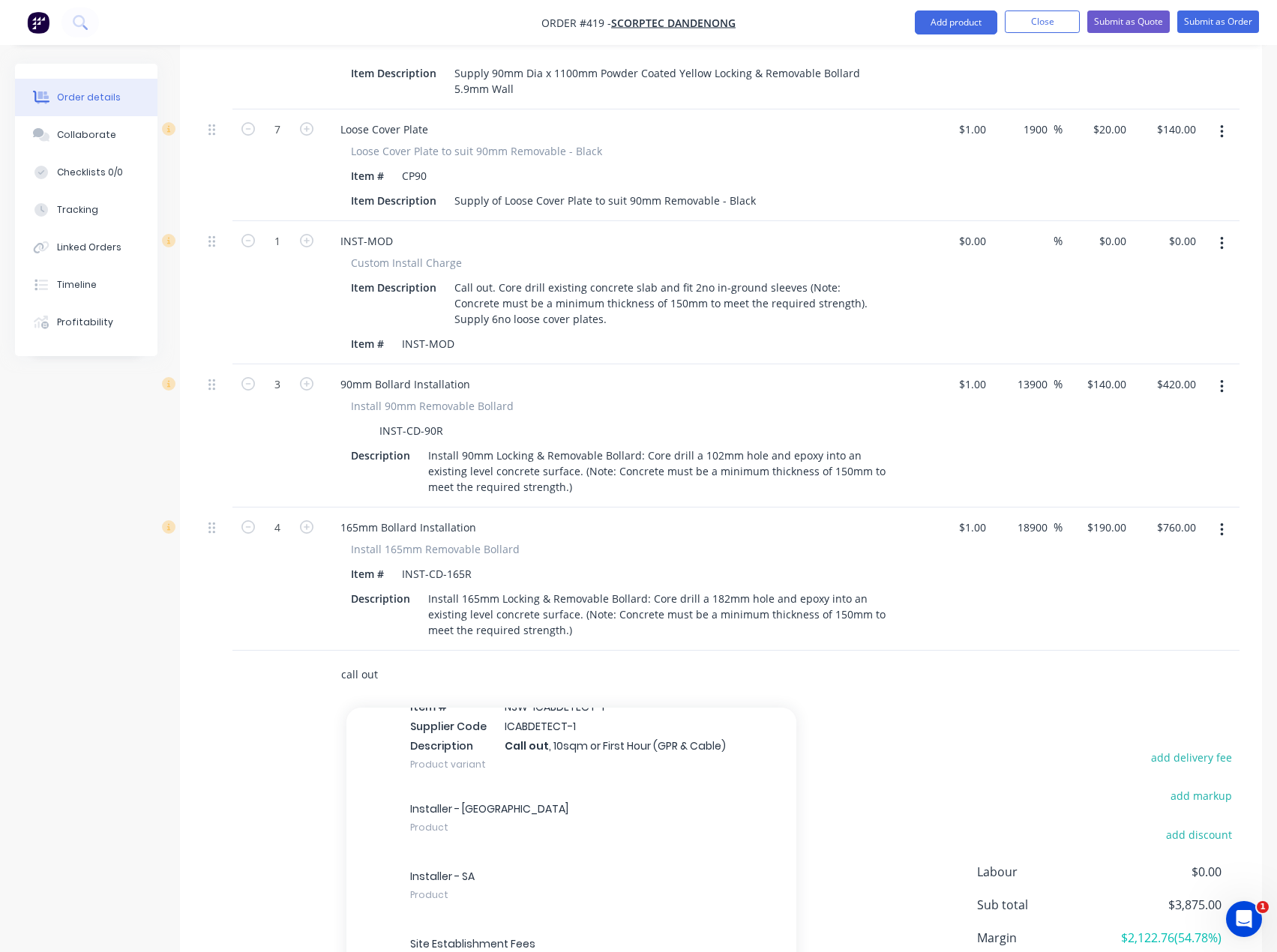
scroll to position [234, 0]
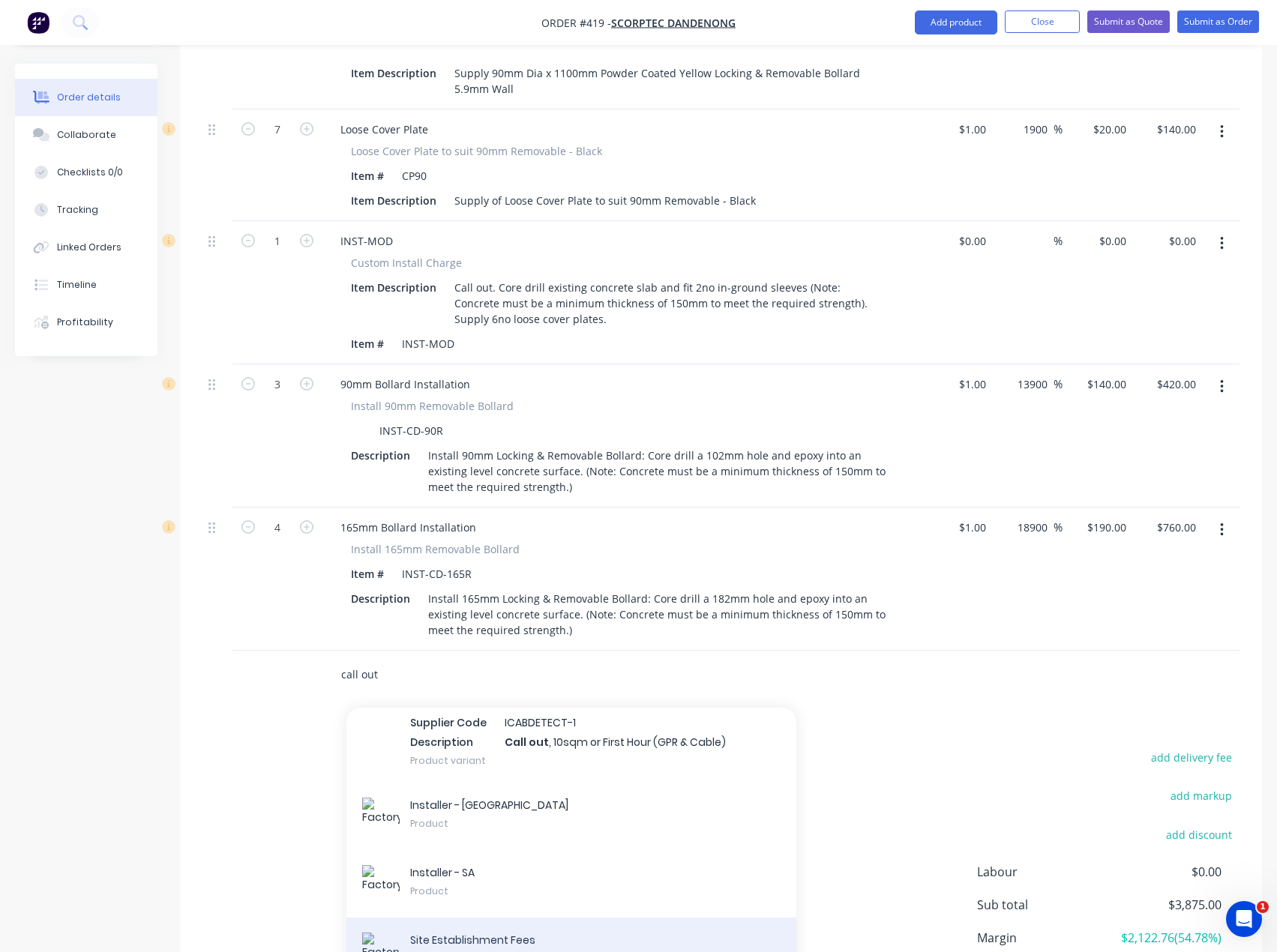
type input "call out"
click at [472, 917] on div "Site Establishment Fees Product" at bounding box center [571, 951] width 450 height 67
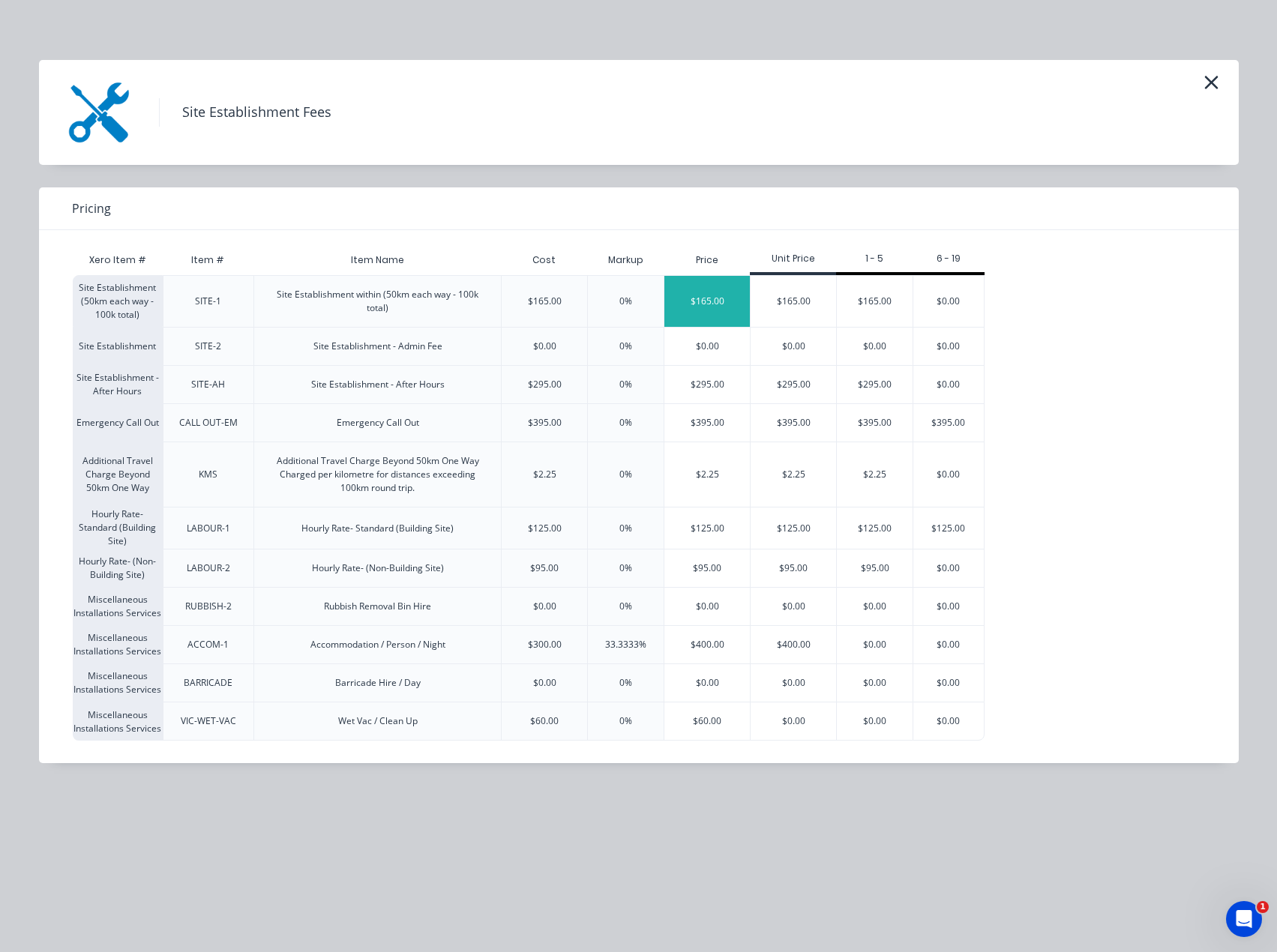
click at [699, 308] on div "$165.00" at bounding box center [706, 301] width 86 height 51
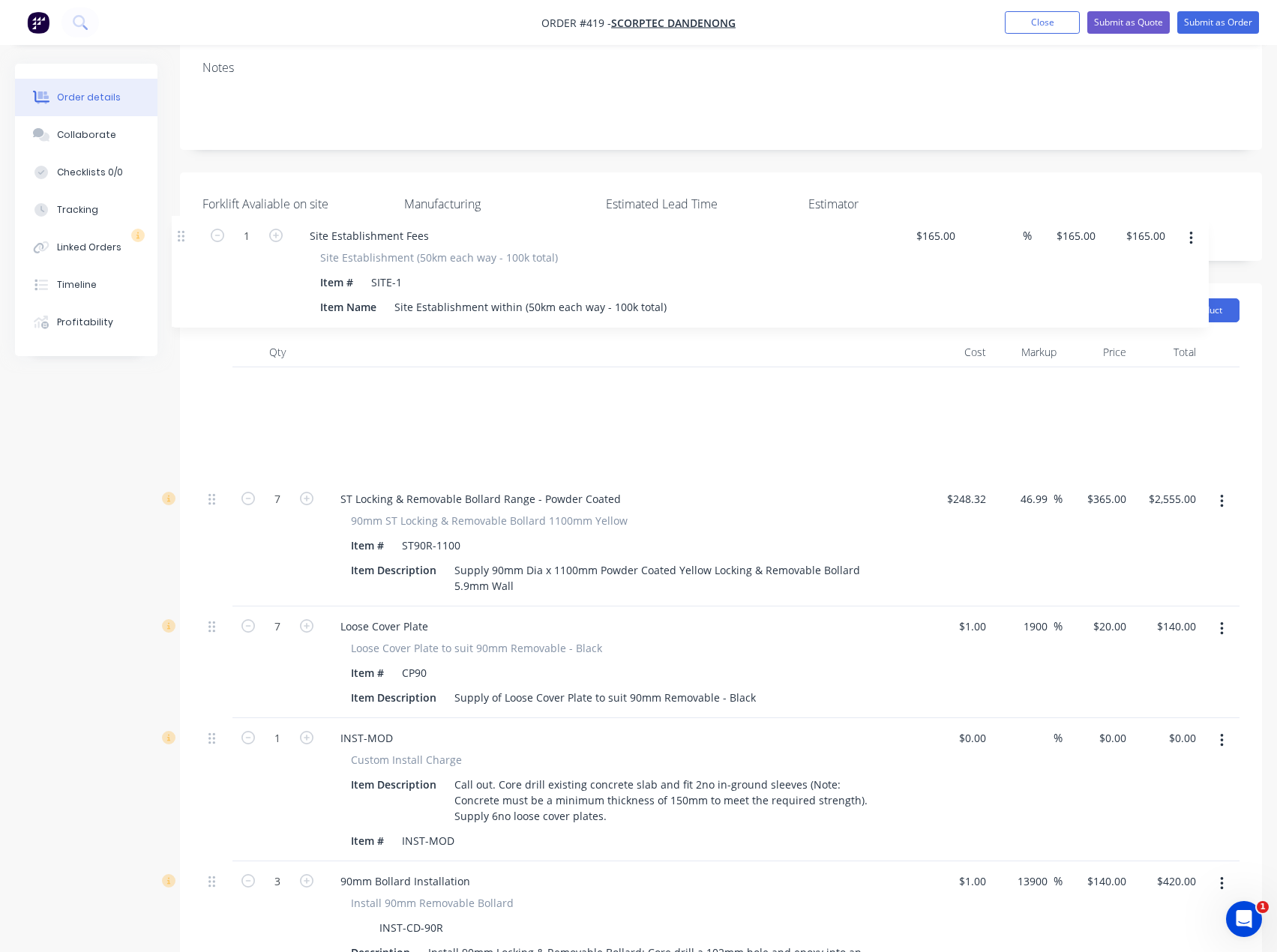
scroll to position [289, 0]
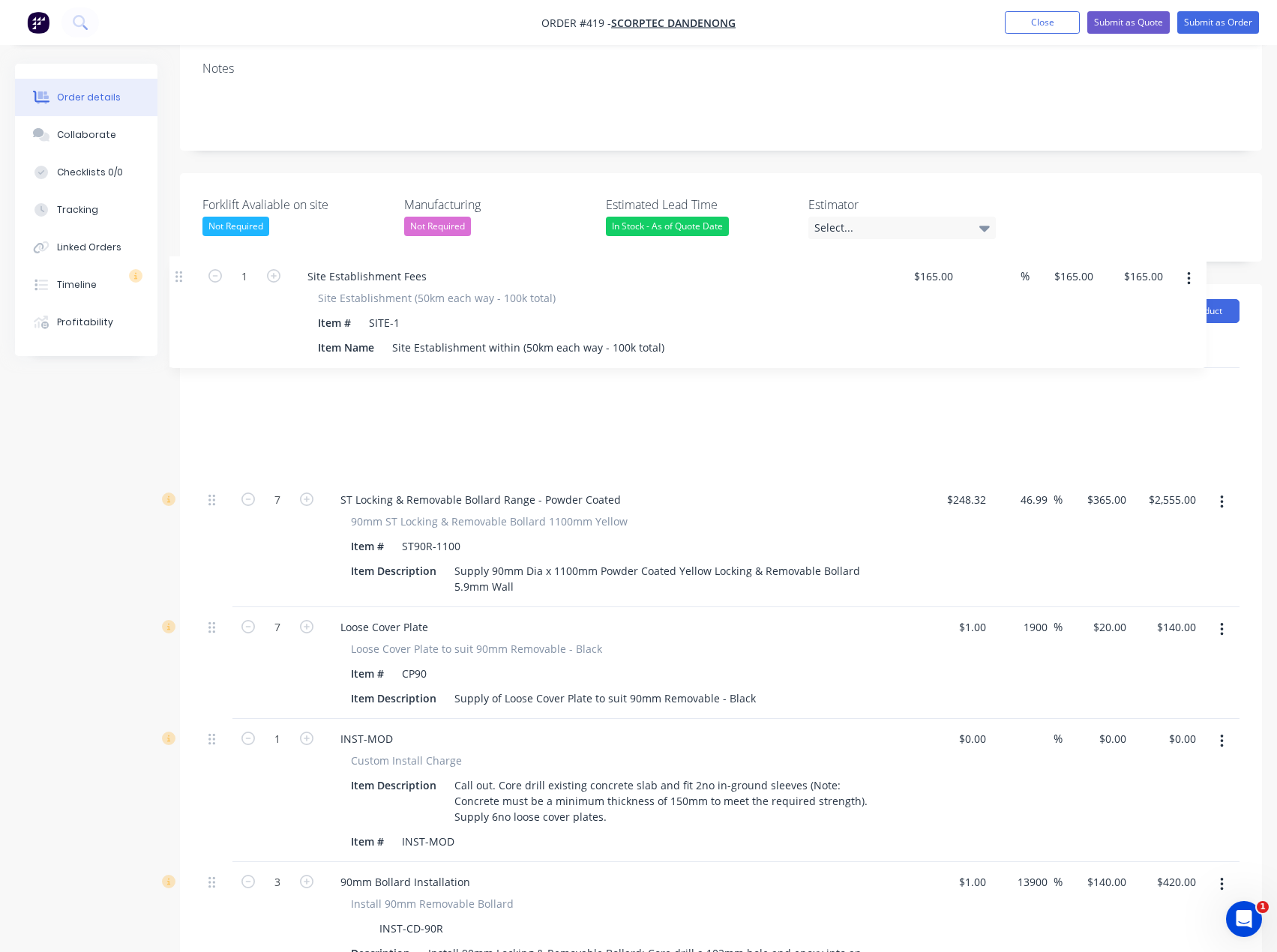
drag, startPoint x: 212, startPoint y: 629, endPoint x: 179, endPoint y: 270, distance: 360.5
click at [179, 270] on div "Order details Collaborate Checklists 0/0 Tracking Linked Orders Timeline Profit…" at bounding box center [638, 677] width 1277 height 1804
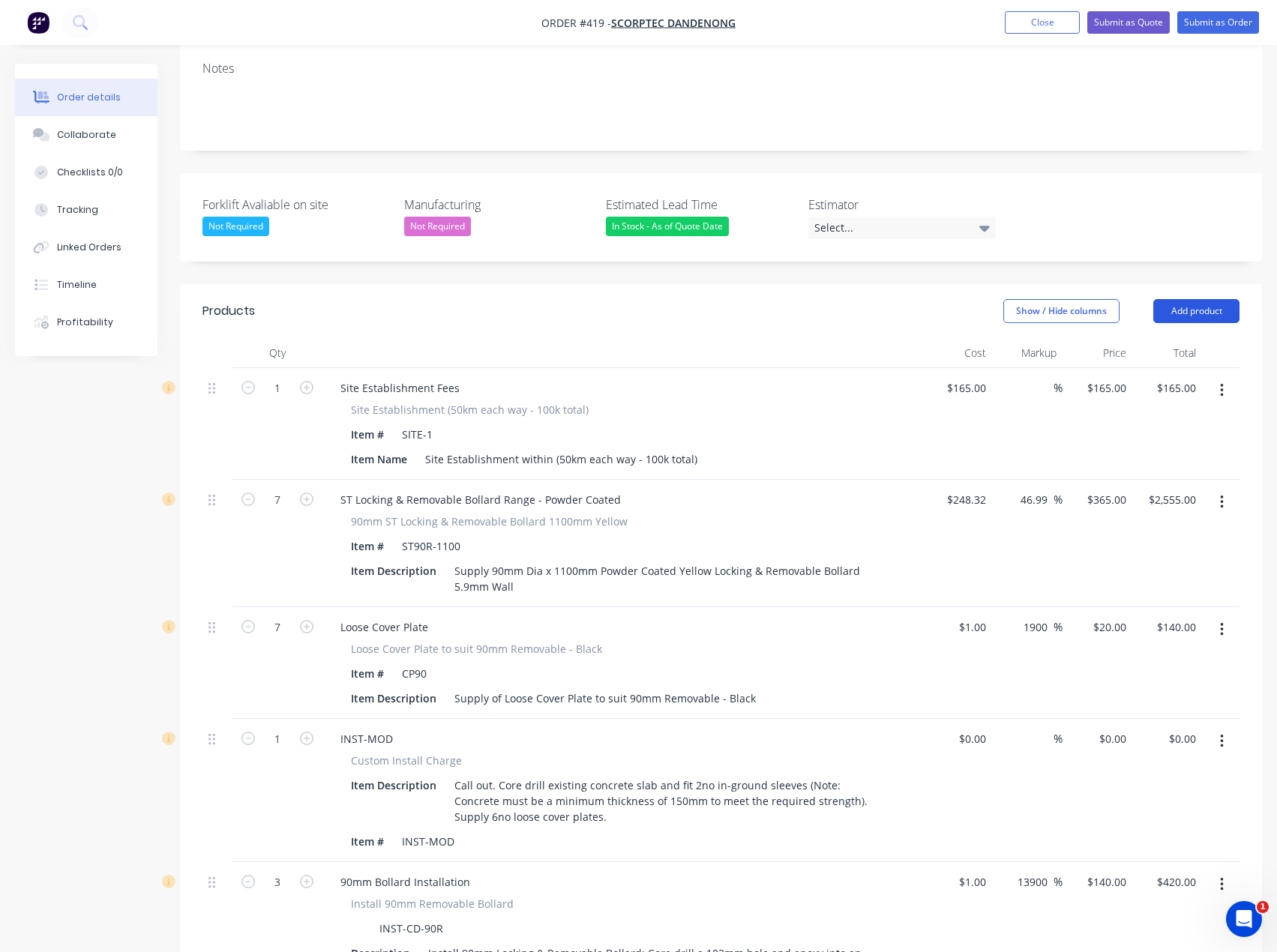
click at [1213, 299] on button "Add product" at bounding box center [1196, 311] width 86 height 24
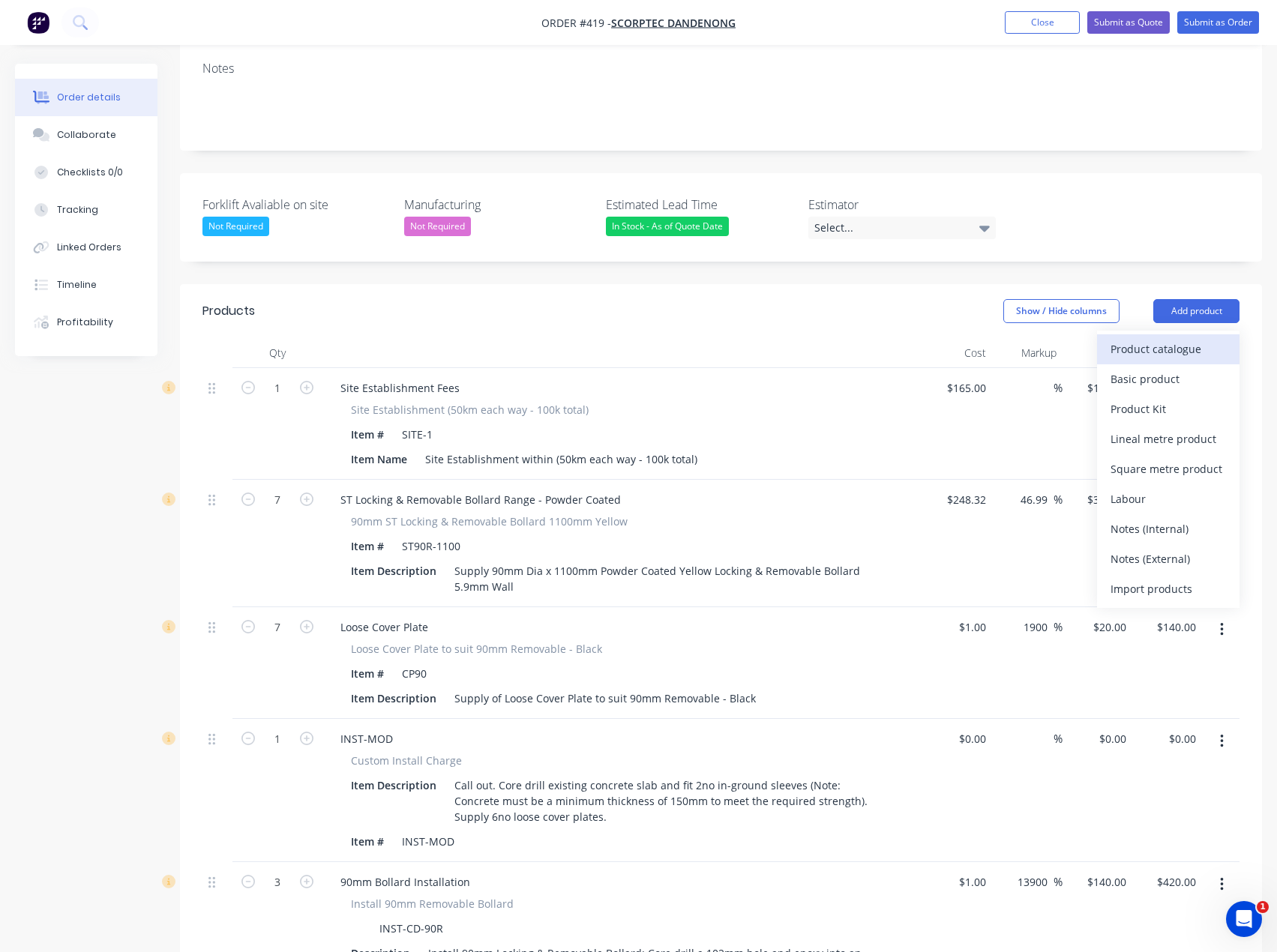
click at [1157, 338] on div "Product catalogue" at bounding box center [1168, 349] width 115 height 22
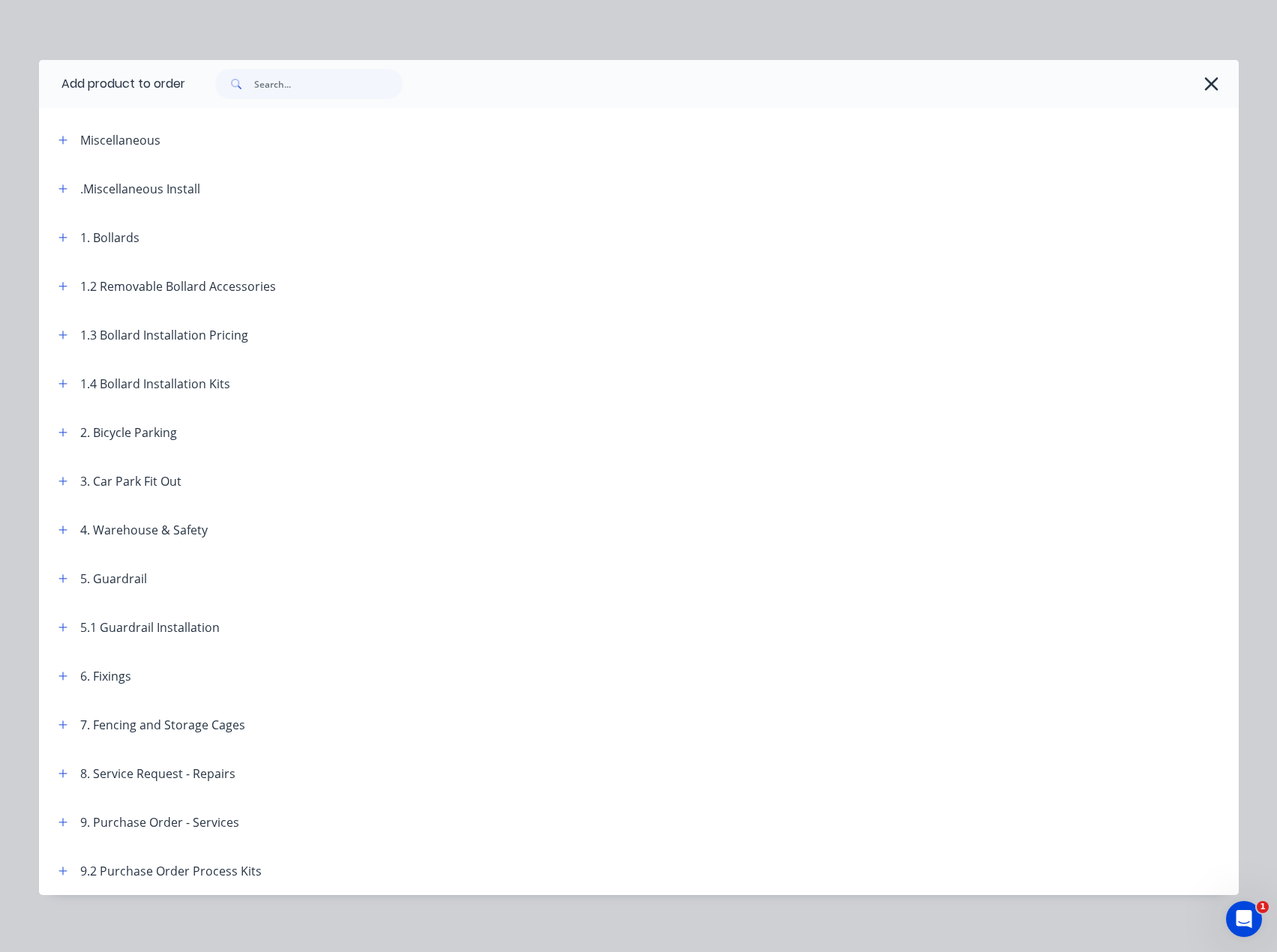
click at [1203, 84] on icon "button" at bounding box center [1211, 84] width 16 height 21
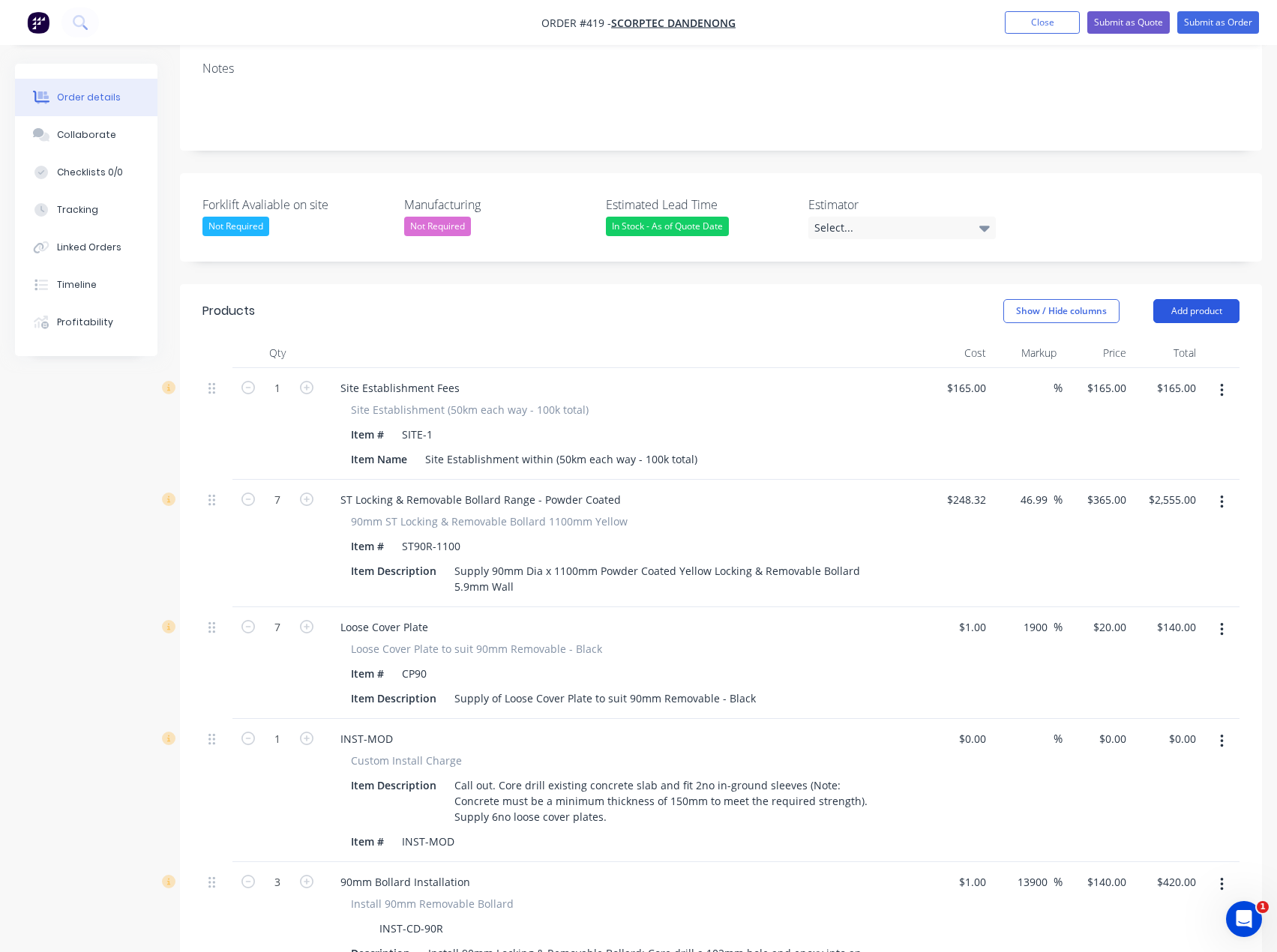
click at [1222, 299] on button "Add product" at bounding box center [1196, 311] width 86 height 24
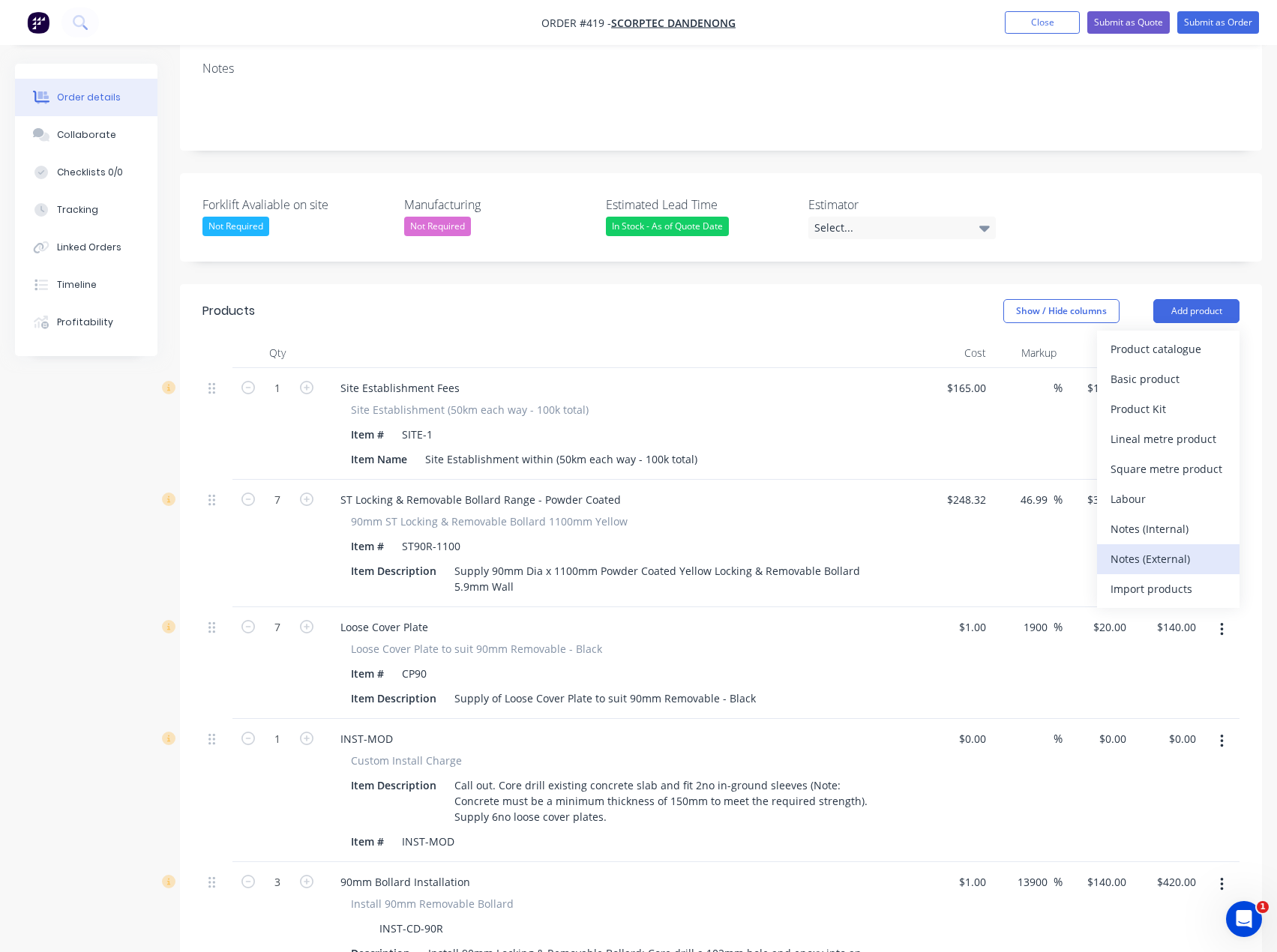
click at [1166, 548] on div "Notes (External)" at bounding box center [1168, 559] width 115 height 22
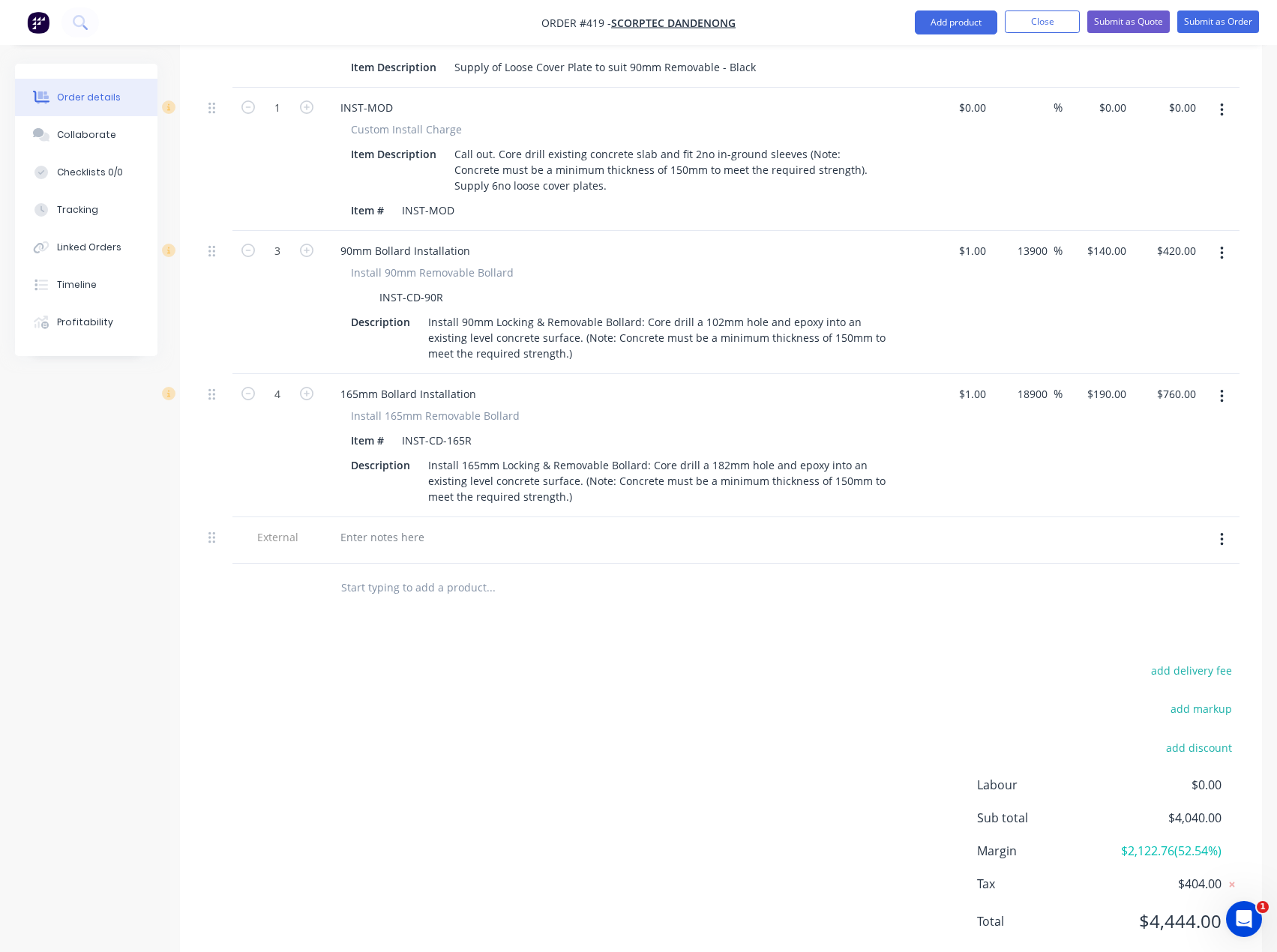
scroll to position [921, 0]
click at [392, 526] on div at bounding box center [382, 537] width 108 height 22
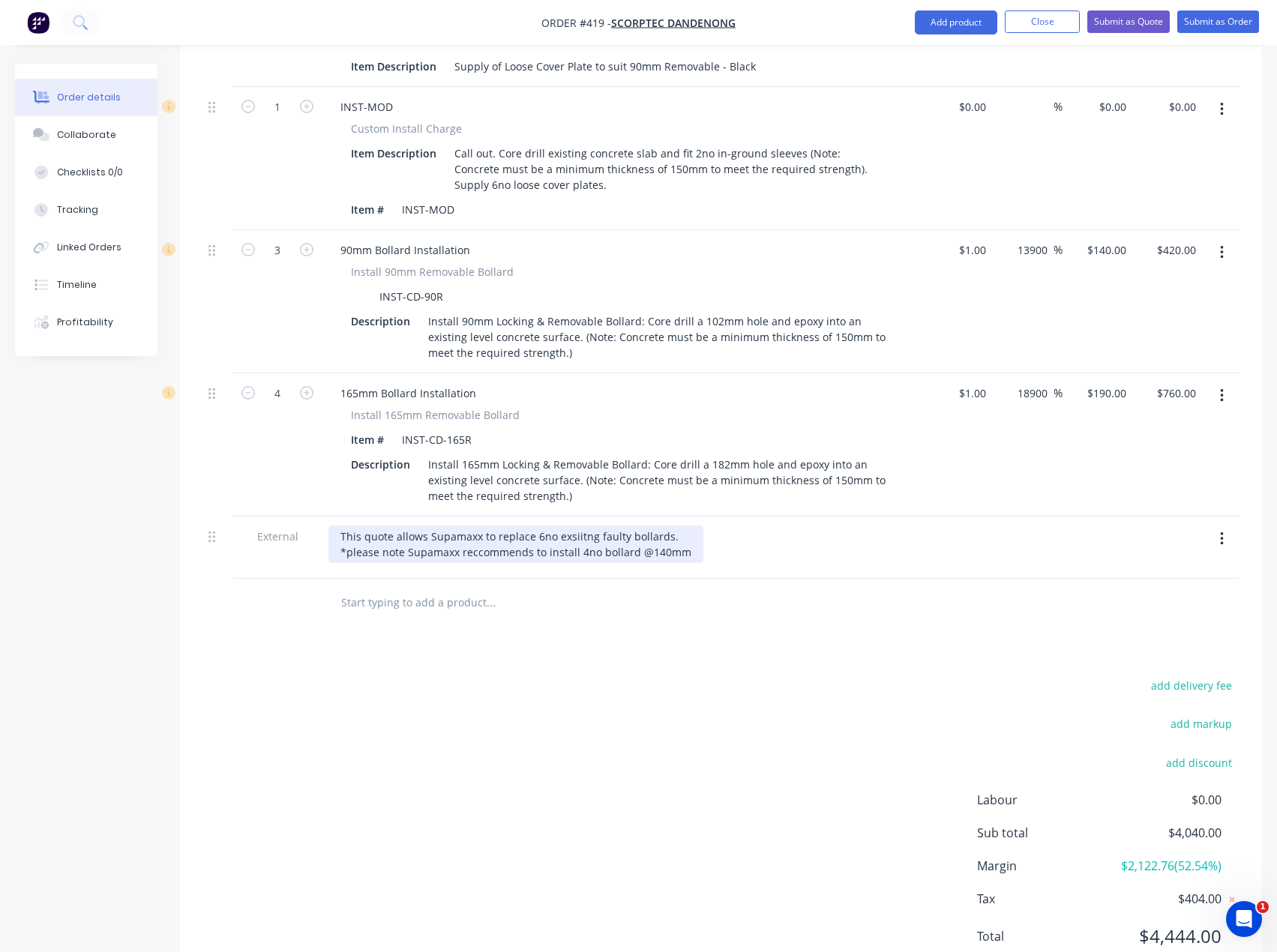
click at [657, 526] on div "This quote allows Supamaxx to replace 6no exsiitng faulty bollards. *please not…" at bounding box center [516, 545] width 375 height 38
click at [696, 526] on div "This quote allows Supamaxx to replace 6no exsiitng faulty bollards. *please not…" at bounding box center [518, 545] width 381 height 38
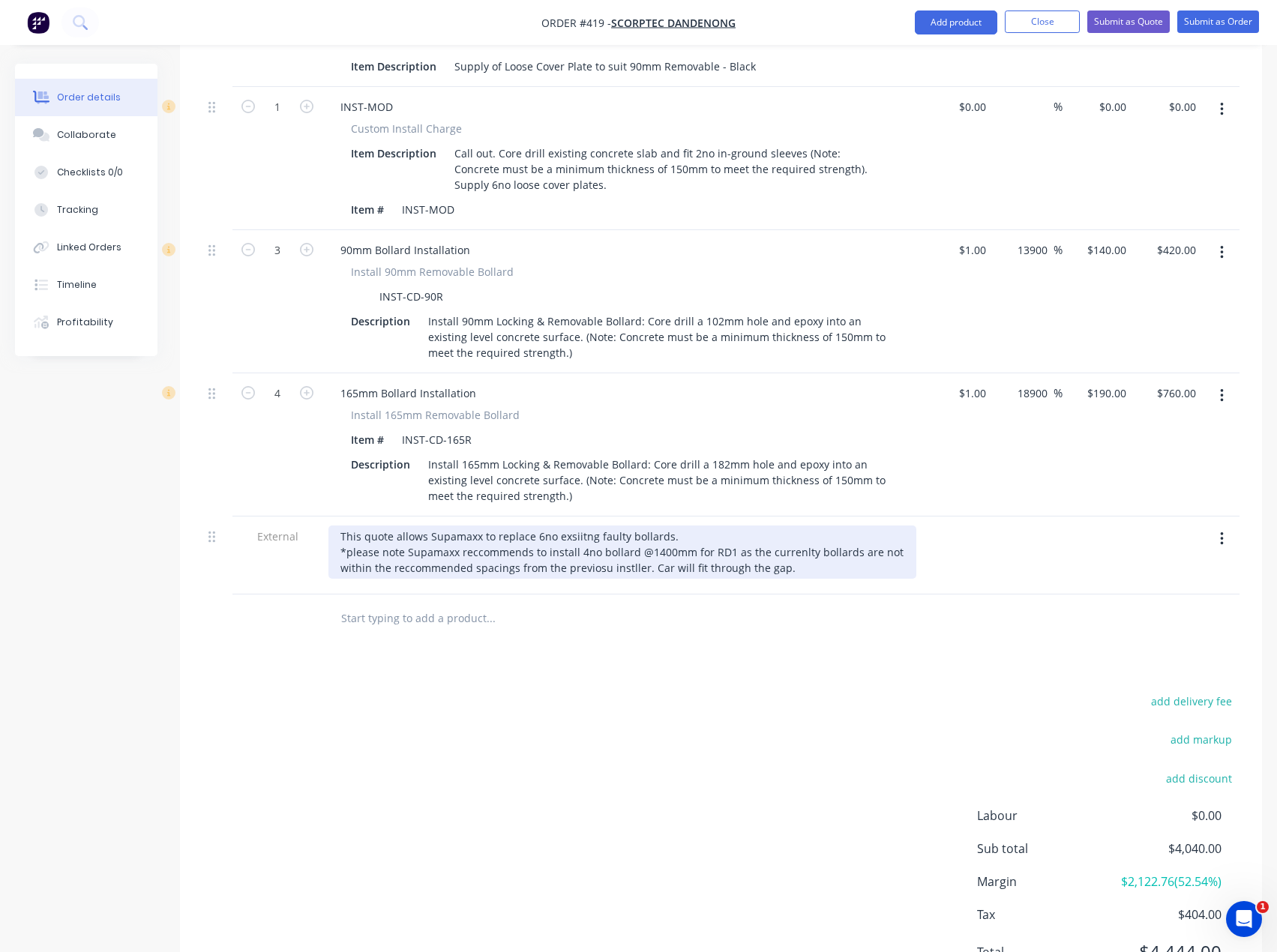
click at [726, 526] on div "This quote allows Supamaxx to replace 6no exsiitng faulty bollards. *please not…" at bounding box center [622, 553] width 588 height 53
click at [823, 526] on div "This quote allows Supamaxx to replace 6no exsiitng faulty bollards. *please not…" at bounding box center [622, 553] width 588 height 53
click at [859, 526] on div "This quote allows Supamaxx to replace 6no exsiitng faulty bollards. *please not…" at bounding box center [622, 553] width 588 height 53
click at [642, 526] on div "This quote allows Supamaxx to replace 6no exsiitng faulty bollards. *please not…" at bounding box center [622, 553] width 588 height 53
click at [677, 526] on div "This quote allows Supamaxx to replace 6no exsiitng faulty bollards. *please not…" at bounding box center [622, 553] width 588 height 53
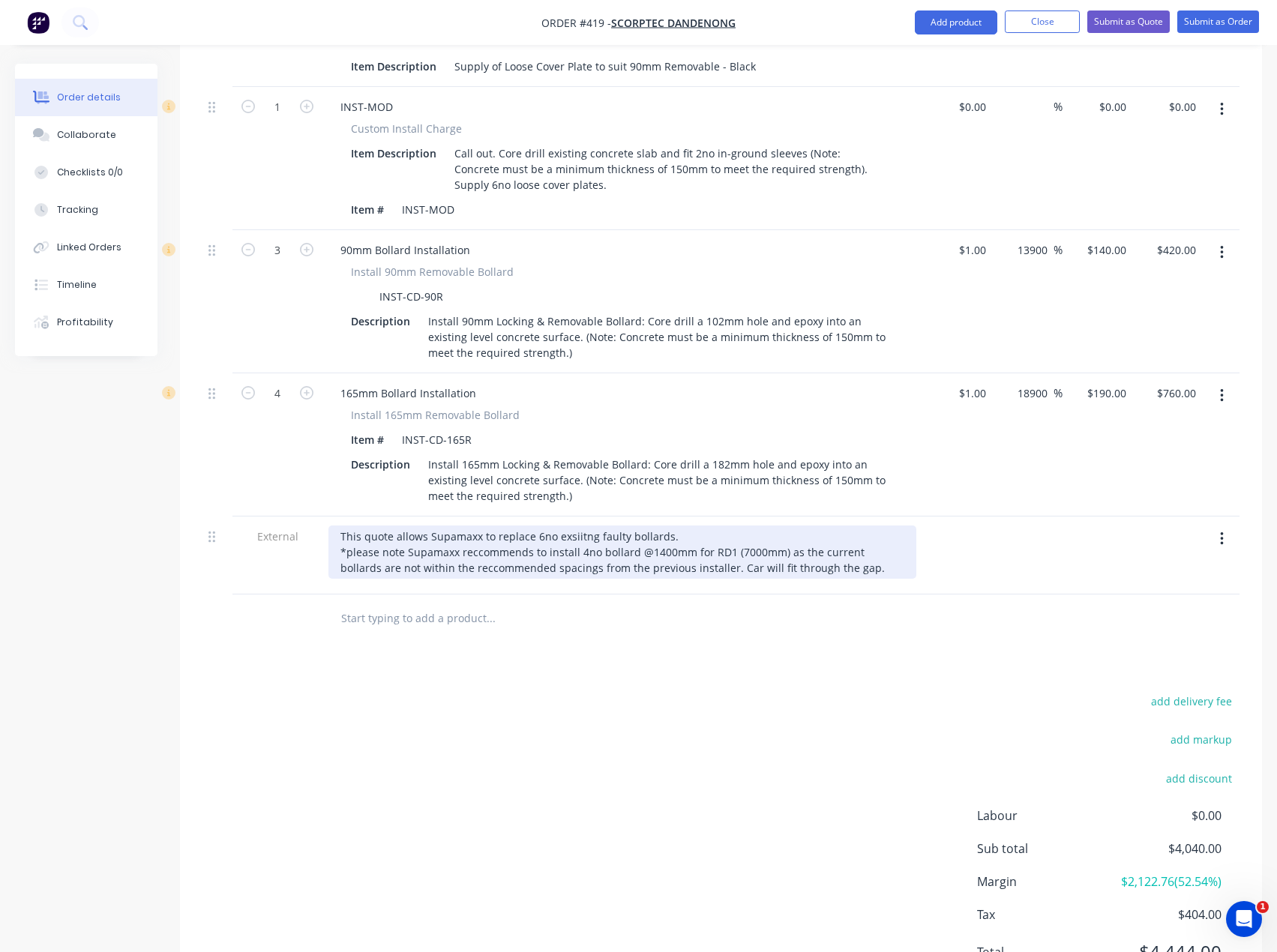
click at [849, 529] on div "This quote allows Supamaxx to replace 6no exsiitng faulty bollards. *please not…" at bounding box center [622, 553] width 588 height 53
click at [819, 526] on div "This quote allows Supamaxx to replace 6no exsiitng faulty bollards. *please not…" at bounding box center [622, 553] width 588 height 53
click at [826, 526] on div "This quote allows Supamaxx to replace 6no exsiitng faulty bollards. *please not…" at bounding box center [622, 553] width 588 height 53
click at [820, 528] on div "This quote allows Supamaxx to replace 6no exsiitng faulty bollards. *please not…" at bounding box center [622, 553] width 588 height 53
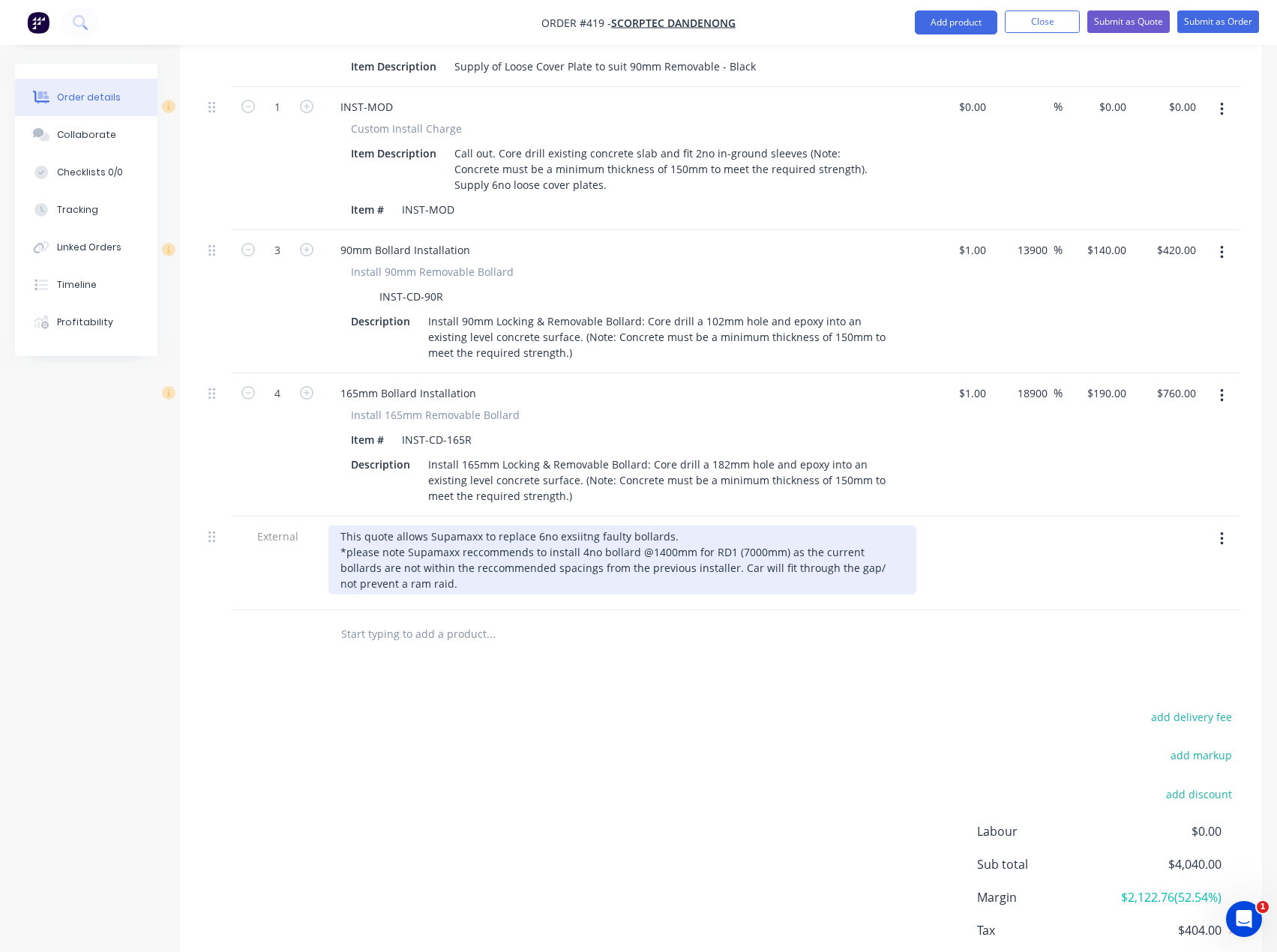
drag, startPoint x: 668, startPoint y: 496, endPoint x: 752, endPoint y: 509, distance: 85.0
click at [669, 526] on div "This quote allows Supamaxx to replace 6no exsiitng faulty bollards. *please not…" at bounding box center [622, 560] width 588 height 69
click at [512, 543] on div "This quote allows Supamaxx to replace 6no exsiitng faulty bollards *please note…" at bounding box center [622, 560] width 588 height 69
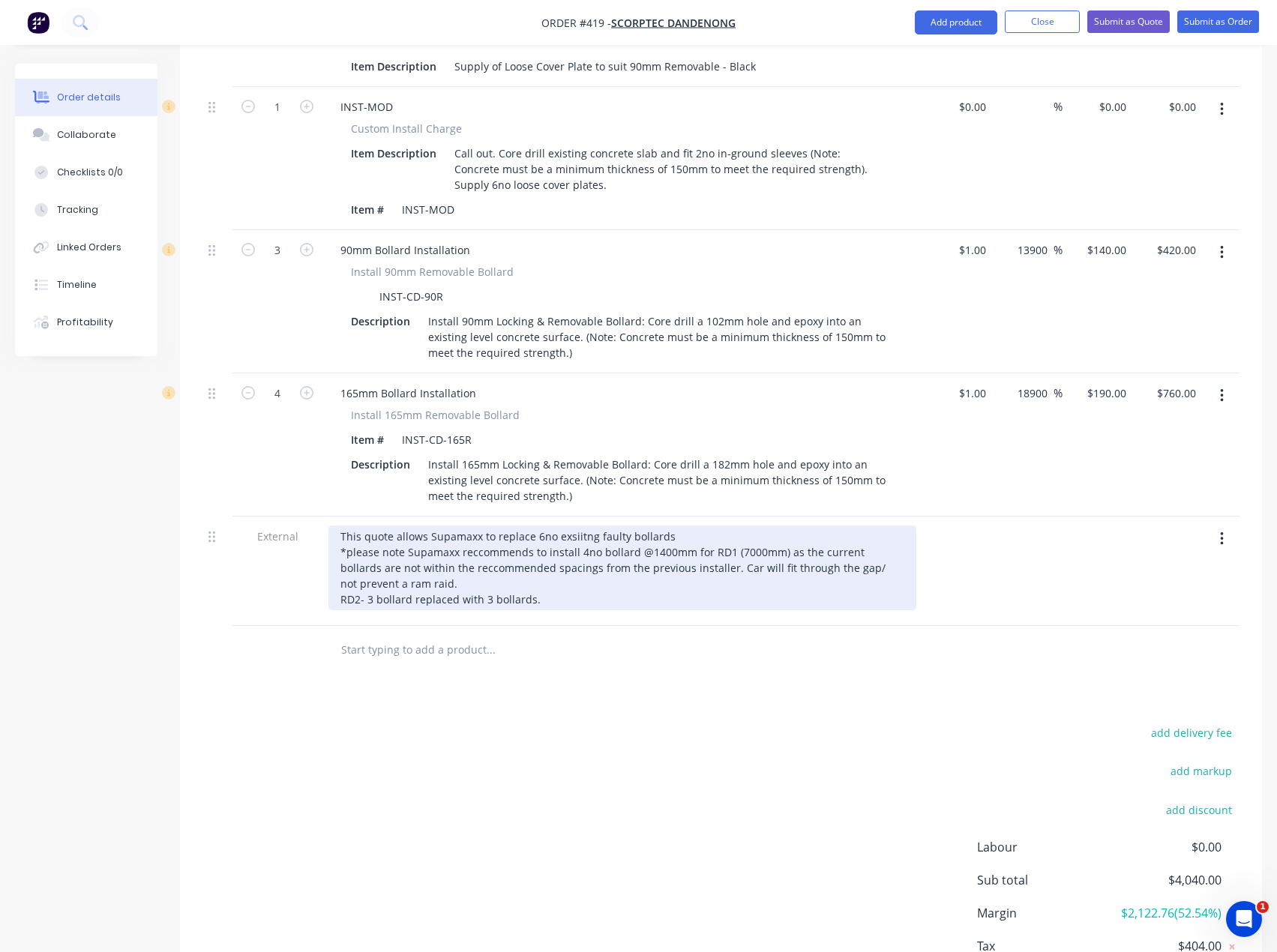
click at [490, 553] on div "This quote allows Supamaxx to replace 6no exsiitng faulty bollards *please note…" at bounding box center [622, 568] width 588 height 85
click at [566, 550] on div "This quote allows Supamaxx to replace 6no exsiitng faulty bollards *please note…" at bounding box center [622, 568] width 588 height 85
click at [450, 526] on div "This quote allows Supamaxx to replace 6no exsiitng faulty bollards *please note…" at bounding box center [622, 568] width 588 height 85
click at [460, 534] on div "This quote allows Supamaxx to replace 6no exsiitng faulty bollards *please note…" at bounding box center [622, 568] width 588 height 85
click at [383, 541] on div "This quote allows Supamaxx to replace 6no exsiitng faulty bollards *please note…" at bounding box center [622, 568] width 588 height 85
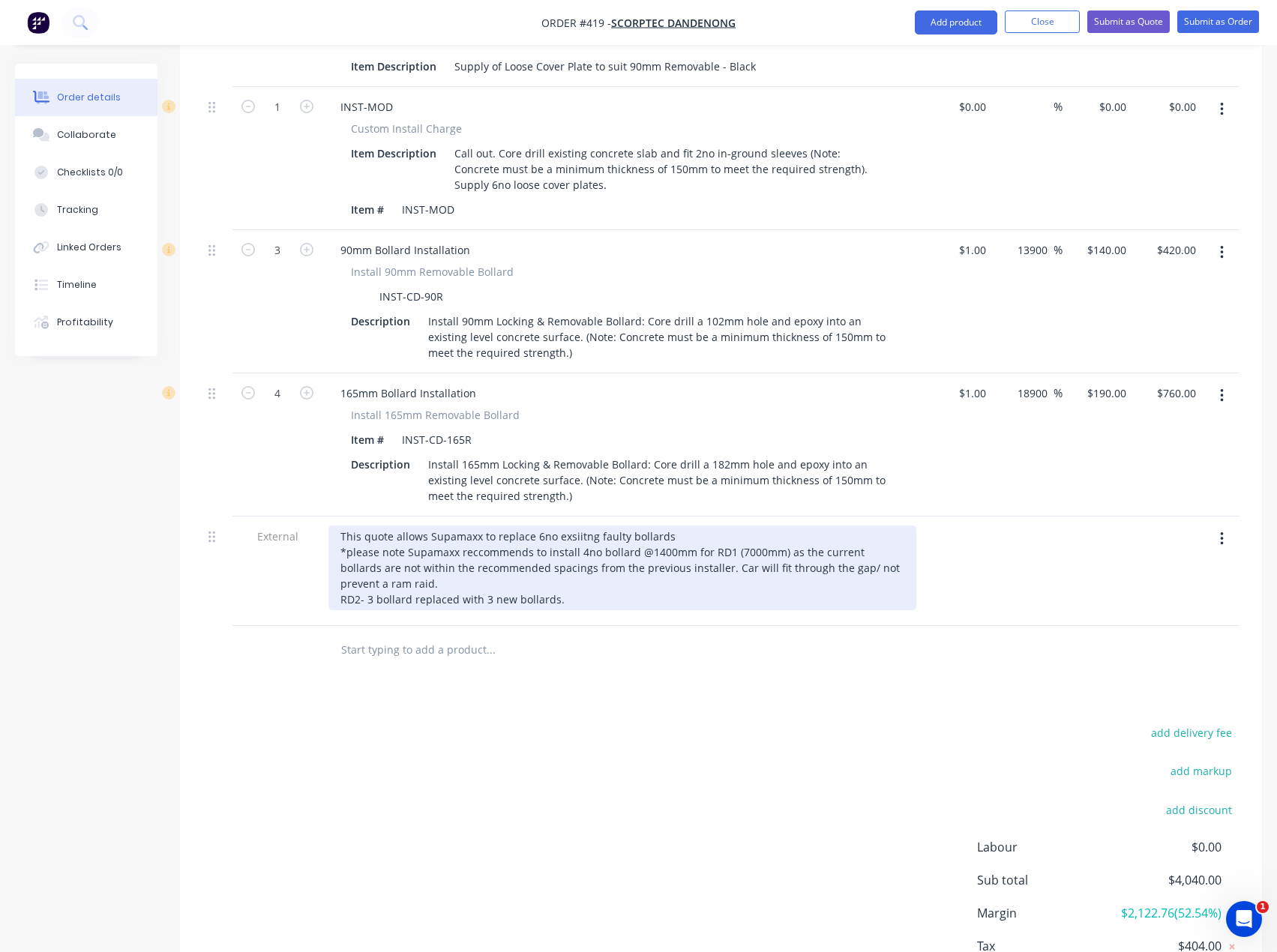
click at [386, 541] on div "This quote allows Supamaxx to replace 6no exsiitng faulty bollards *please note…" at bounding box center [622, 568] width 588 height 85
click at [580, 559] on div "This quote allows Supamaxx to replace 6no exsiitng faulty bollards *please note…" at bounding box center [622, 568] width 588 height 85
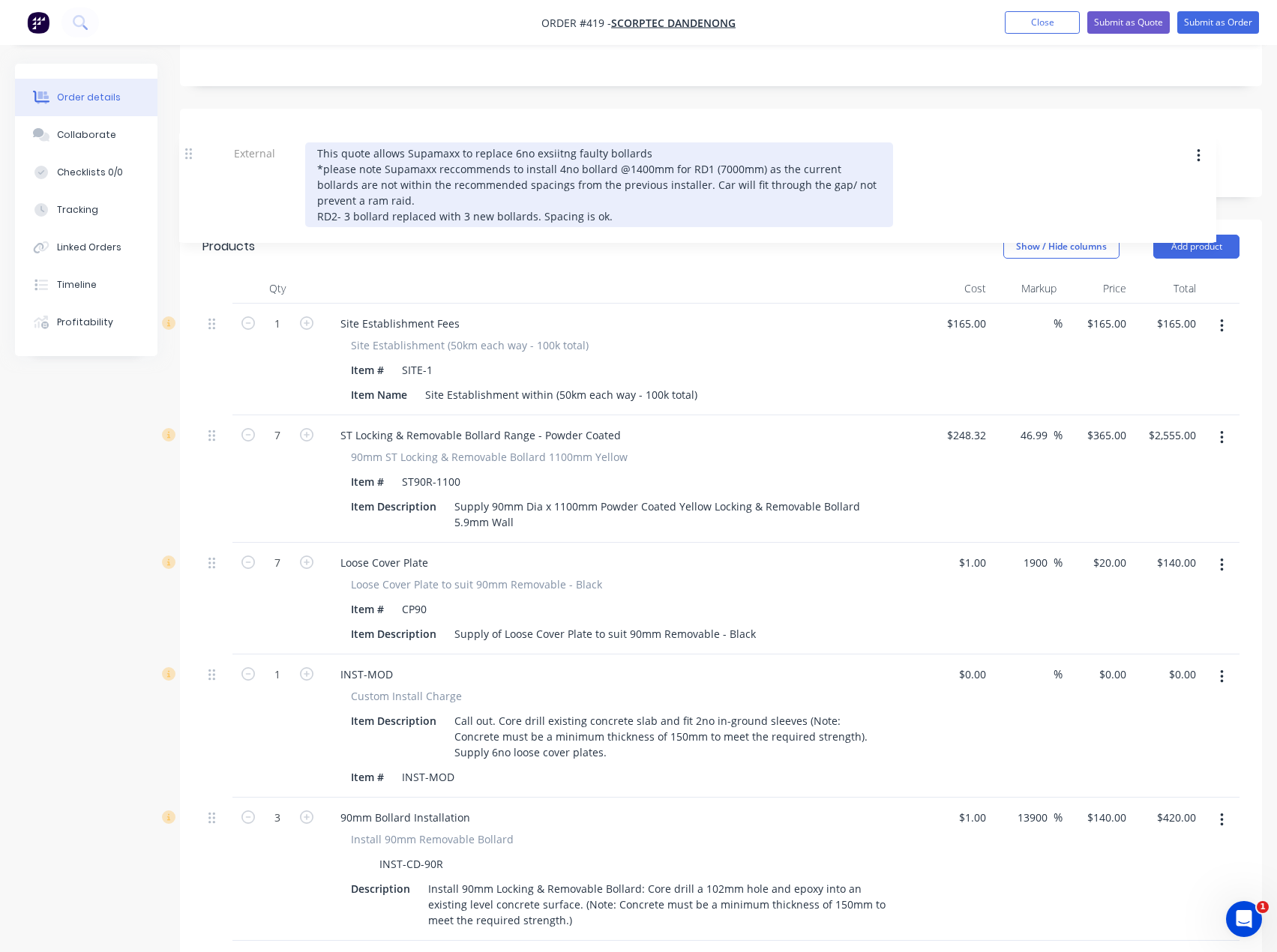
scroll to position [352, 0]
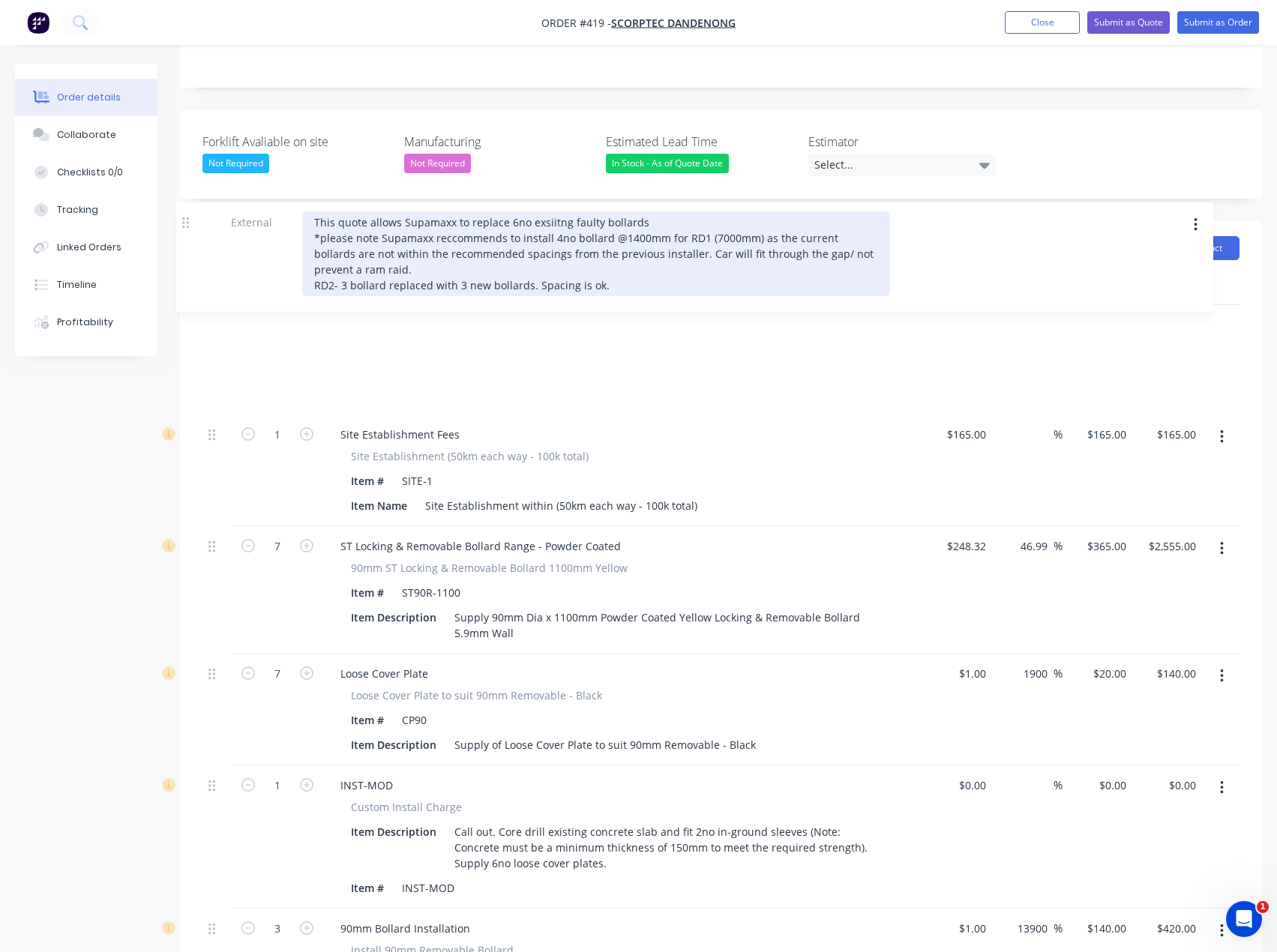
drag, startPoint x: 209, startPoint y: 491, endPoint x: 182, endPoint y: 213, distance: 279.3
click at [182, 221] on div "Products Show / Hide columns Add product Qty Cost Markup Price Total 1 Site Est…" at bounding box center [721, 732] width 1082 height 1023
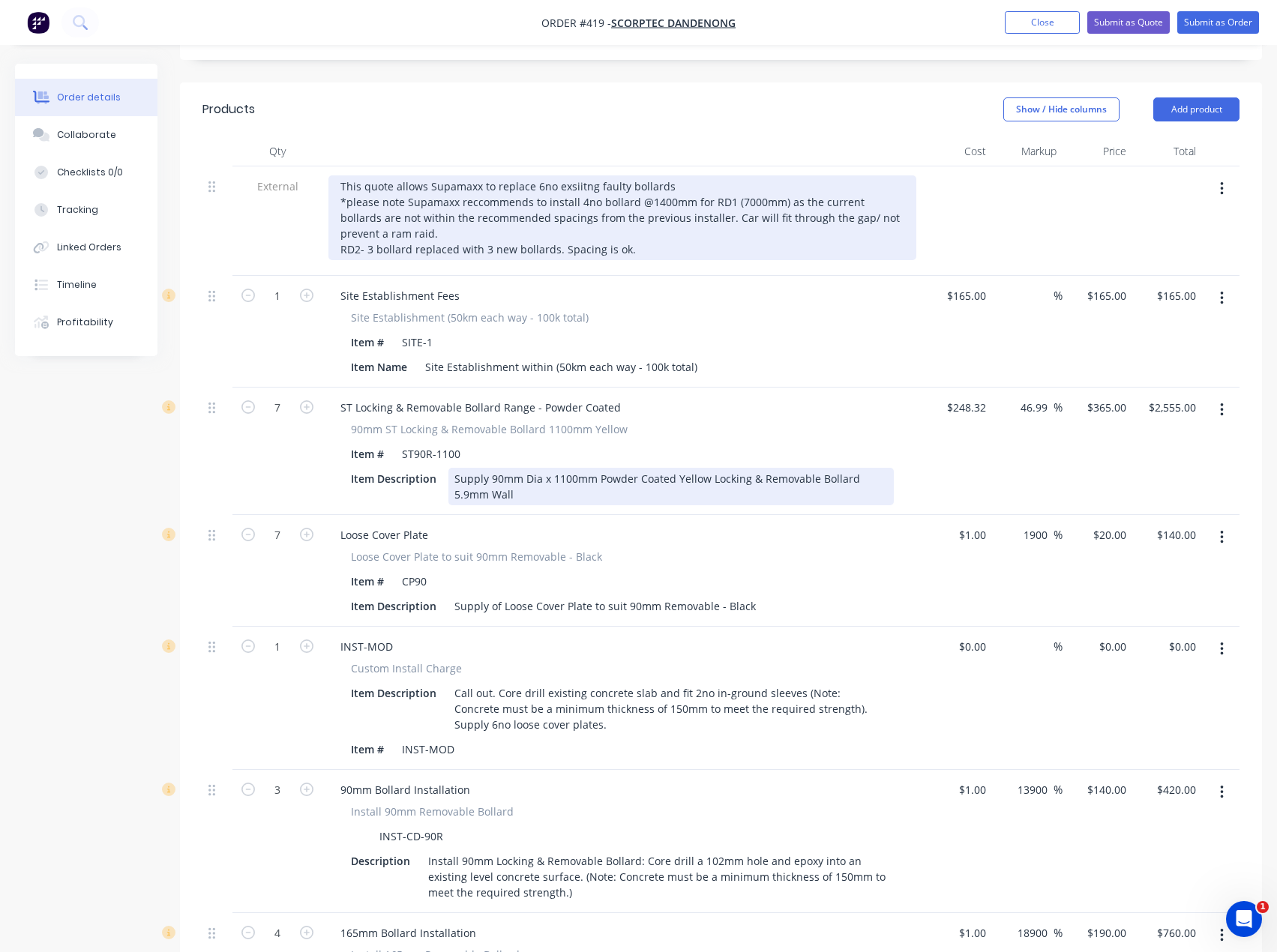
scroll to position [502, 0]
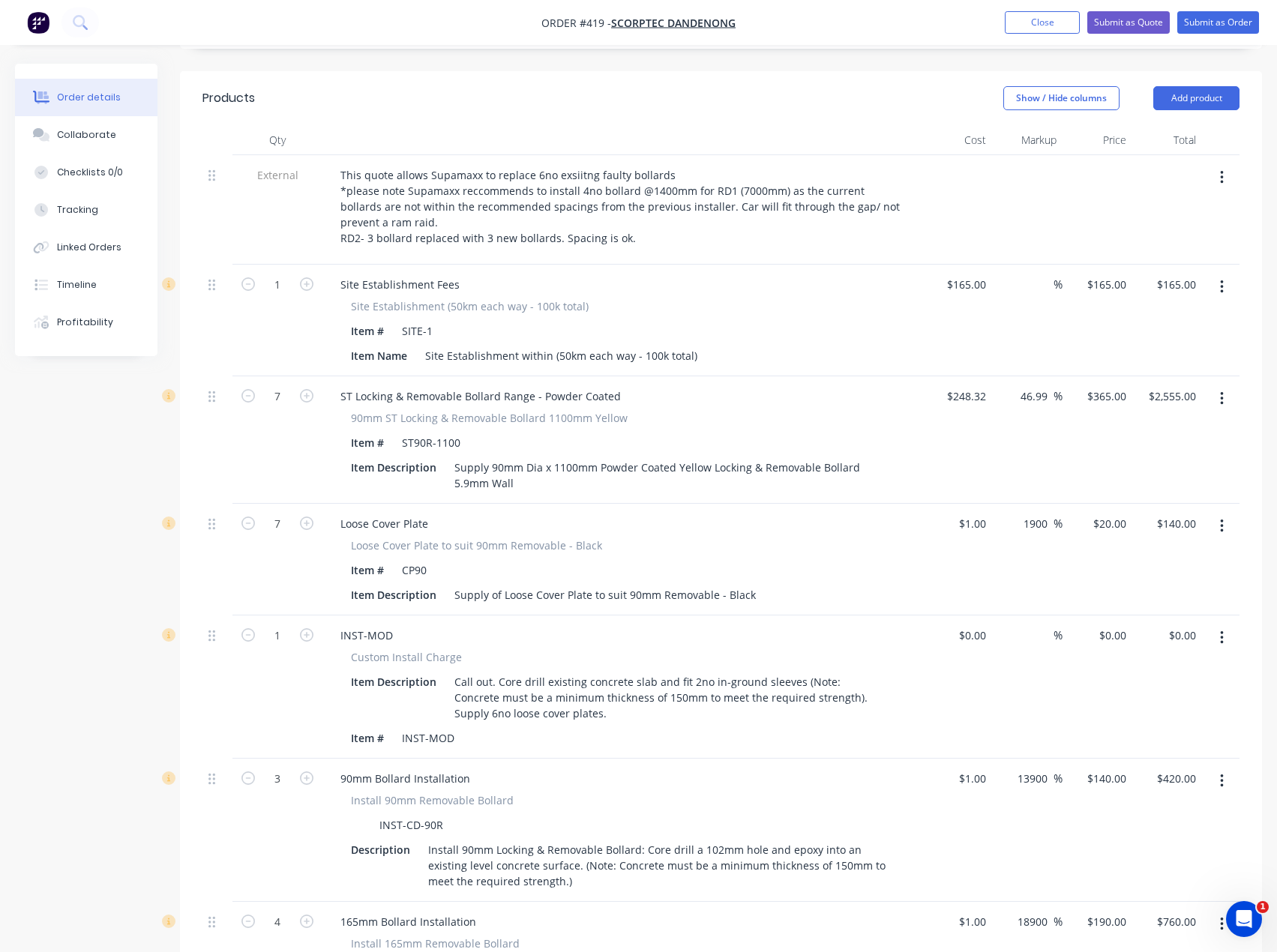
click at [1226, 625] on button "button" at bounding box center [1221, 638] width 35 height 27
click at [1142, 757] on div "Delete" at bounding box center [1168, 768] width 115 height 22
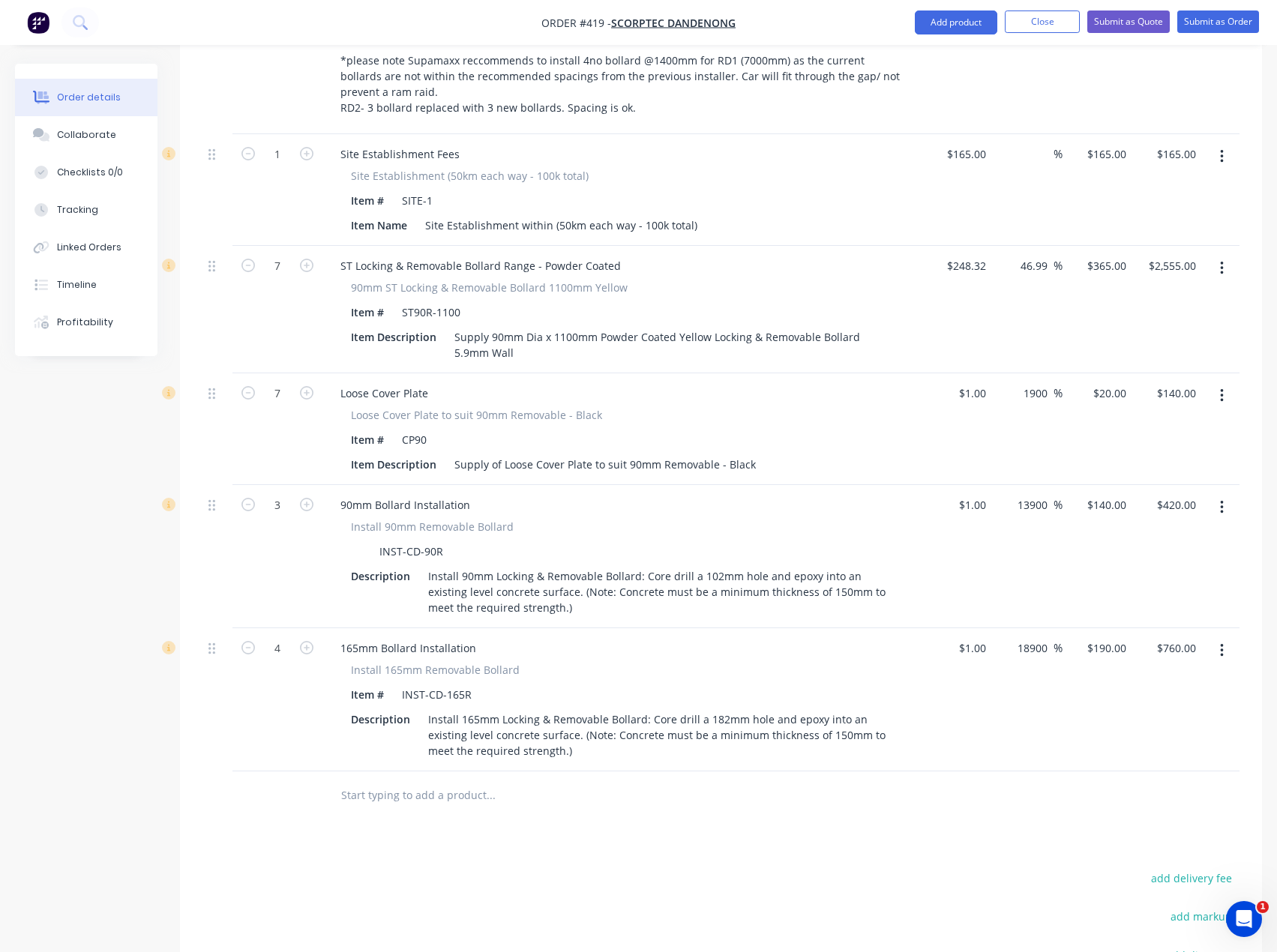
scroll to position [651, 0]
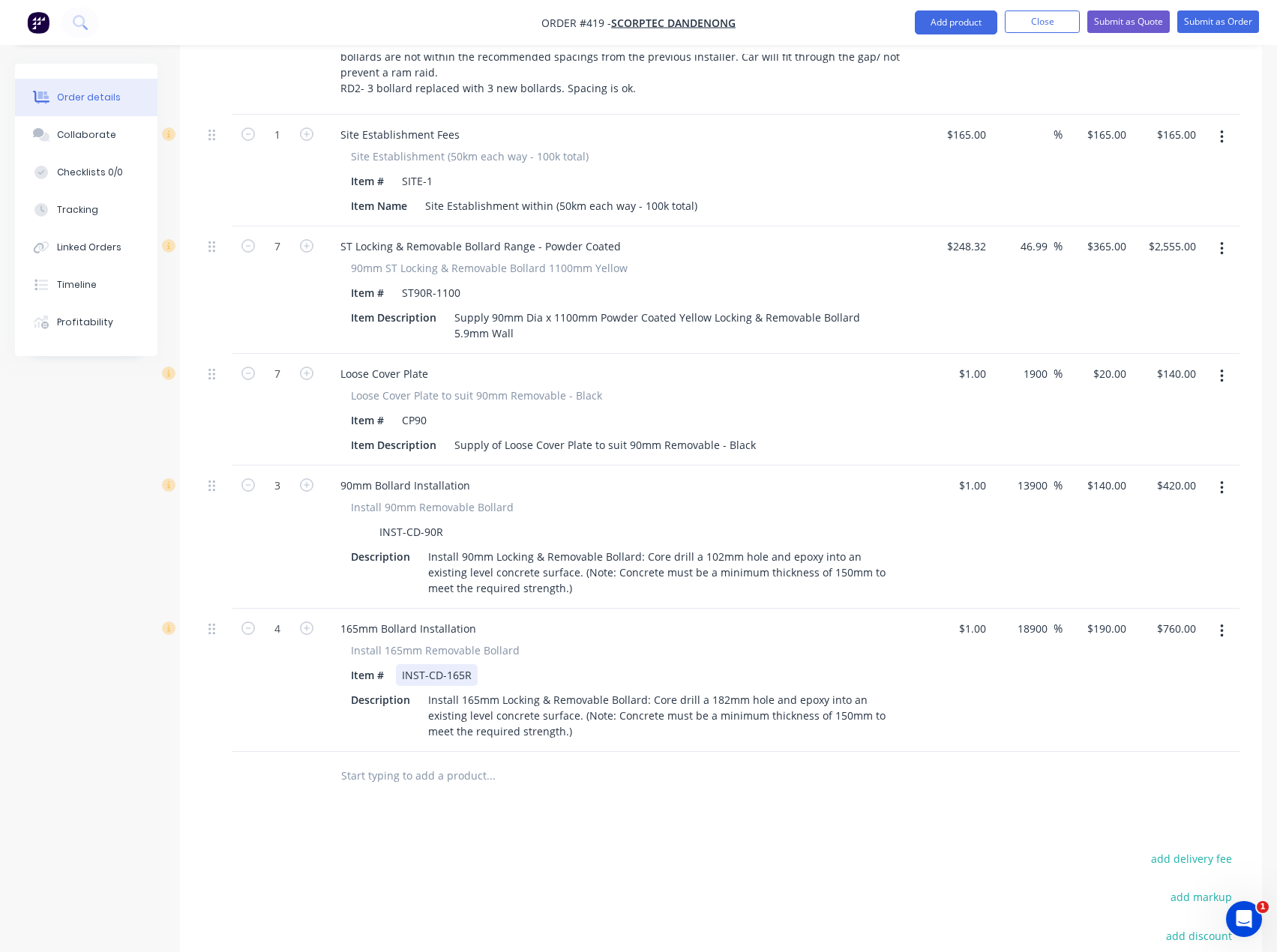
click at [464, 664] on div "INST-CD-165R" at bounding box center [436, 675] width 82 height 22
click at [477, 618] on div "165mm Bollard Installation" at bounding box center [407, 629] width 159 height 22
click at [339, 618] on div "165mm Bollard Installation" at bounding box center [407, 629] width 159 height 22
drag, startPoint x: 471, startPoint y: 582, endPoint x: 337, endPoint y: 584, distance: 134.0
click at [337, 618] on div "165mm Bollard Installation" at bounding box center [407, 629] width 159 height 22
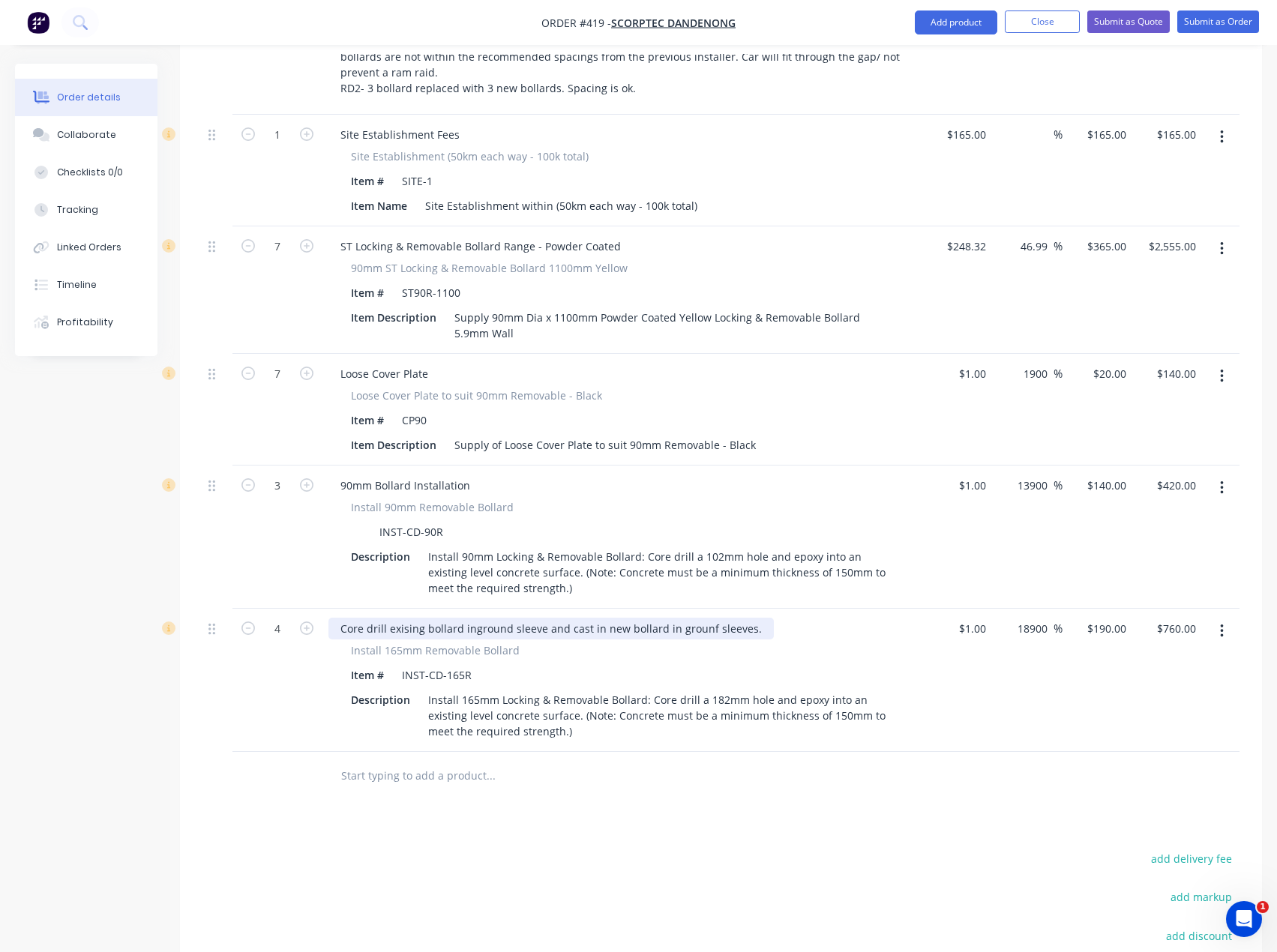
drag, startPoint x: 703, startPoint y: 588, endPoint x: 730, endPoint y: 596, distance: 28.2
click at [703, 618] on div "Core drill exising bollard inground sleeve and cast in new bollard in grounf sl…" at bounding box center [550, 629] width 445 height 22
click at [702, 664] on div "Item # INST-CD-165R" at bounding box center [618, 675] width 549 height 22
click at [733, 618] on div "Core drill exising bollard inground sleeve and cast in new bollard in ground sl…" at bounding box center [552, 629] width 448 height 22
click at [751, 618] on div "Core drill exising bollard inground sleeve and cast in new bollard in ground sl…" at bounding box center [552, 629] width 448 height 22
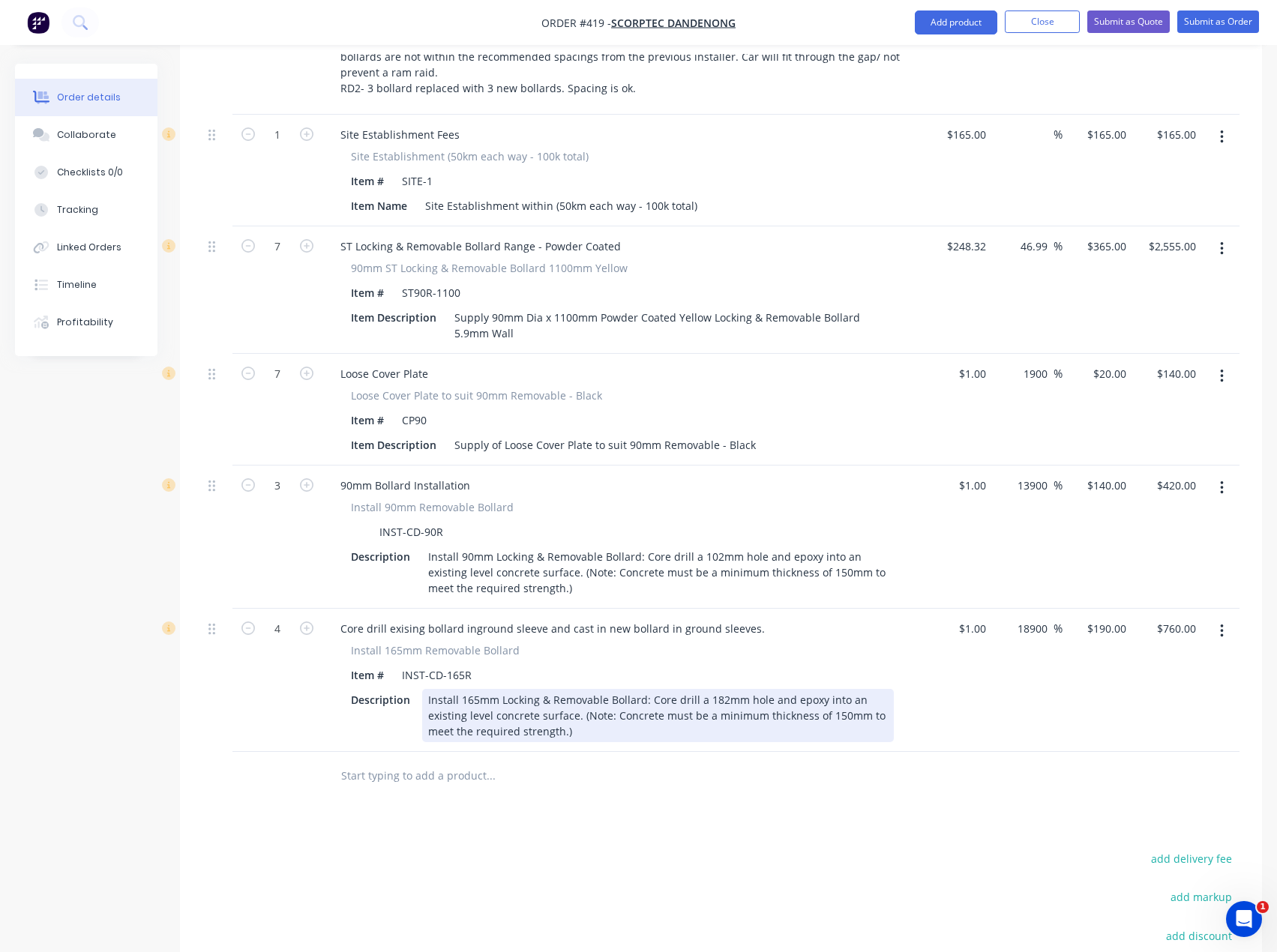
click at [567, 689] on div "Install 165mm Locking & Removable Bollard: Core drill a 182mm hole and epoxy in…" at bounding box center [658, 716] width 472 height 53
click at [562, 691] on div "Install 165mm Locking & Removable Bollard: Core drill a 182mm hole and epoxy in…" at bounding box center [658, 716] width 472 height 53
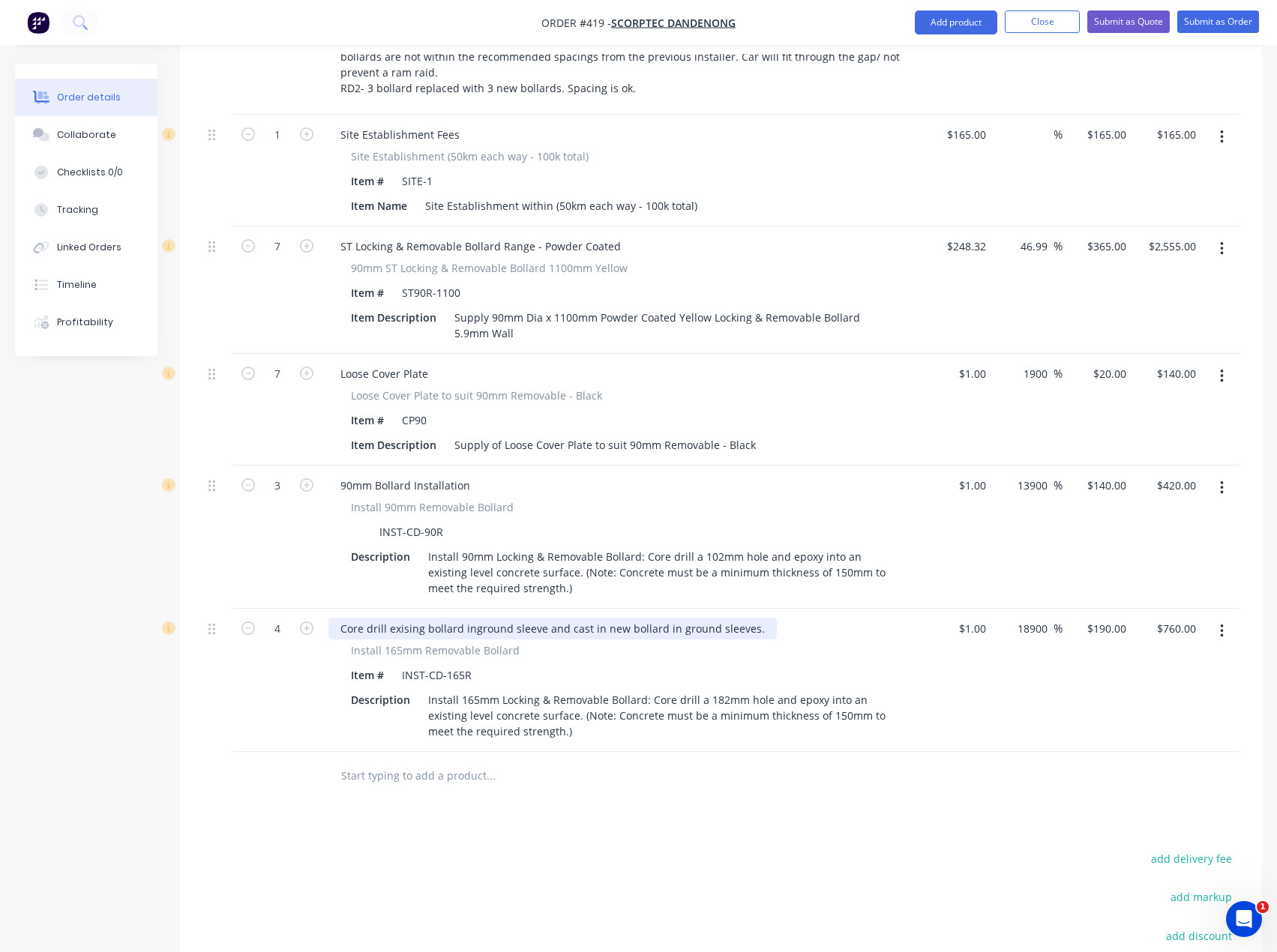
click at [403, 618] on div "Core drill exising bollard inground sleeve and cast in new bollard in ground sl…" at bounding box center [552, 629] width 448 height 22
click at [405, 618] on div "Core drill exising bollard inground sleeve and cast in new bollard in ground sl…" at bounding box center [552, 629] width 448 height 22
click at [443, 618] on div "Core drill existing bollard inground sleeve and cast in new bollard in ground s…" at bounding box center [554, 629] width 452 height 22
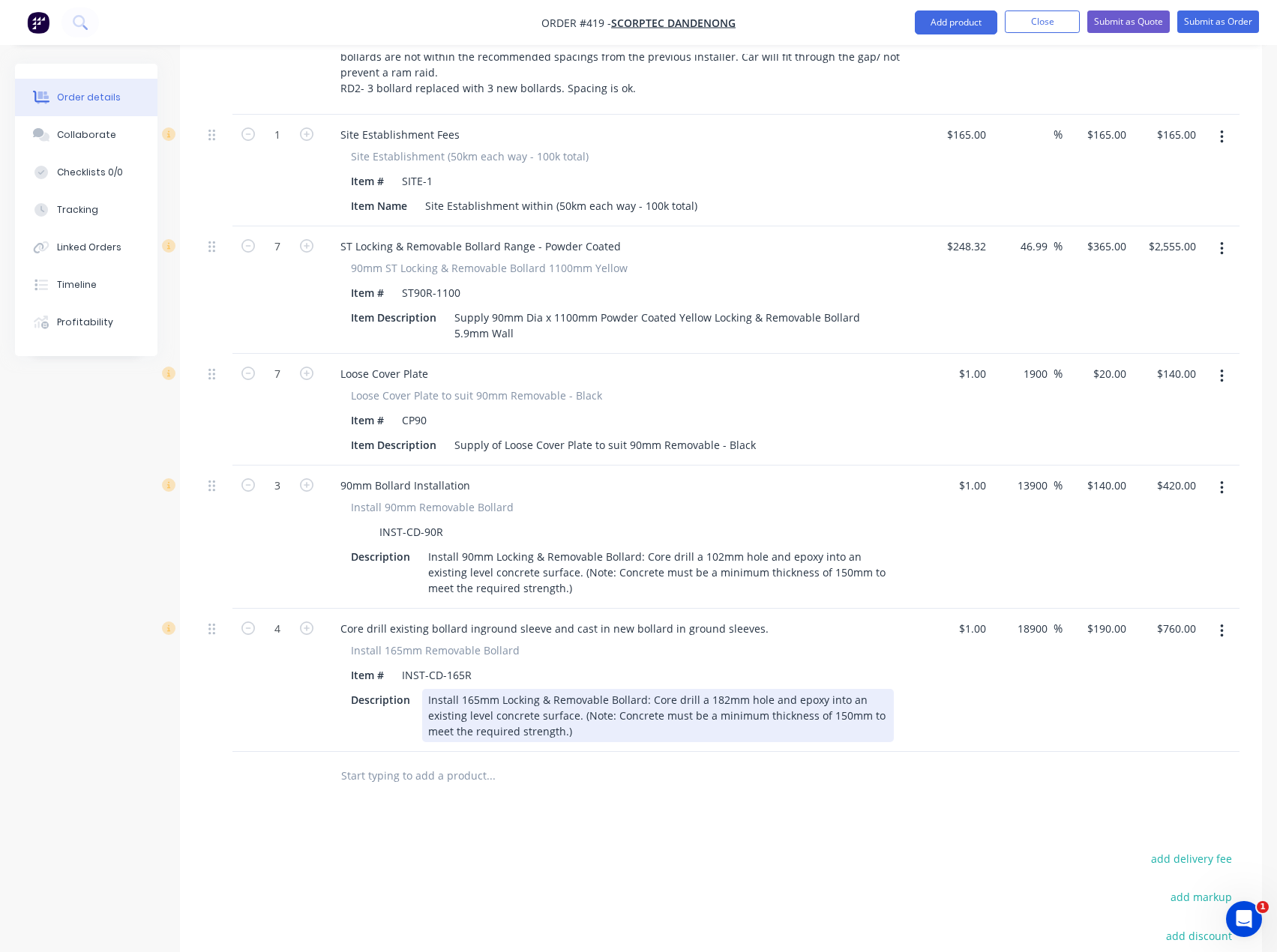
click at [494, 689] on div "Install 165mm Locking & Removable Bollard: Core drill a 182mm hole and epoxy in…" at bounding box center [658, 716] width 472 height 53
drag, startPoint x: 645, startPoint y: 658, endPoint x: 425, endPoint y: 662, distance: 220.0
click at [425, 689] on div "Install 165mm Locking & Removable Bollard: Core drill a 182mm hole and epoxy in…" at bounding box center [658, 716] width 472 height 53
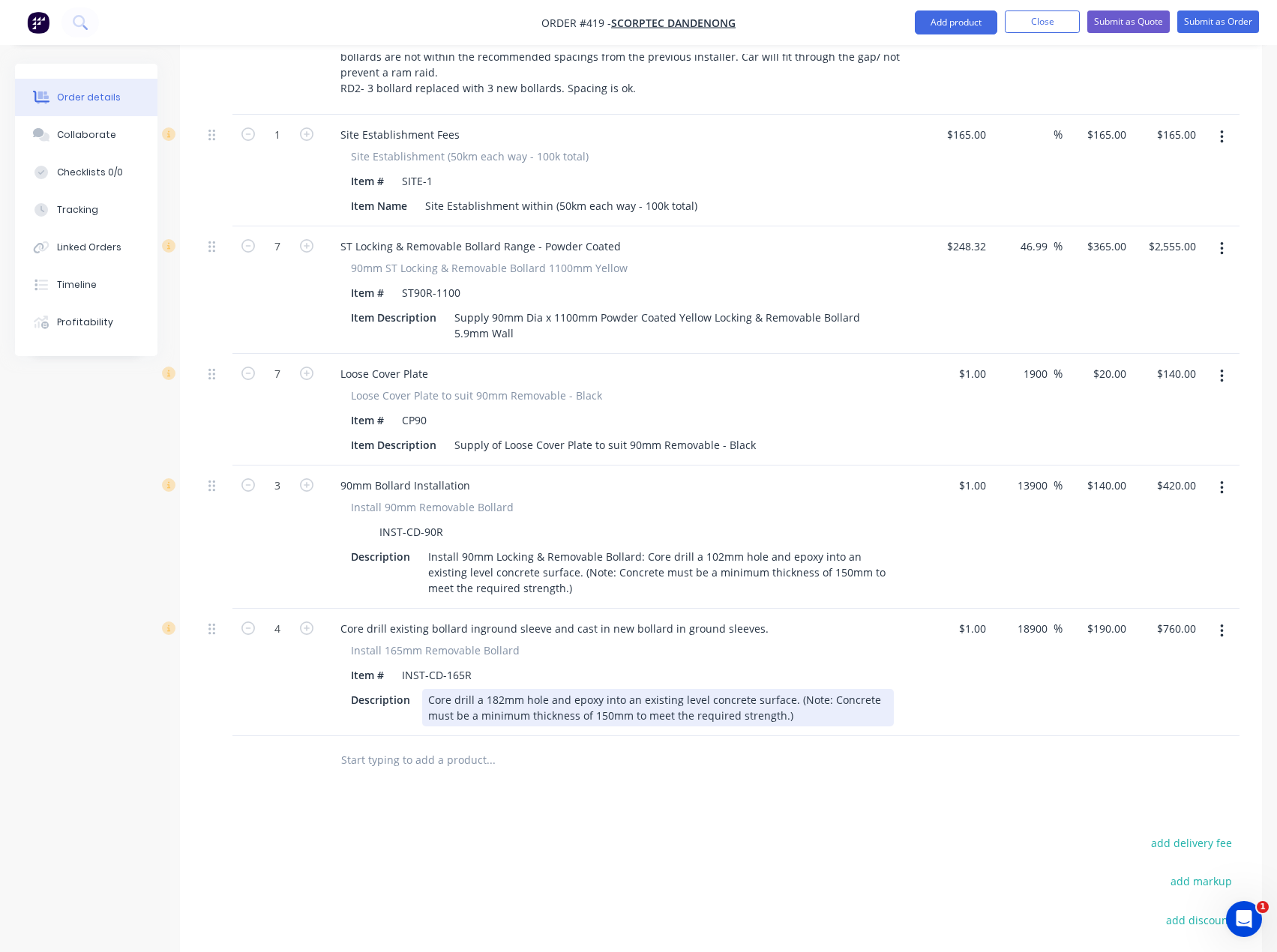
click at [431, 689] on div "Core drill a 182mm hole and epoxy into an existing level concrete surface. (Not…" at bounding box center [658, 708] width 472 height 38
click at [816, 689] on div "Core drill a 182mm hole and epoxy into an existing level concrete surface. (Not…" at bounding box center [658, 708] width 472 height 38
click at [779, 689] on div "Core drill a 182mm hole and epoxy into an existing level concrete surface. (Not…" at bounding box center [658, 708] width 472 height 38
click at [781, 689] on div "Core drill a 182mm hole and epoxy into an existing level concrete surface. (Not…" at bounding box center [658, 708] width 472 height 38
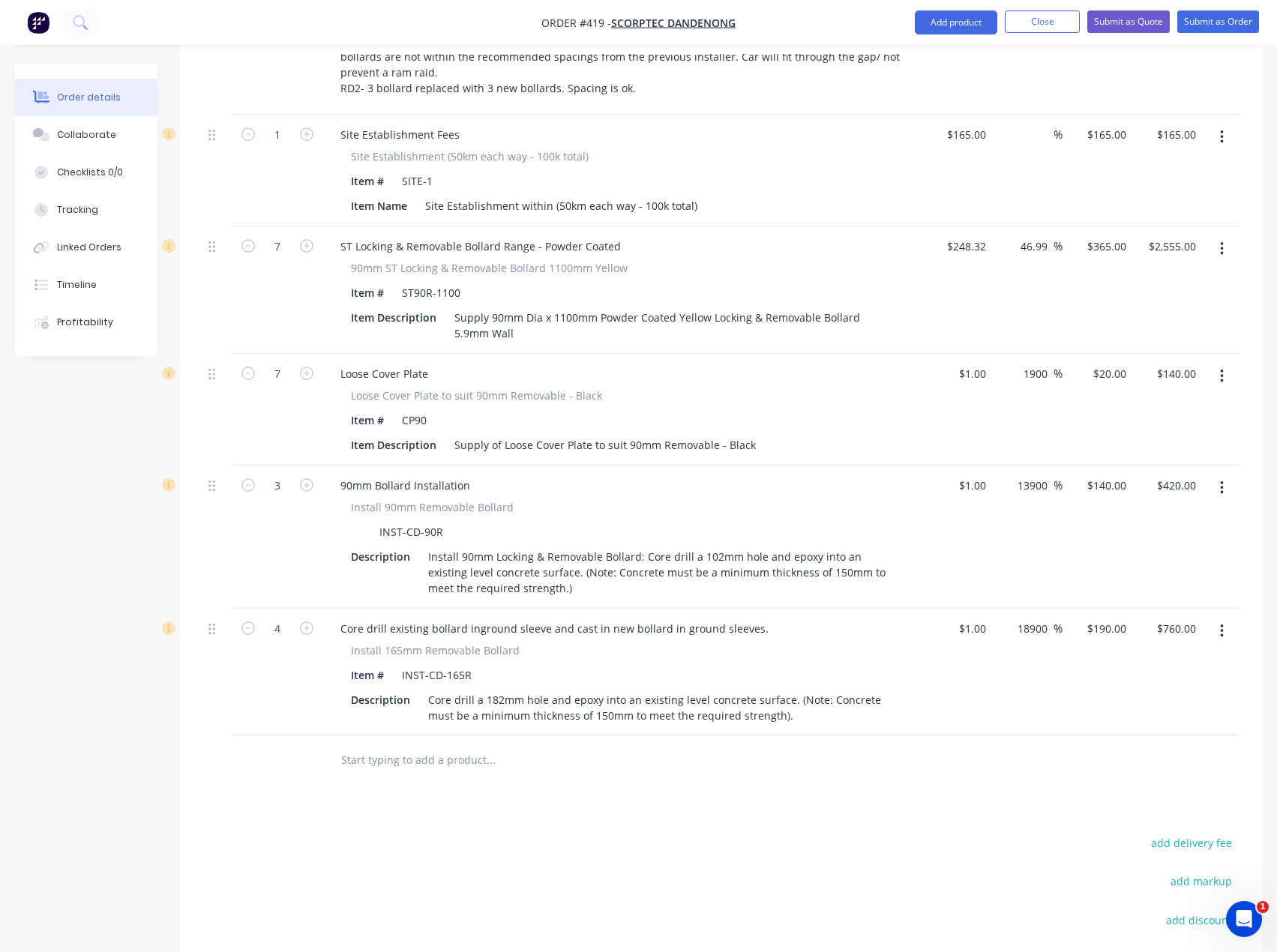
click at [780, 746] on div at bounding box center [592, 761] width 528 height 30
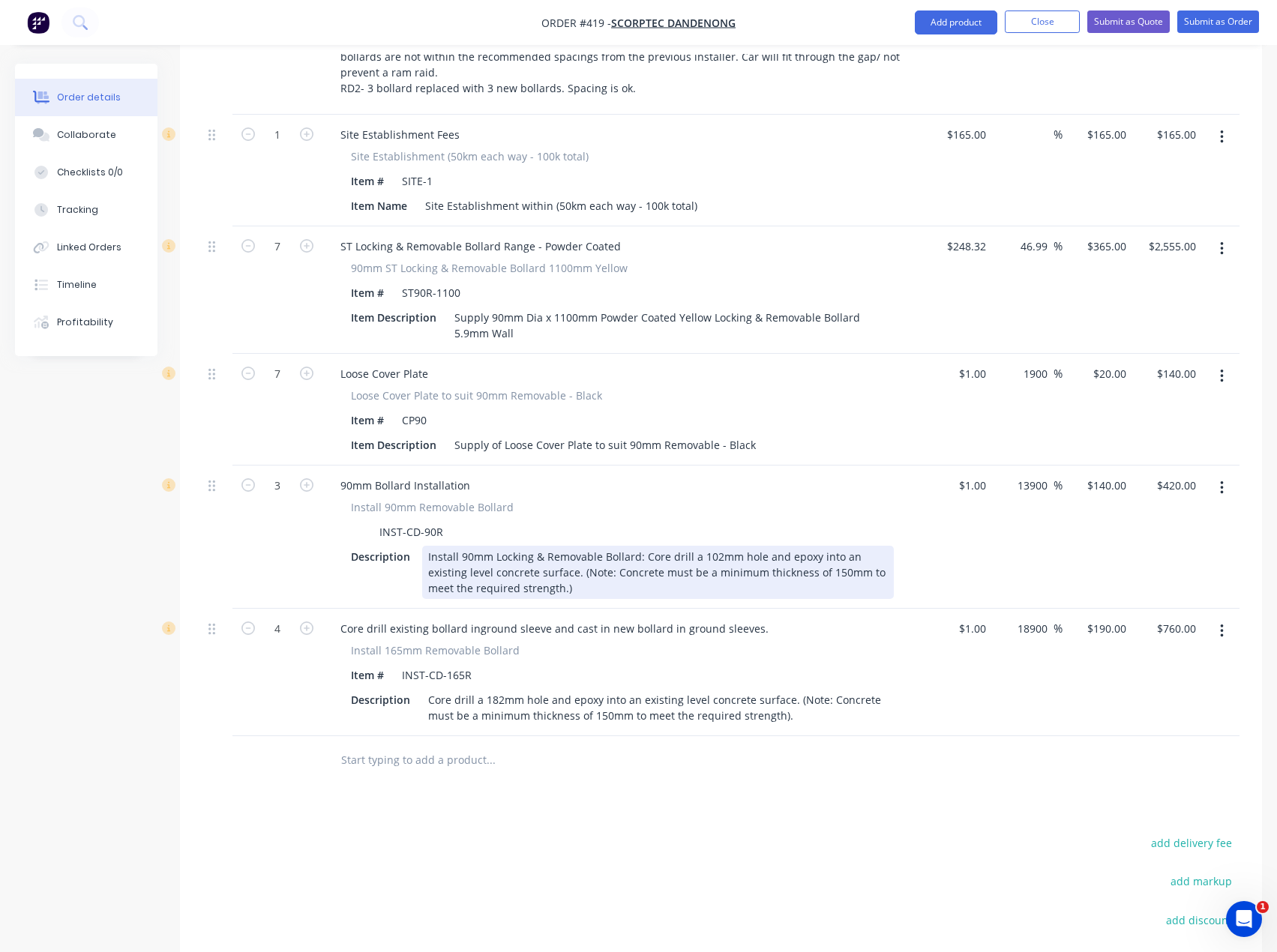
click at [593, 547] on div "Install 90mm Locking & Removable Bollard: Core drill a 102mm hole and epoxy int…" at bounding box center [658, 572] width 472 height 53
click at [562, 546] on div "Install 90mm Locking & Removable Bollard: Core drill a 102mm hole and epoxy int…" at bounding box center [658, 572] width 472 height 53
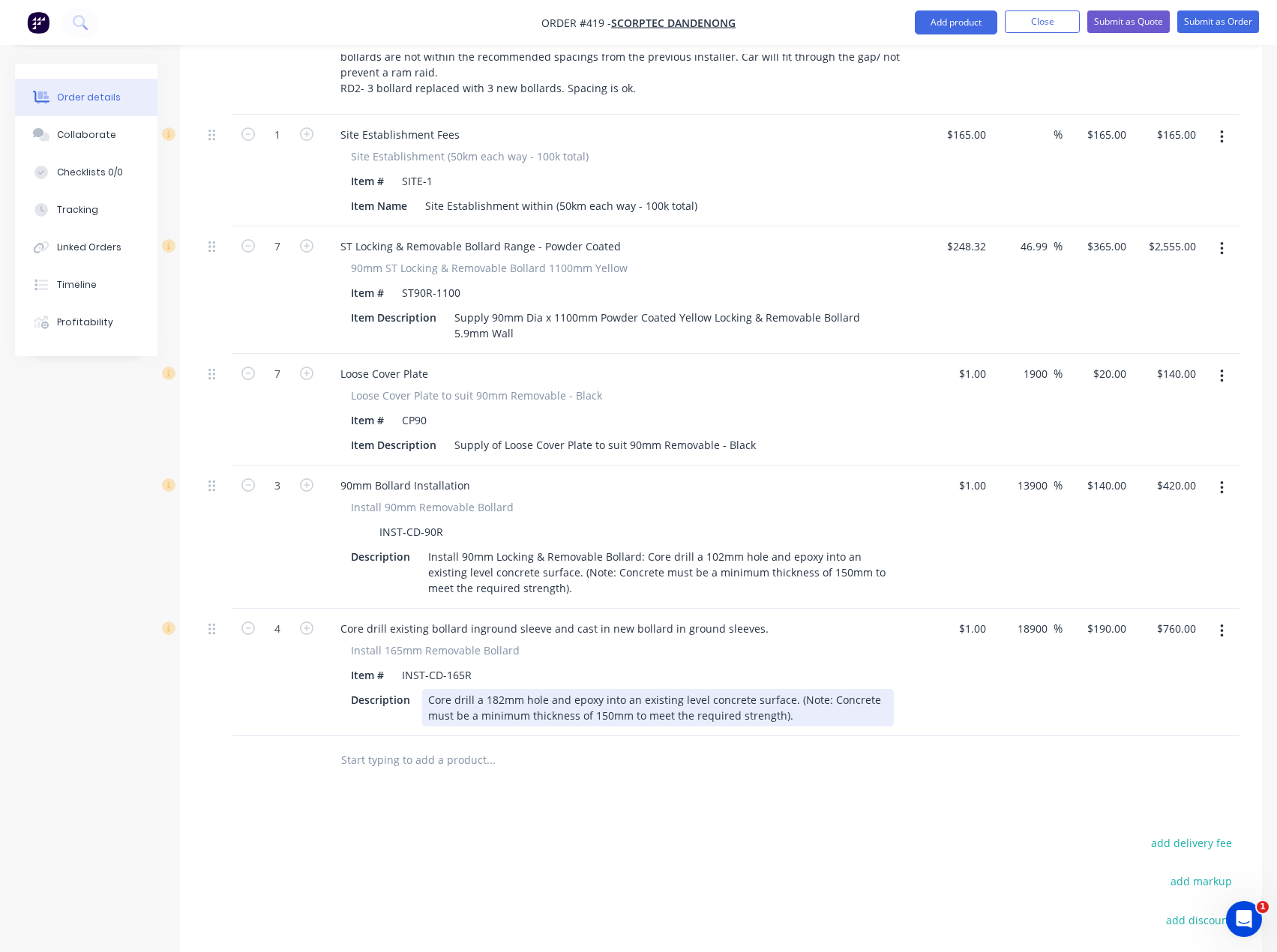
click at [600, 689] on div "Core drill a 182mm hole and epoxy into an existing level concrete surface. (Not…" at bounding box center [658, 708] width 472 height 38
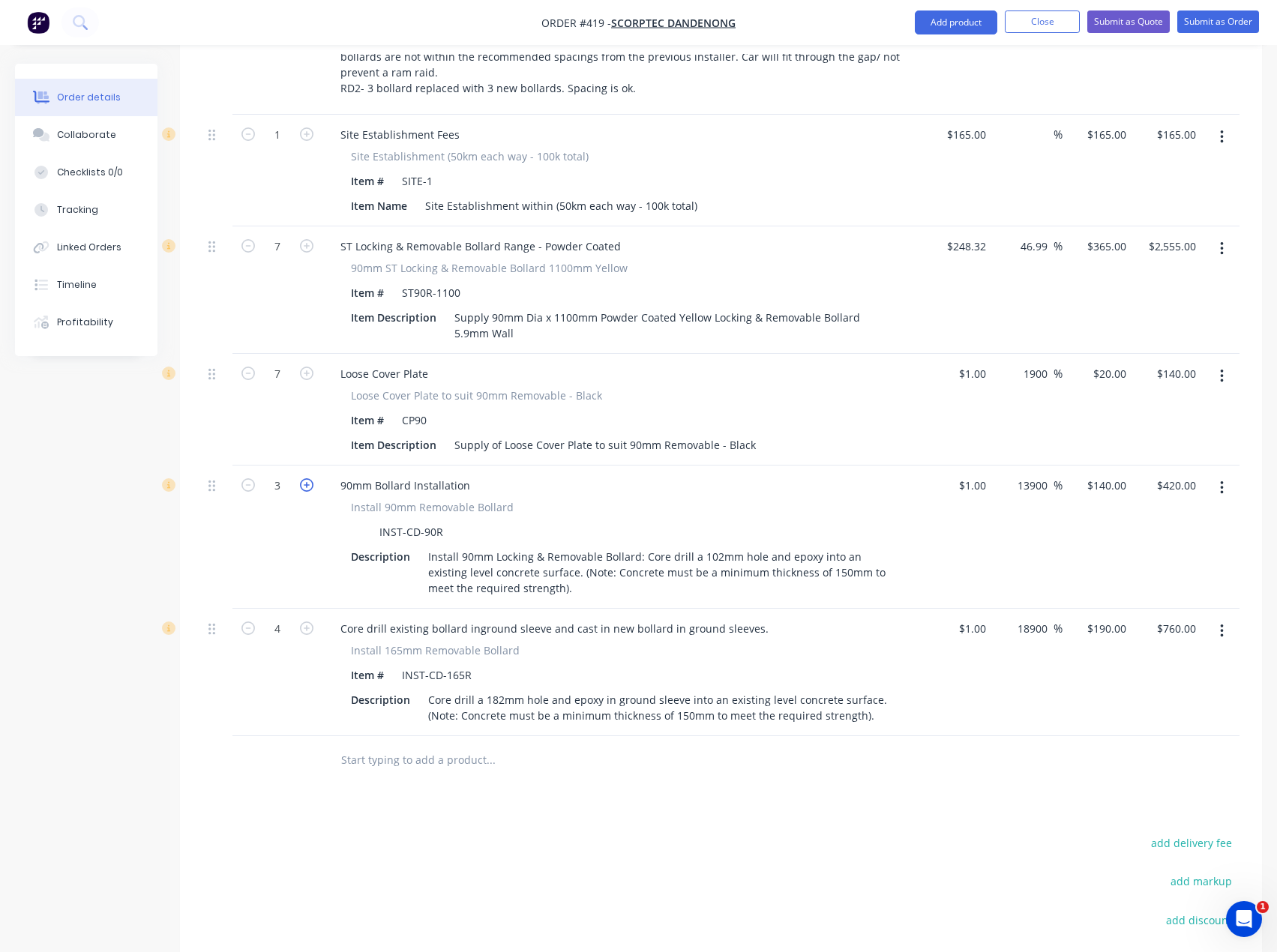
click at [311, 478] on icon "button" at bounding box center [306, 484] width 13 height 13
type input "4"
type input "$560.00"
click at [252, 622] on icon "button" at bounding box center [248, 628] width 13 height 13
type input "3"
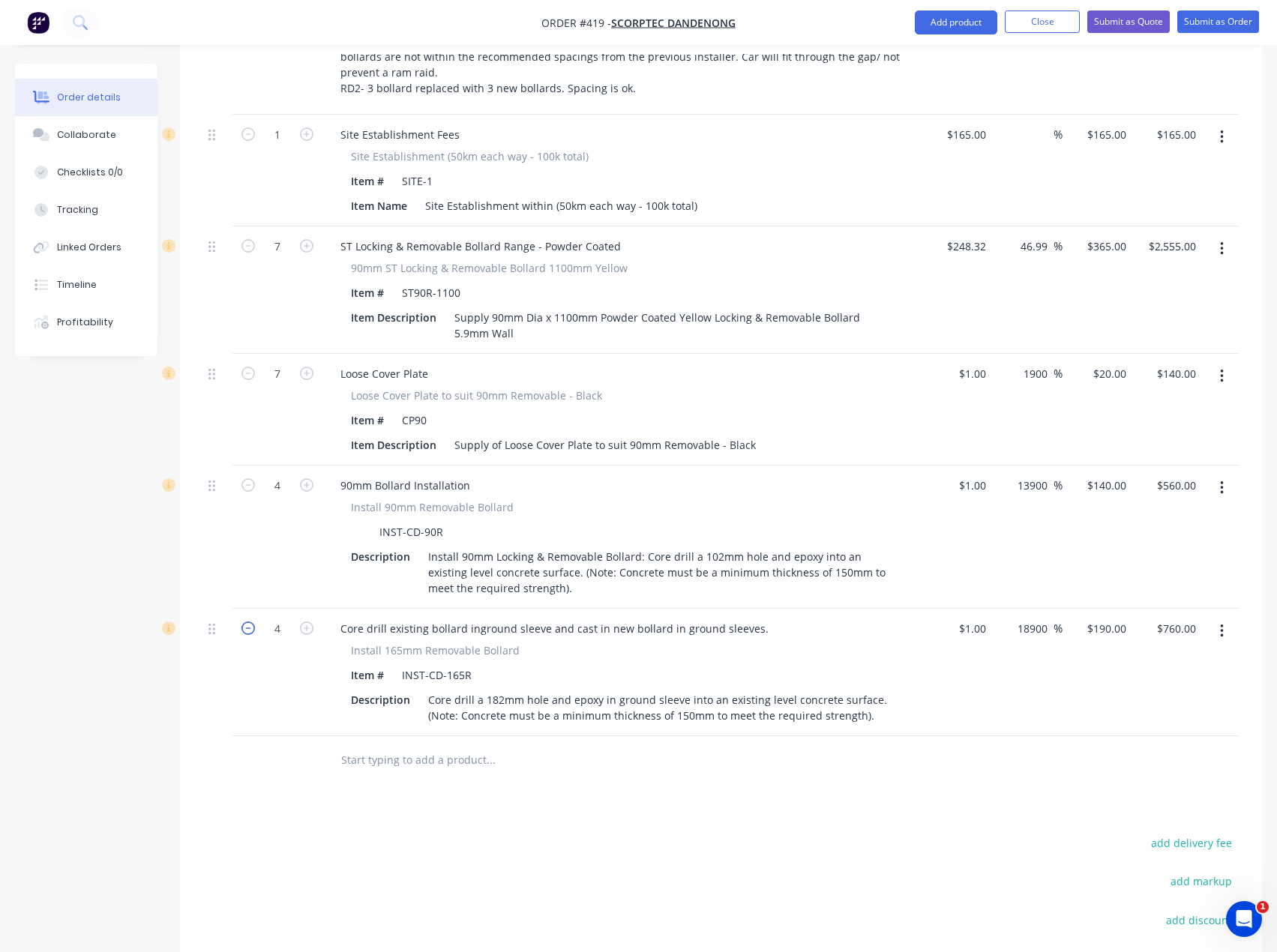
type input "$570.00"
click at [1115, 16] on button "Submit as Quote" at bounding box center [1128, 21] width 82 height 23
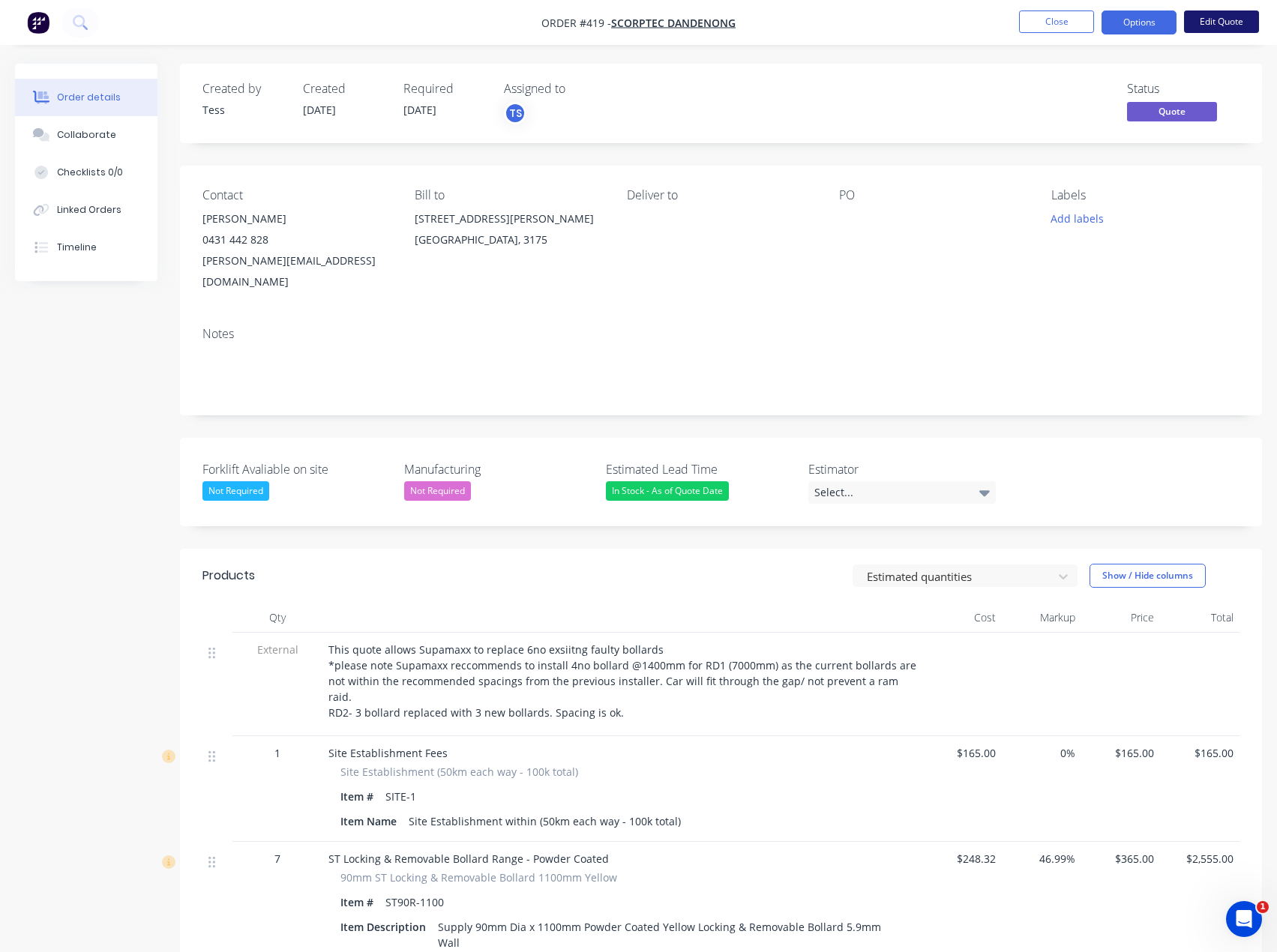
click at [1217, 28] on button "Edit Quote" at bounding box center [1221, 21] width 75 height 23
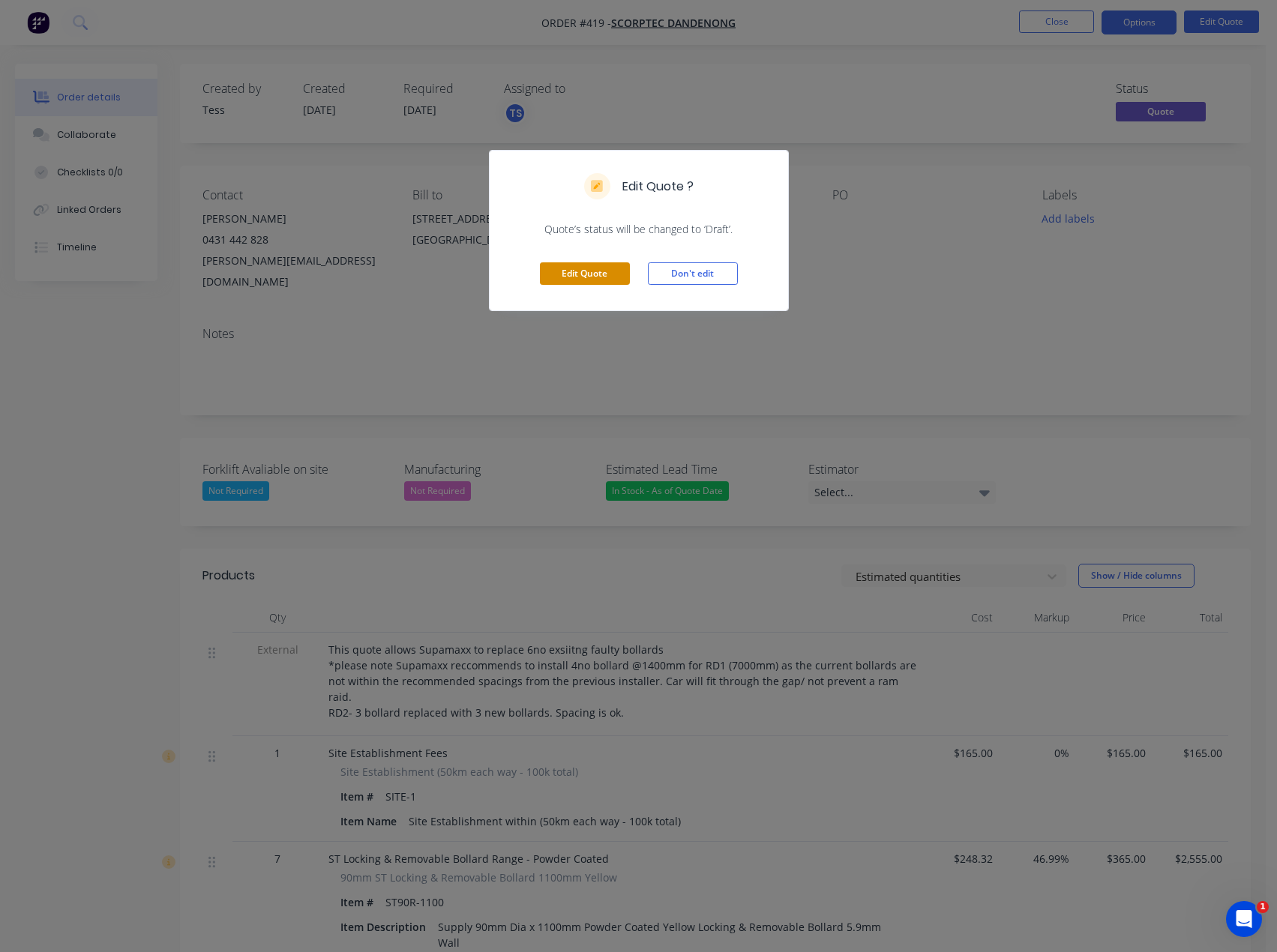
click at [594, 272] on button "Edit Quote" at bounding box center [585, 273] width 90 height 23
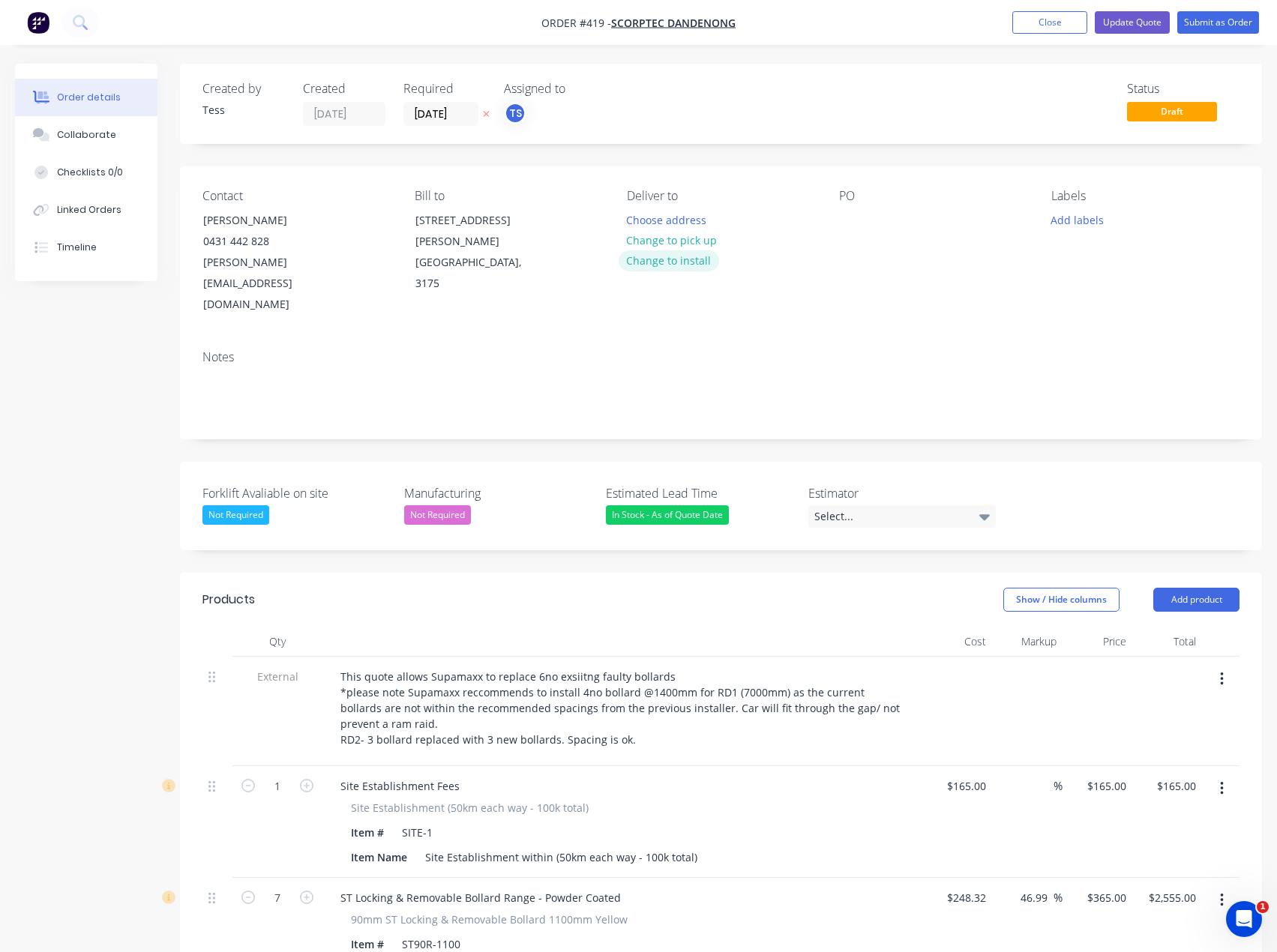
click at [666, 260] on button "Change to install" at bounding box center [669, 261] width 100 height 20
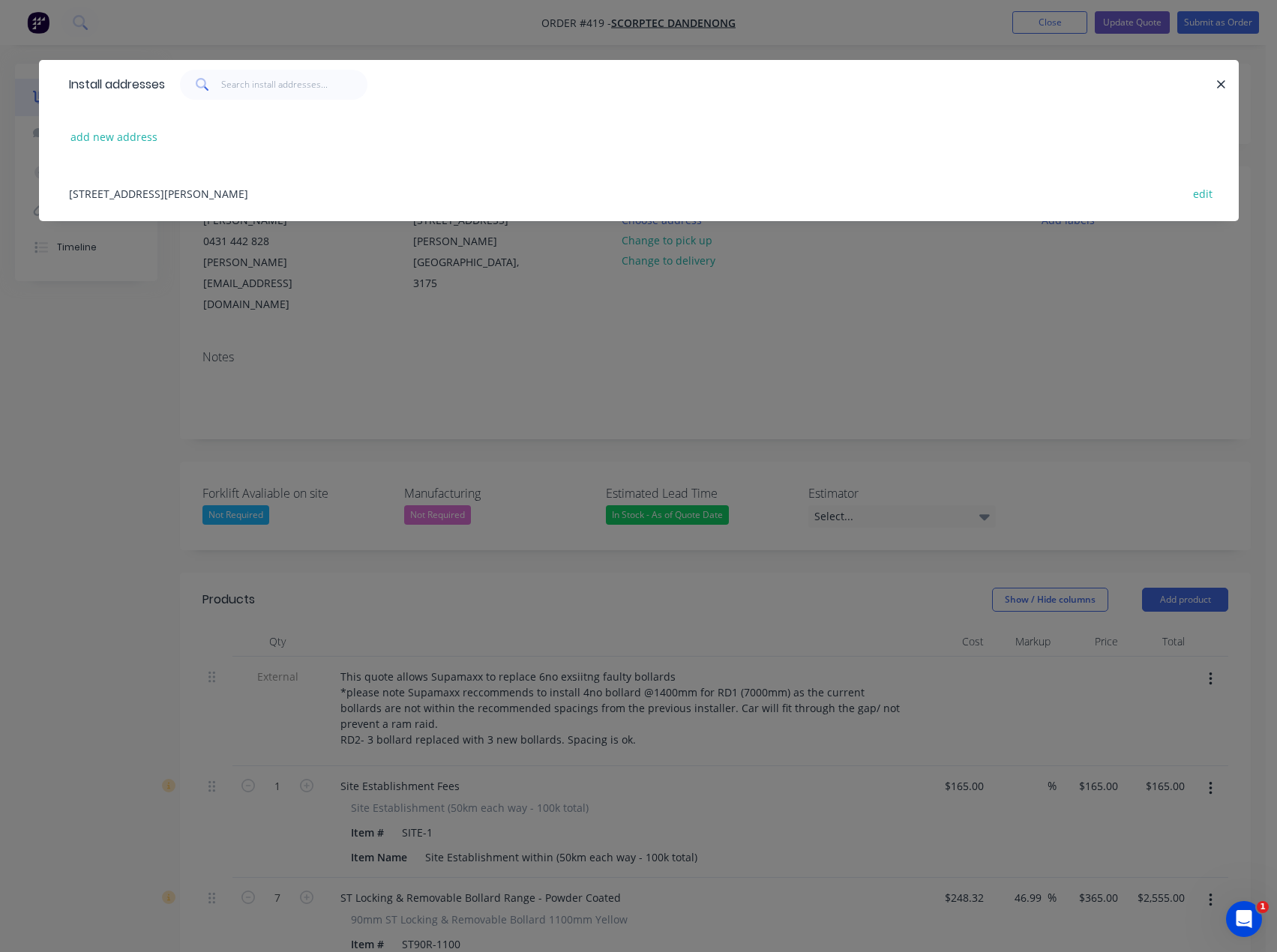
click at [301, 193] on div "[STREET_ADDRESS][PERSON_NAME] edit" at bounding box center [638, 193] width 1155 height 57
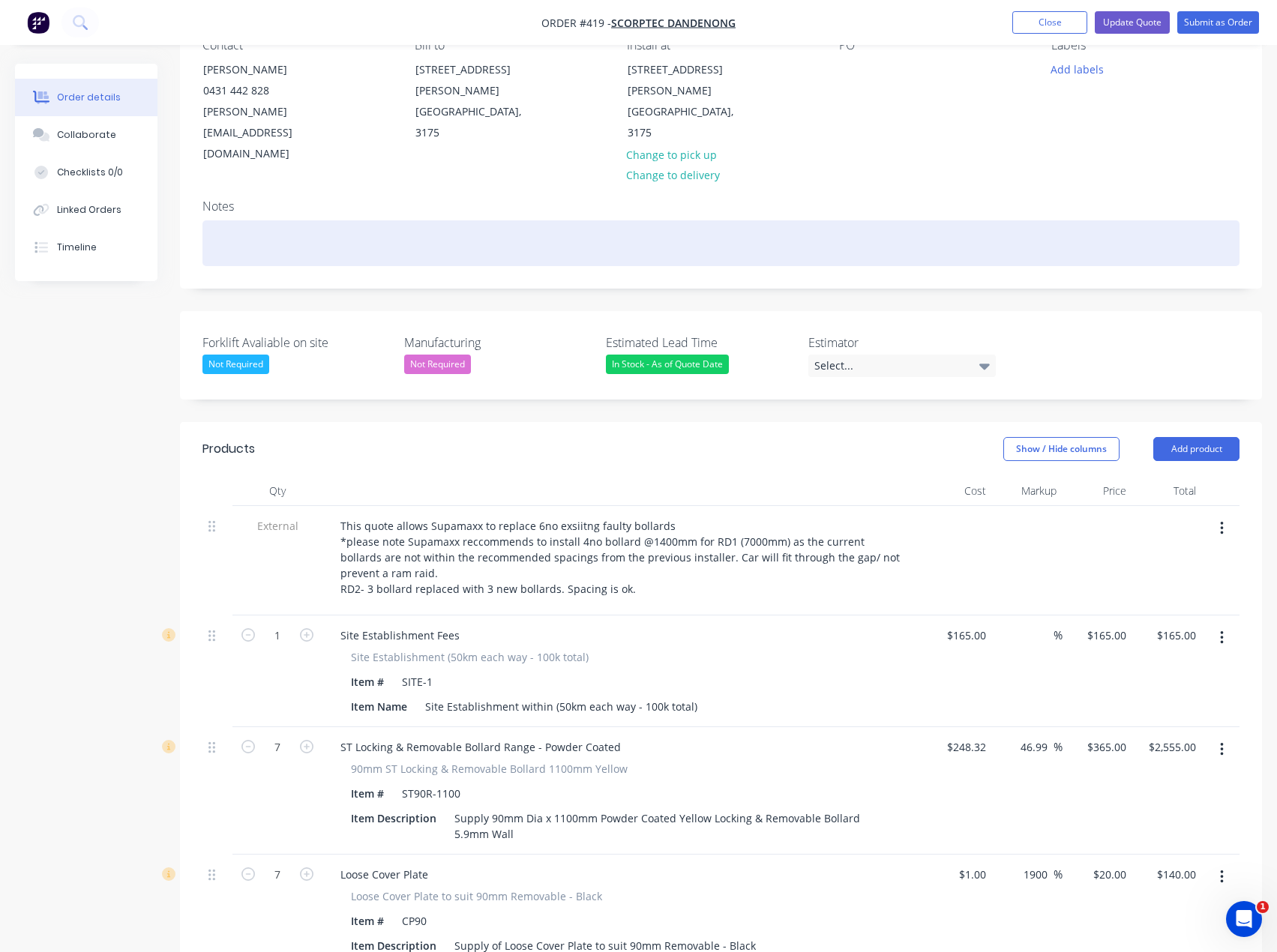
scroll to position [225, 0]
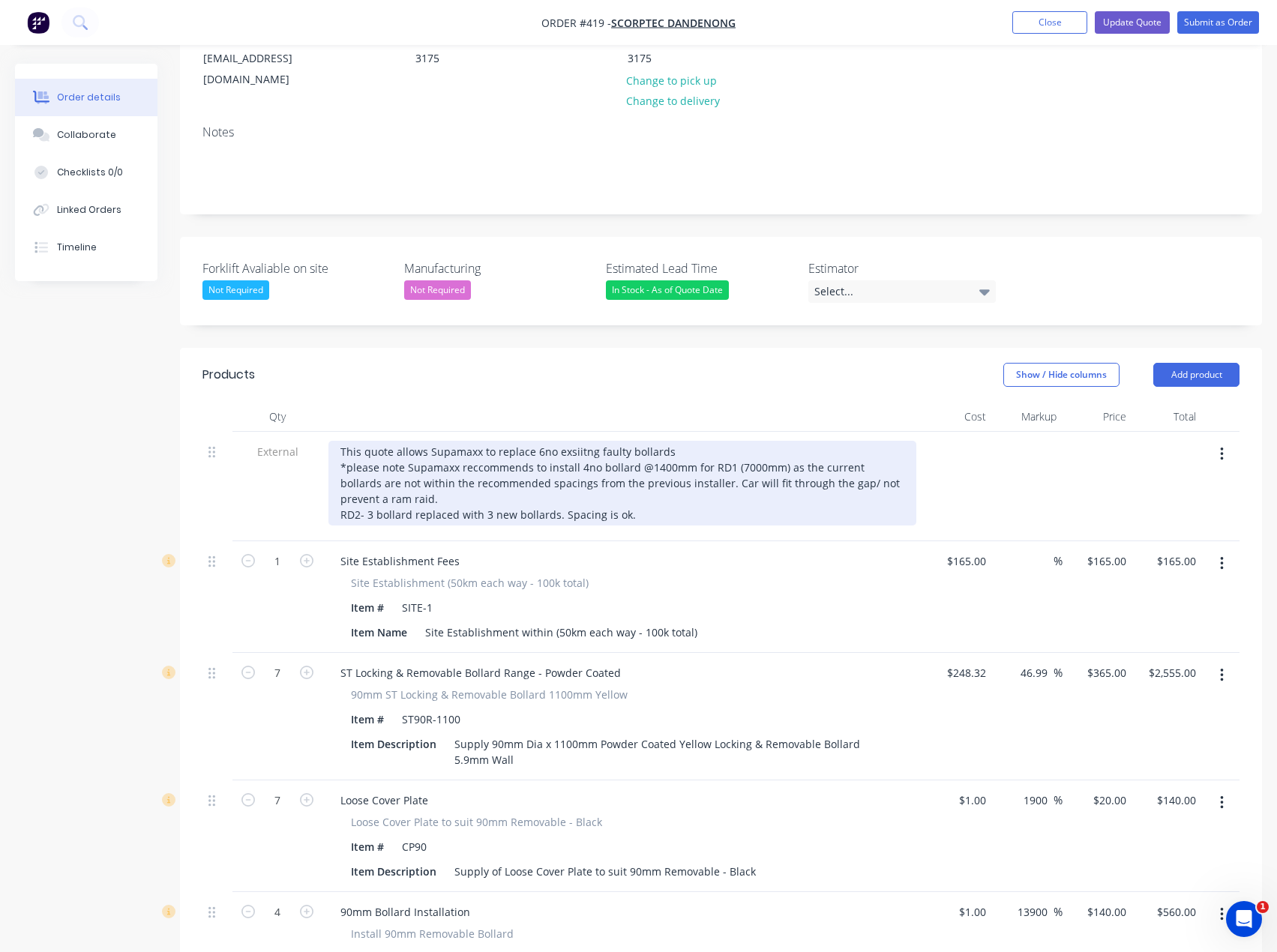
click at [593, 441] on div "This quote allows Supamaxx to replace 6no exsiitng faulty bollards *please note…" at bounding box center [622, 483] width 588 height 85
click at [757, 450] on div "This quote allows Supamaxx to replace 6no existing faulty bollards *please note…" at bounding box center [622, 483] width 588 height 85
click at [350, 441] on div "This quote allows Supamaxx to replace 6no existing faulty bollards *please note…" at bounding box center [622, 483] width 588 height 85
click at [478, 441] on div "This quote allows Supamaxx to replace 6no existing faulty bollards *Please note…" at bounding box center [622, 483] width 588 height 85
click at [504, 447] on div "This quote allows Supamaxx to replace 6no existing faulty bollards *Please note…" at bounding box center [622, 483] width 588 height 85
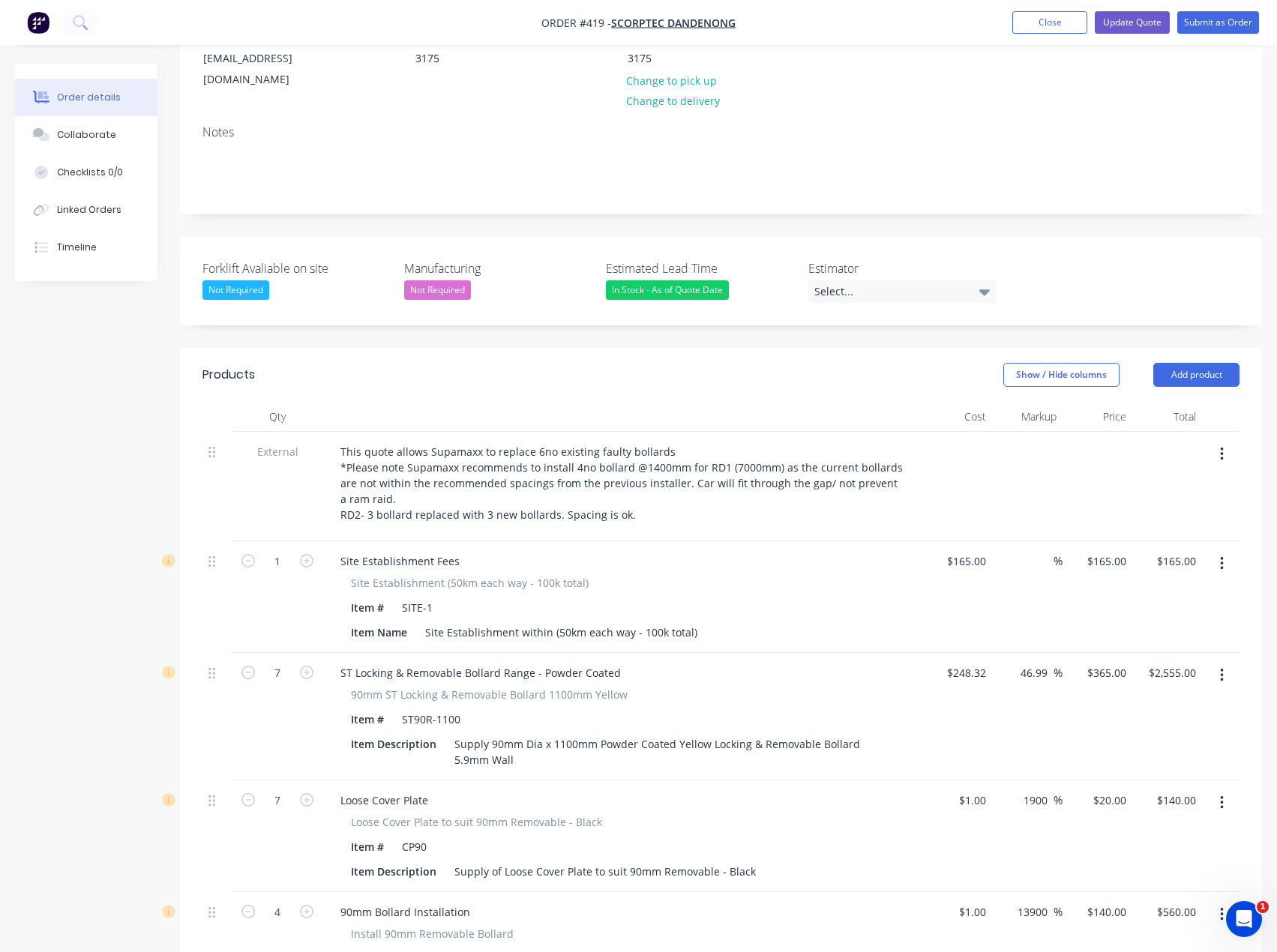
click at [698, 814] on div "Loose Cover Plate to suit 90mm Removable - Black" at bounding box center [622, 822] width 543 height 16
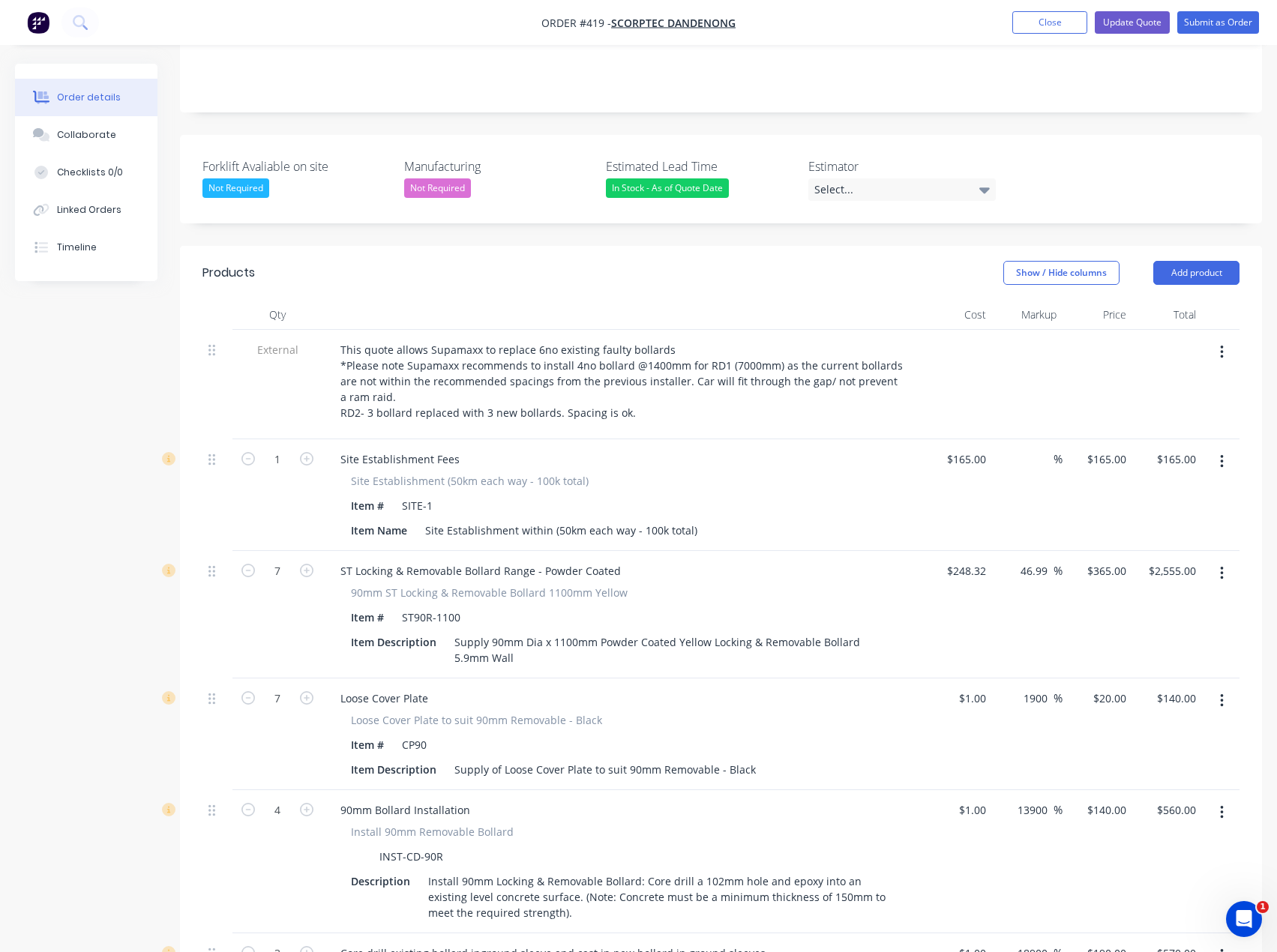
scroll to position [300, 0]
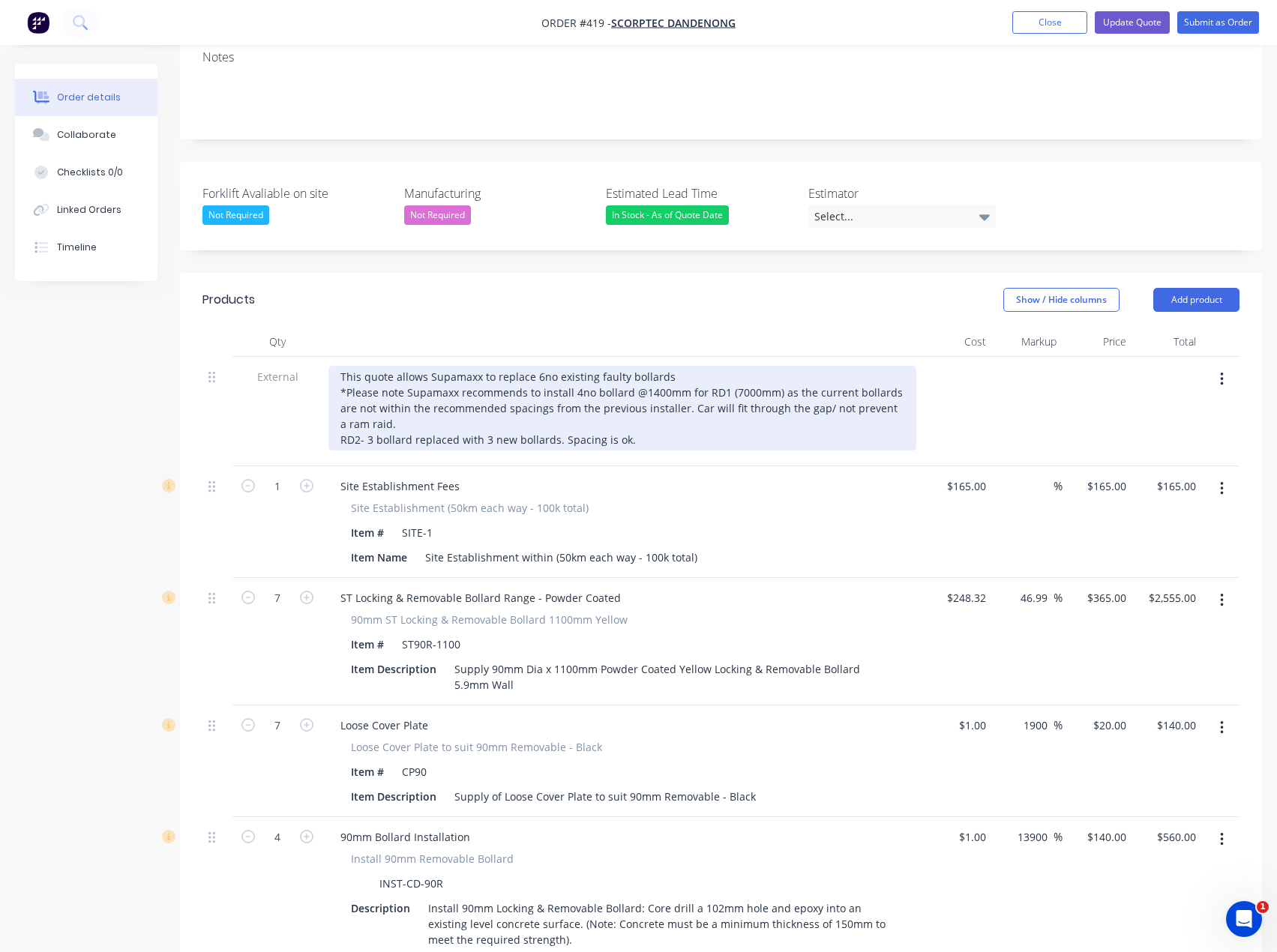
click at [655, 401] on div "This quote allows Supamaxx to replace 6no existing faulty bollards *Please note…" at bounding box center [622, 408] width 588 height 85
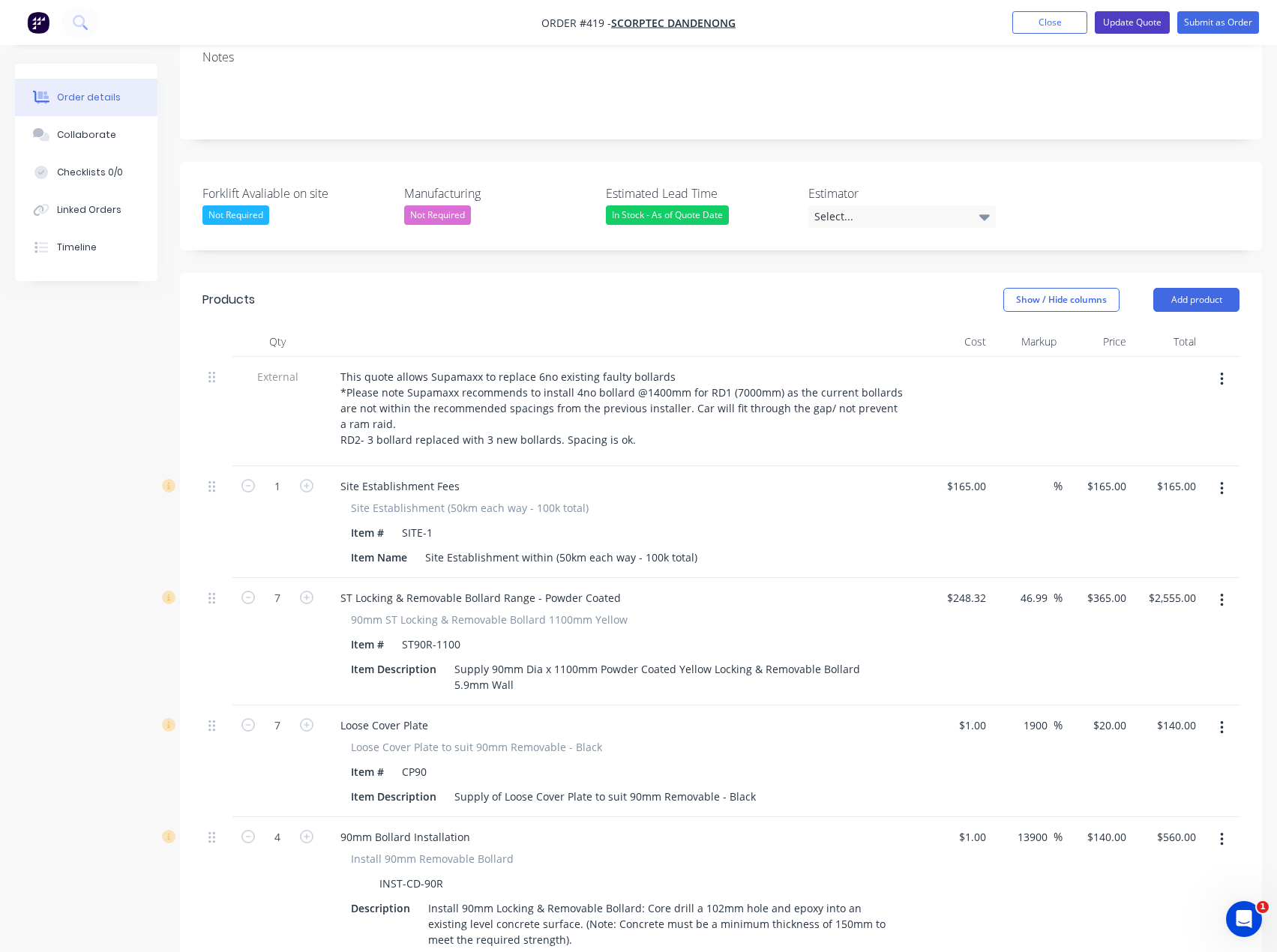
click at [1134, 26] on button "Update Quote" at bounding box center [1133, 22] width 75 height 23
